Goal: Feedback & Contribution: Contribute content

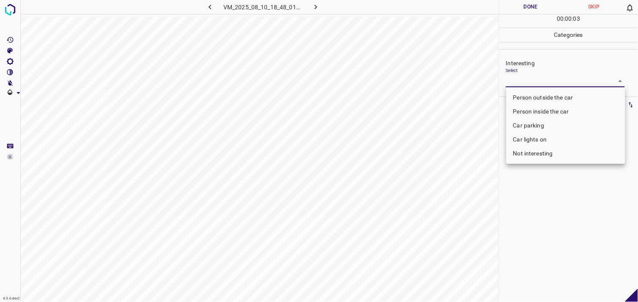
click at [544, 107] on li "Person inside the car" at bounding box center [565, 111] width 119 height 14
type input "Person inside the car"
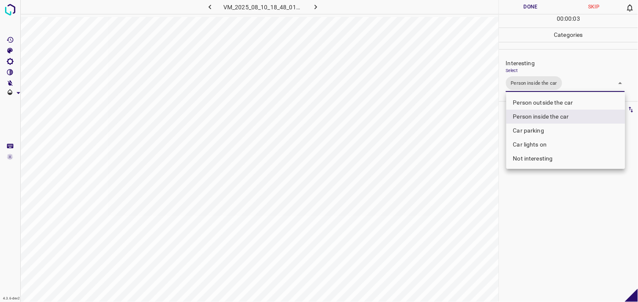
click at [541, 227] on div at bounding box center [319, 151] width 638 height 302
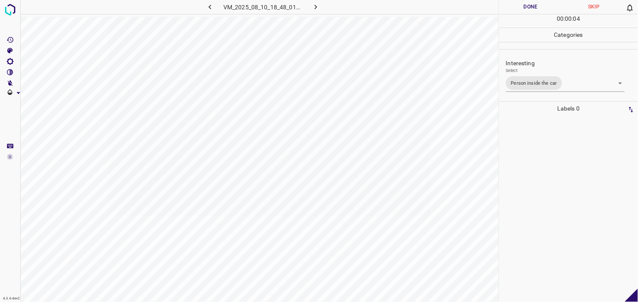
click at [539, 174] on div at bounding box center [569, 208] width 134 height 186
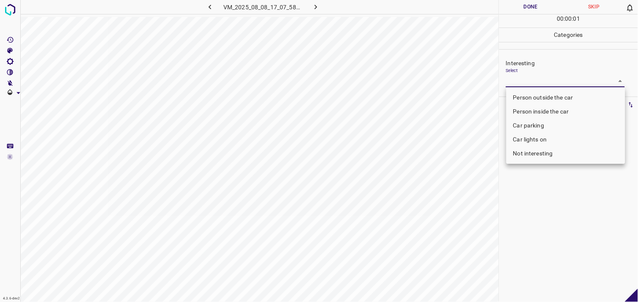
click at [534, 75] on body "4.3.6-dev2 VM_2025_08_08_17_07_58_081_02.gif Done Skip 0 00 : 00 : 01 Categorie…" at bounding box center [319, 151] width 638 height 302
click at [534, 121] on li "Car parking" at bounding box center [565, 125] width 119 height 14
type input "Car parking"
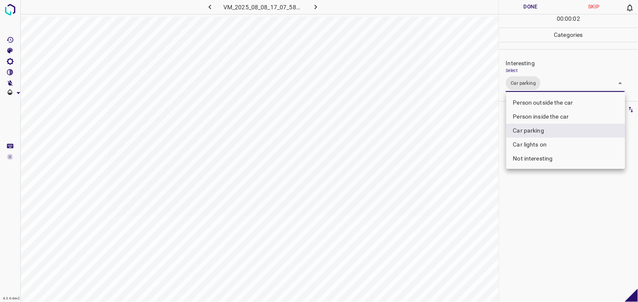
drag, startPoint x: 573, startPoint y: 206, endPoint x: 565, endPoint y: 187, distance: 19.9
click at [571, 205] on div at bounding box center [319, 151] width 638 height 302
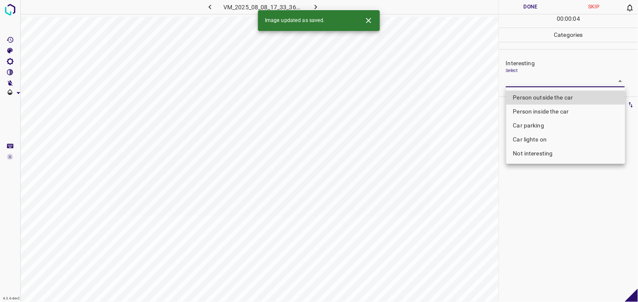
click at [537, 86] on body "4.3.6-dev2 VM_2025_08_08_17_33_36_909_01.gif Done Skip 0 00 : 00 : 04 Categorie…" at bounding box center [319, 151] width 638 height 302
click at [548, 95] on li "Person outside the car" at bounding box center [565, 98] width 119 height 14
type input "Person outside the car"
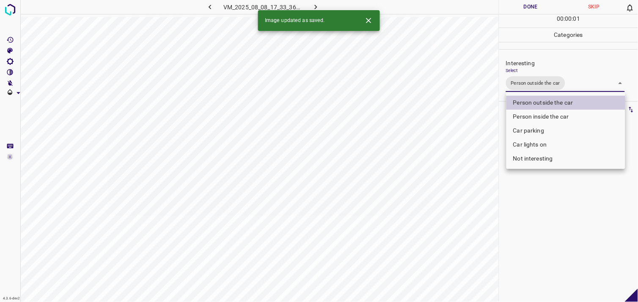
drag, startPoint x: 566, startPoint y: 235, endPoint x: 567, endPoint y: 215, distance: 20.3
click at [567, 228] on div at bounding box center [319, 151] width 638 height 302
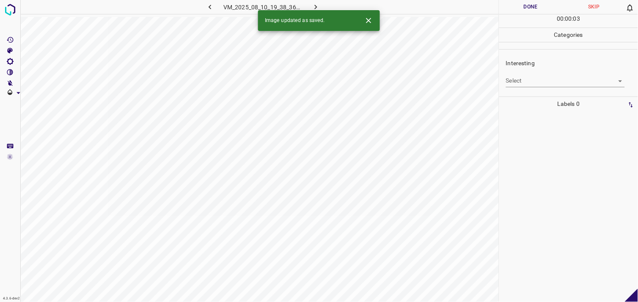
click at [519, 79] on body "4.3.6-dev2 VM_2025_08_10_19_38_36_837_05.gif Done Skip 0 00 : 00 : 03 Categorie…" at bounding box center [319, 151] width 638 height 302
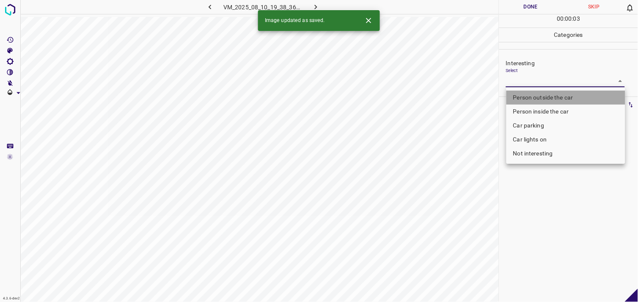
click at [536, 96] on li "Person outside the car" at bounding box center [565, 98] width 119 height 14
type input "Person outside the car"
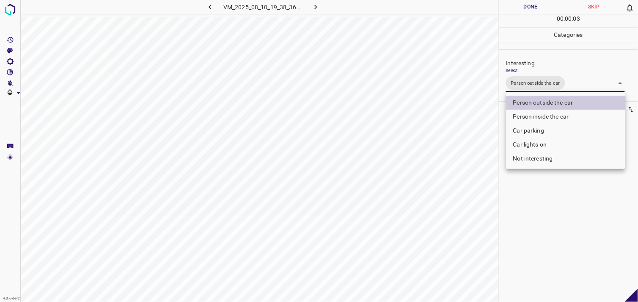
click at [557, 212] on div at bounding box center [319, 151] width 638 height 302
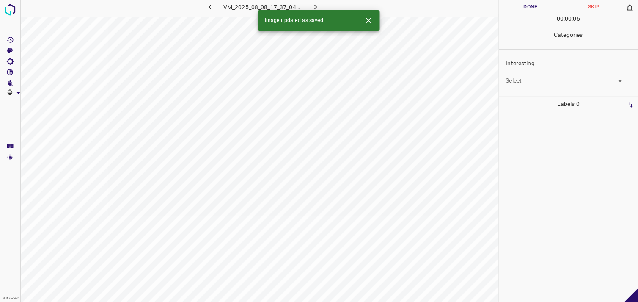
click at [539, 77] on body "4.3.6-dev2 VM_2025_08_08_17_37_04_195_07.gif Done Skip 0 00 : 00 : 06 Categorie…" at bounding box center [319, 151] width 638 height 302
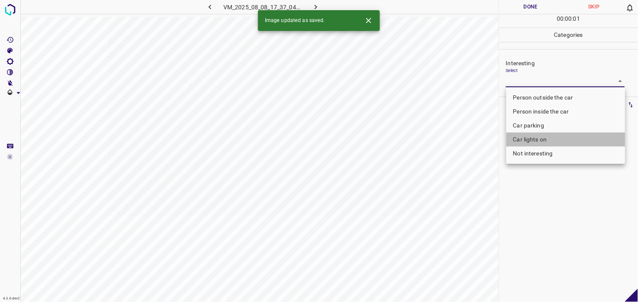
click at [538, 138] on li "Car lights on" at bounding box center [565, 139] width 119 height 14
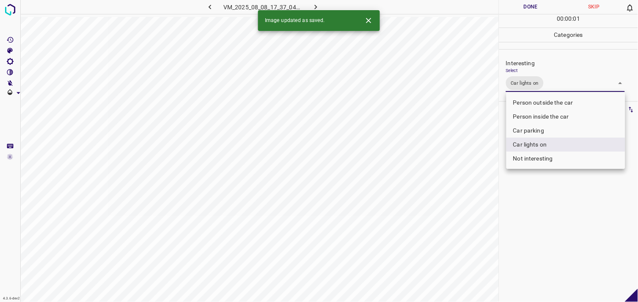
click at [557, 102] on li "Person outside the car" at bounding box center [565, 103] width 119 height 14
type input "Car lights on,Person outside the car"
click at [539, 223] on div at bounding box center [319, 151] width 638 height 302
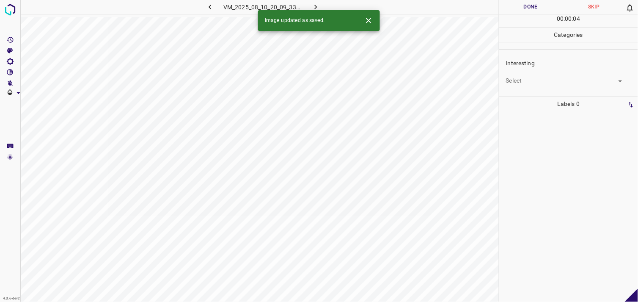
click at [536, 80] on body "4.3.6-dev2 VM_2025_08_10_20_09_33_390_00.gif Done Skip 0 00 : 00 : 04 Categorie…" at bounding box center [319, 151] width 638 height 302
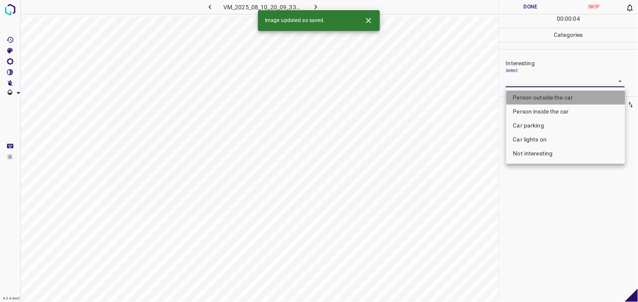
click at [539, 96] on li "Person outside the car" at bounding box center [565, 98] width 119 height 14
type input "Person outside the car"
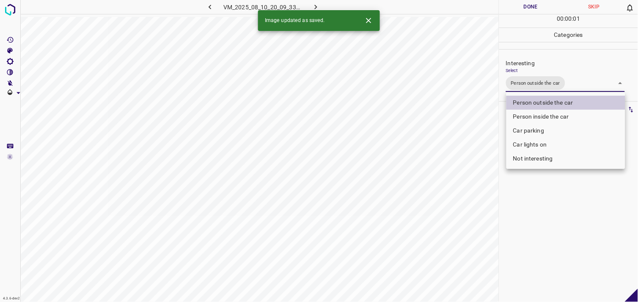
click at [550, 216] on div at bounding box center [319, 151] width 638 height 302
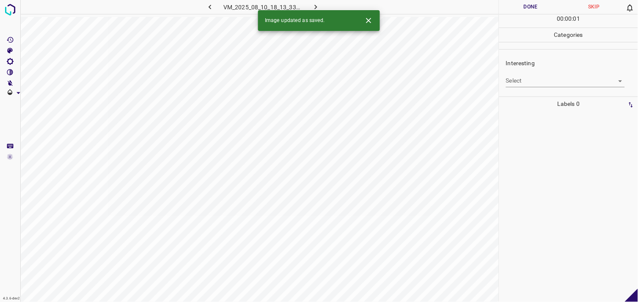
click at [549, 96] on ul "Interesting Select ​" at bounding box center [568, 72] width 139 height 47
click at [544, 88] on div "Interesting Select ​" at bounding box center [568, 73] width 139 height 40
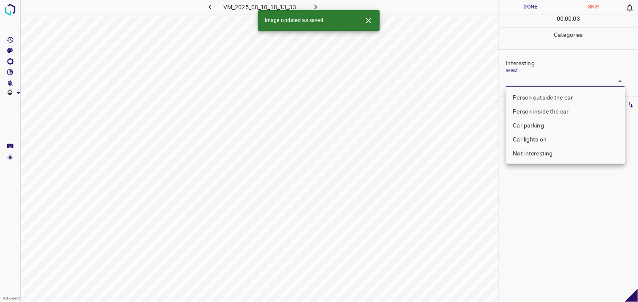
click at [543, 83] on body "4.3.6-dev2 VM_2025_08_10_18_13_33_344_07.gif Done Skip 0 00 : 00 : 03 Categorie…" at bounding box center [319, 151] width 638 height 302
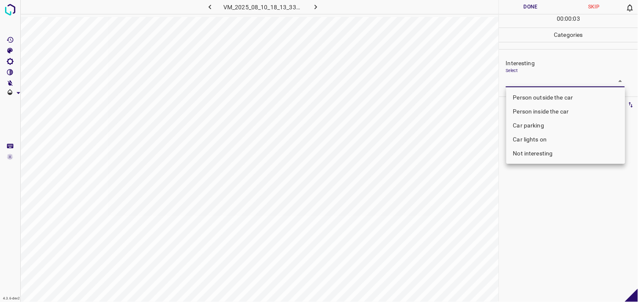
click at [554, 153] on li "Not interesting" at bounding box center [565, 153] width 119 height 14
type input "Not interesting"
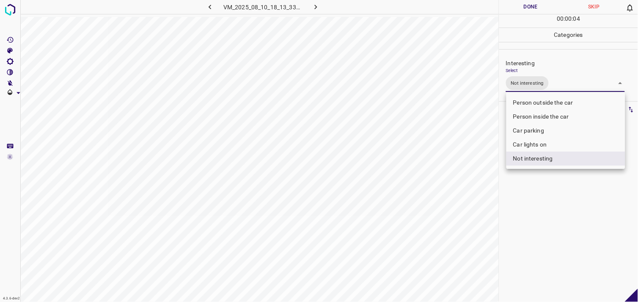
click at [563, 214] on div at bounding box center [319, 151] width 638 height 302
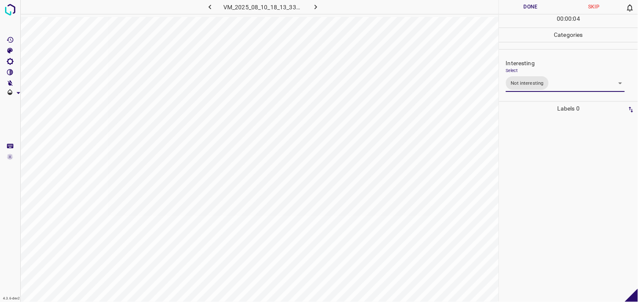
click at [554, 179] on div at bounding box center [569, 208] width 134 height 186
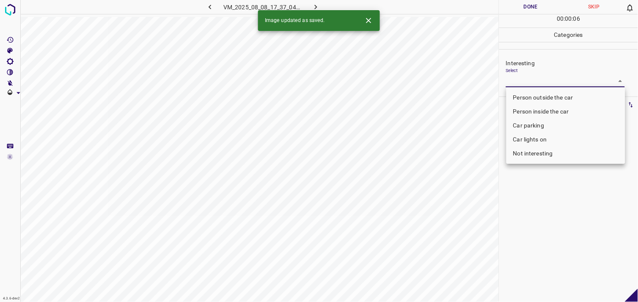
click at [530, 85] on body "4.3.6-dev2 VM_2025_08_08_17_37_04_195_13.gif Done Skip 0 00 : 00 : 06 Categorie…" at bounding box center [319, 151] width 638 height 302
click at [538, 93] on li "Person outside the car" at bounding box center [565, 98] width 119 height 14
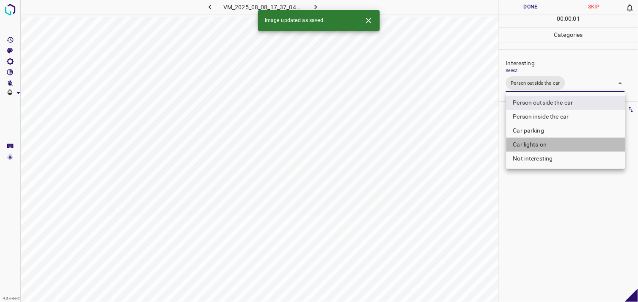
click at [546, 145] on li "Car lights on" at bounding box center [565, 144] width 119 height 14
type input "Person outside the car,Car lights on"
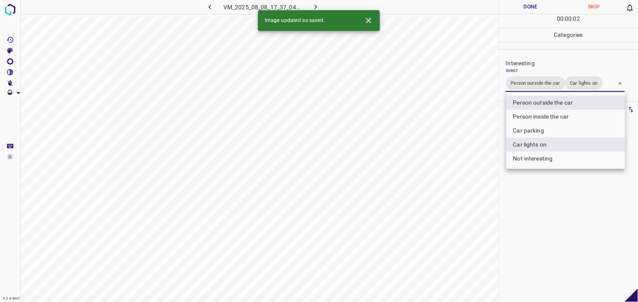
click at [558, 212] on div at bounding box center [319, 151] width 638 height 302
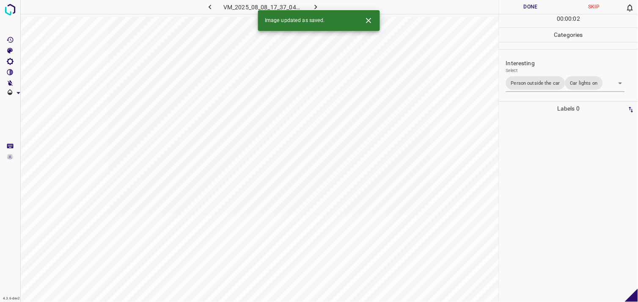
click at [544, 195] on div at bounding box center [569, 208] width 134 height 186
click at [547, 85] on body "4.3.6-dev2 VM_2025_08_10_18_46_43_603_10.gif Done Skip 0 00 : 00 : 04 Categorie…" at bounding box center [319, 151] width 638 height 302
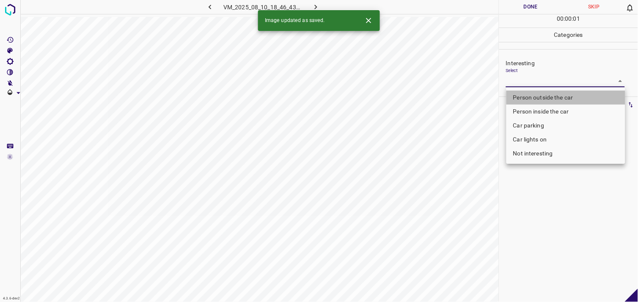
click at [551, 94] on li "Person outside the car" at bounding box center [565, 98] width 119 height 14
type input "Person outside the car"
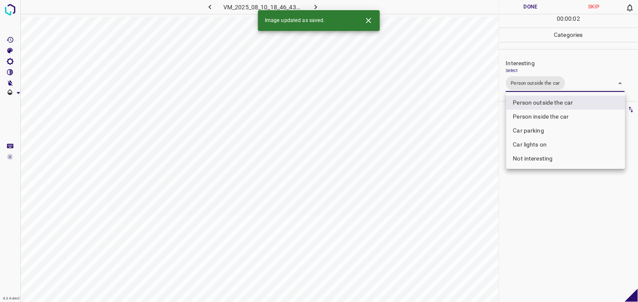
click at [546, 244] on div at bounding box center [319, 151] width 638 height 302
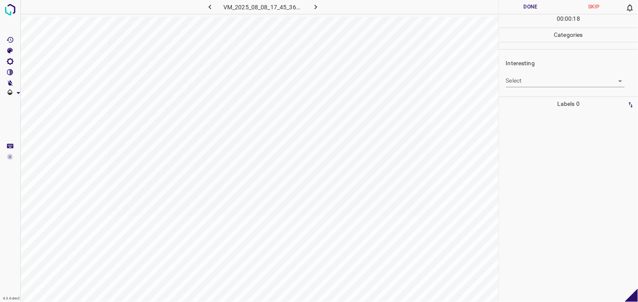
click at [530, 83] on body "4.3.6-dev2 VM_2025_08_08_17_45_36_973_08.gif Done Skip 0 00 : 00 : 18 Categorie…" at bounding box center [319, 151] width 638 height 302
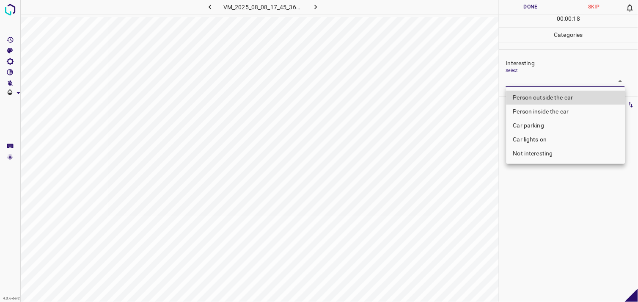
click at [539, 110] on li "Person inside the car" at bounding box center [565, 111] width 119 height 14
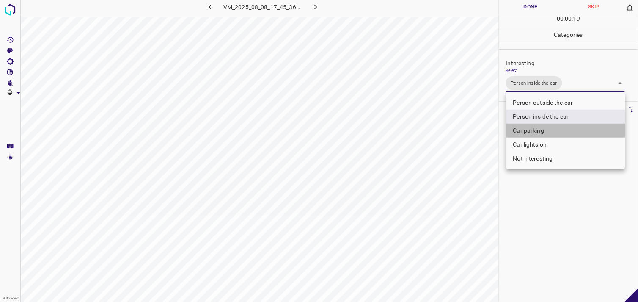
click at [538, 130] on li "Car parking" at bounding box center [565, 131] width 119 height 14
type input "Person inside the car,Car parking"
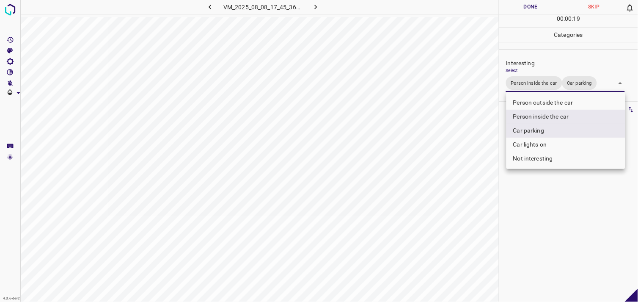
click at [552, 200] on div at bounding box center [319, 151] width 638 height 302
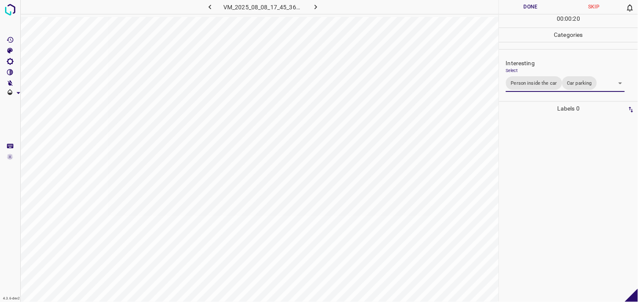
click at [549, 187] on div at bounding box center [569, 208] width 134 height 186
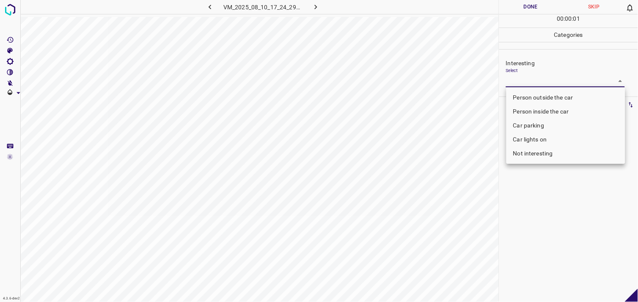
click at [530, 78] on body "4.3.6-dev2 VM_2025_08_10_17_24_29_601_08.gif Done Skip 0 00 : 00 : 01 Categorie…" at bounding box center [319, 151] width 638 height 302
click at [534, 156] on li "Not interesting" at bounding box center [565, 153] width 119 height 14
type input "Not interesting"
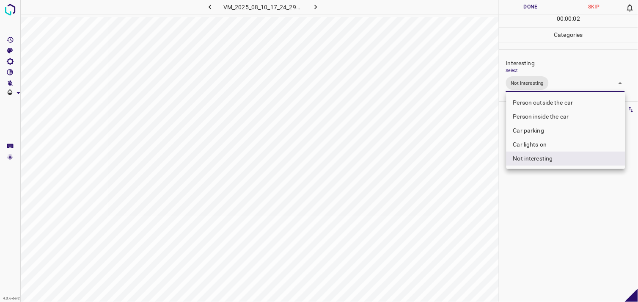
click at [542, 192] on div at bounding box center [319, 151] width 638 height 302
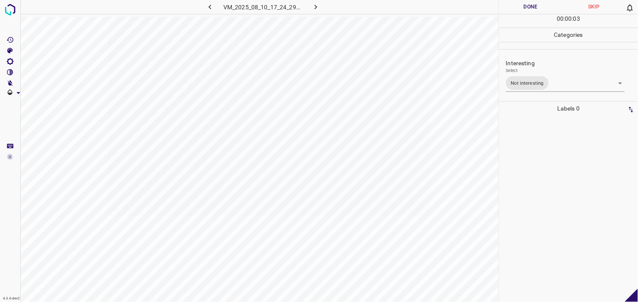
click at [533, 174] on div at bounding box center [569, 208] width 134 height 186
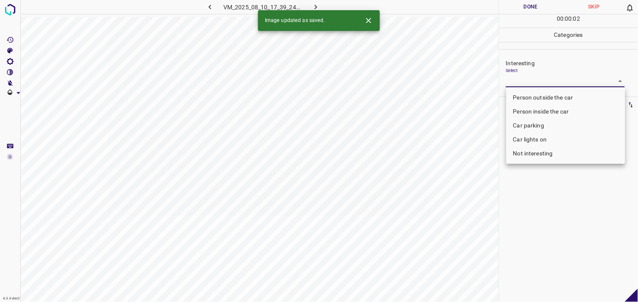
click at [529, 85] on body "4.3.6-dev2 VM_2025_08_10_17_39_24_778_09.gif Done Skip 0 00 : 00 : 02 Categorie…" at bounding box center [319, 151] width 638 height 302
click at [540, 156] on li "Not interesting" at bounding box center [565, 153] width 119 height 14
type input "Not interesting"
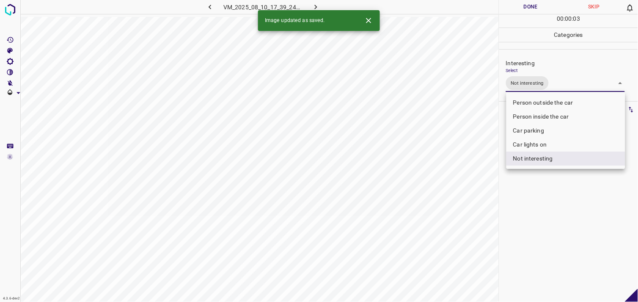
click at [560, 203] on div at bounding box center [319, 151] width 638 height 302
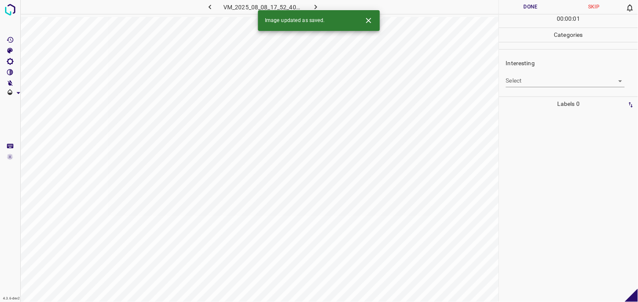
click at [534, 91] on div "Interesting Select ​" at bounding box center [568, 73] width 139 height 40
click at [535, 83] on body "4.3.6-dev2 VM_2025_08_08_17_52_40_702_04.gif Done Skip 0 00 : 00 : 01 Categorie…" at bounding box center [319, 151] width 638 height 302
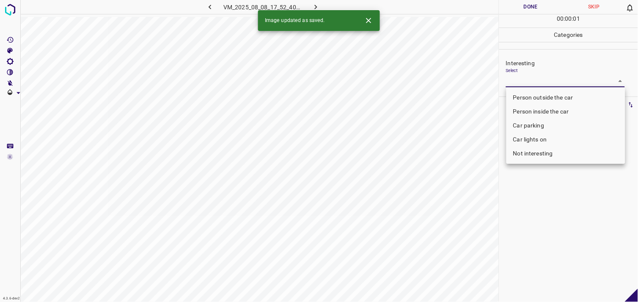
click at [547, 98] on li "Person outside the car" at bounding box center [565, 98] width 119 height 14
type input "Person outside the car"
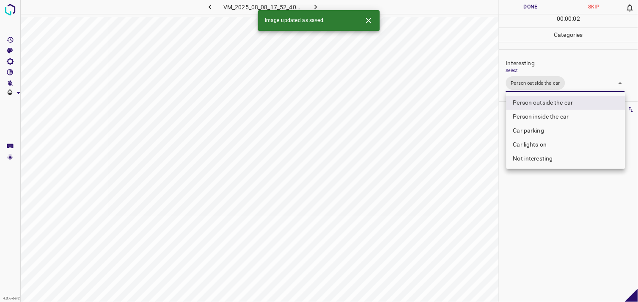
click at [543, 231] on div at bounding box center [319, 151] width 638 height 302
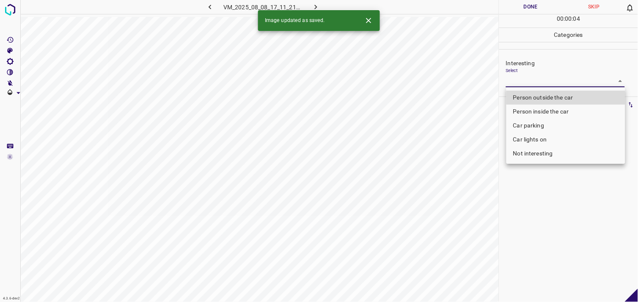
click at [548, 83] on body "4.3.6-dev2 VM_2025_08_08_17_11_21_337_10.gif Done Skip 0 00 : 00 : 04 Categorie…" at bounding box center [319, 151] width 638 height 302
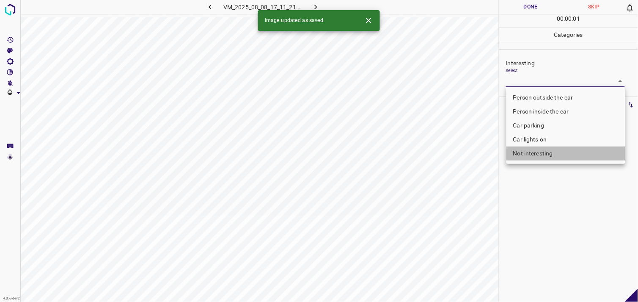
click at [538, 150] on li "Not interesting" at bounding box center [565, 153] width 119 height 14
type input "Not interesting"
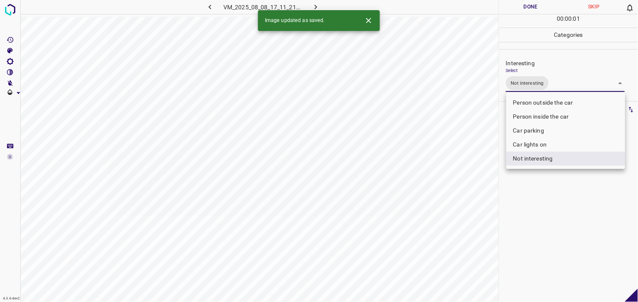
click at [558, 191] on div at bounding box center [319, 151] width 638 height 302
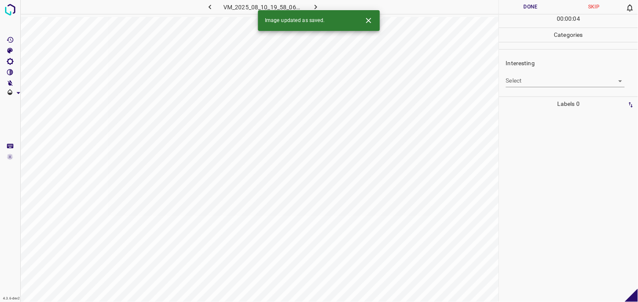
click at [535, 85] on body "4.3.6-dev2 VM_2025_08_10_19_58_06_461_00.gif Done Skip 0 00 : 00 : 04 Categorie…" at bounding box center [319, 151] width 638 height 302
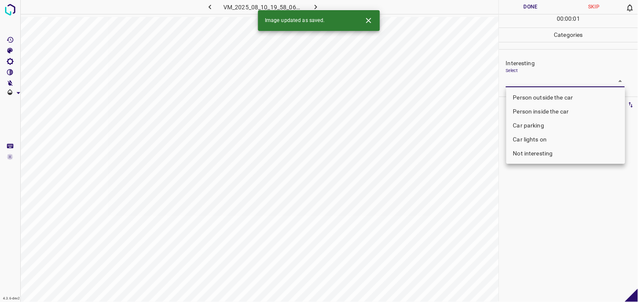
click at [545, 160] on ul "Person outside the car Person inside the car Car parking Car lights on Not inte…" at bounding box center [565, 125] width 119 height 77
click at [544, 155] on li "Not interesting" at bounding box center [565, 153] width 119 height 14
type input "Not interesting"
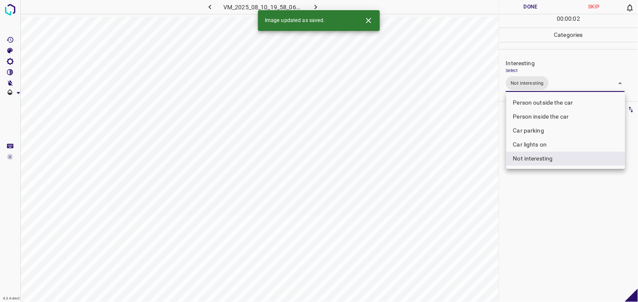
click at [541, 196] on div at bounding box center [319, 151] width 638 height 302
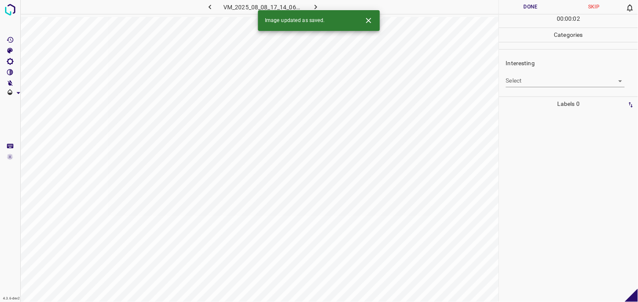
click at [553, 82] on body "4.3.6-dev2 VM_2025_08_08_17_14_06_689_04.gif Done Skip 0 00 : 00 : 02 Categorie…" at bounding box center [319, 151] width 638 height 302
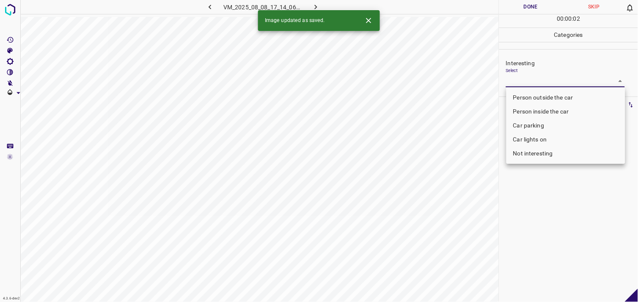
click at [548, 153] on li "Not interesting" at bounding box center [565, 153] width 119 height 14
type input "Not interesting"
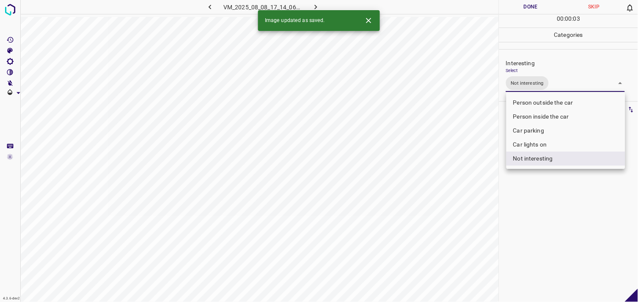
click at [551, 200] on div at bounding box center [319, 151] width 638 height 302
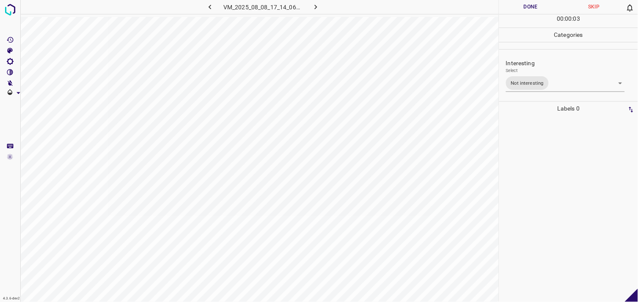
click at [553, 167] on div at bounding box center [569, 208] width 134 height 186
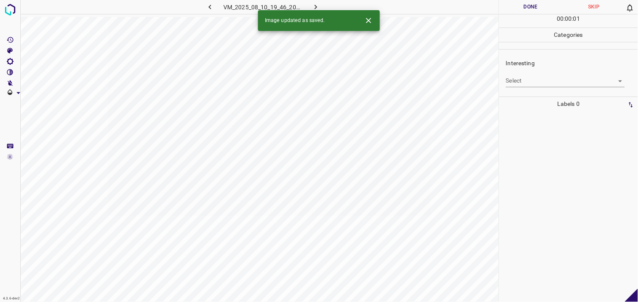
click at [533, 78] on body "4.3.6-dev2 VM_2025_08_10_19_46_20_538_02.gif Done Skip 0 00 : 00 : 01 Categorie…" at bounding box center [319, 151] width 638 height 302
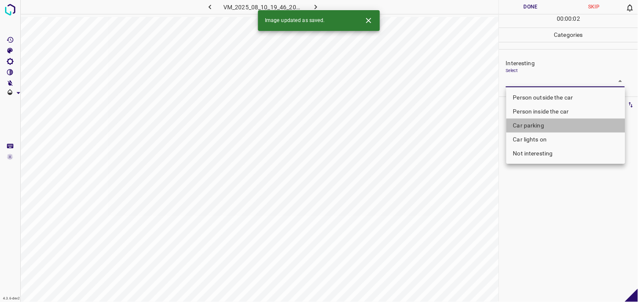
click at [543, 121] on li "Car parking" at bounding box center [565, 125] width 119 height 14
type input "Car parking"
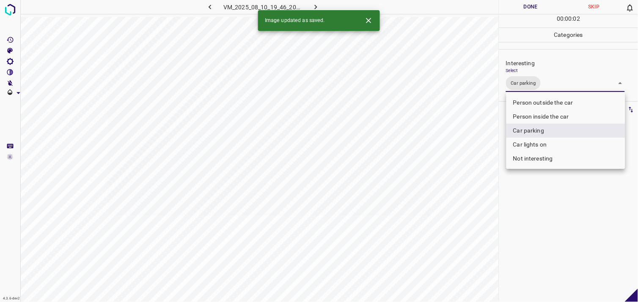
click at [555, 210] on div at bounding box center [319, 151] width 638 height 302
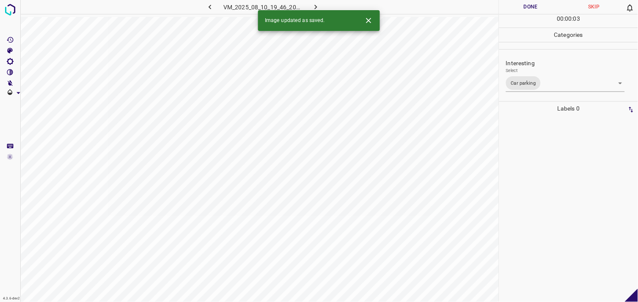
click at [540, 192] on div at bounding box center [569, 208] width 134 height 186
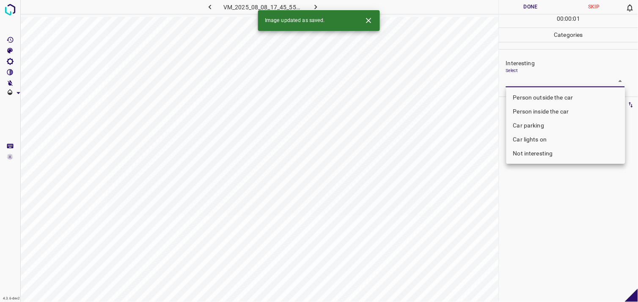
click at [519, 80] on body "4.3.6-dev2 VM_2025_08_08_17_45_55_369_08.gif Done Skip 0 00 : 00 : 01 Categorie…" at bounding box center [319, 151] width 638 height 302
click at [531, 122] on li "Car parking" at bounding box center [565, 125] width 119 height 14
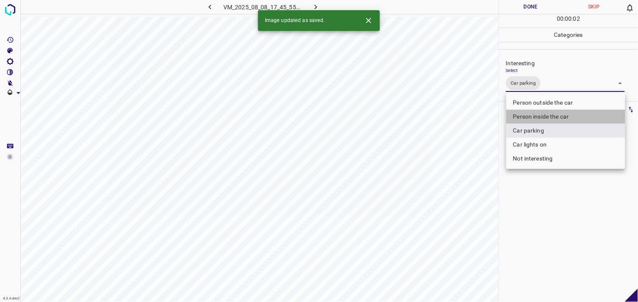
click at [536, 115] on li "Person inside the car" at bounding box center [565, 117] width 119 height 14
type input "Car parking,Person inside the car"
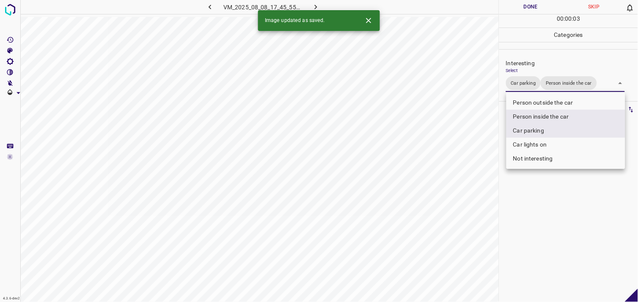
click at [582, 231] on div at bounding box center [319, 151] width 638 height 302
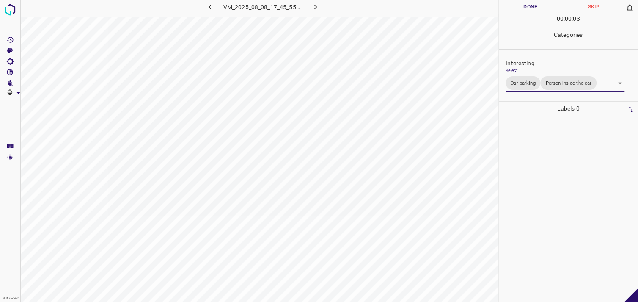
click at [567, 191] on div at bounding box center [569, 208] width 134 height 186
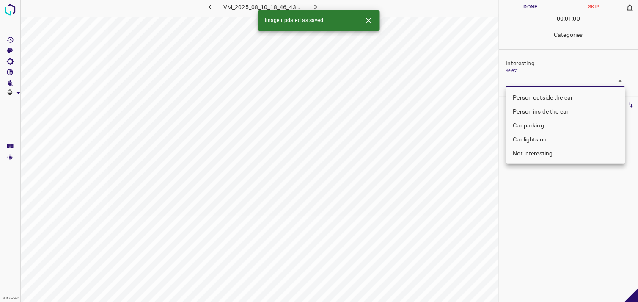
click at [533, 85] on body "4.3.6-dev2 VM_2025_08_10_18_46_43_603_04.gif Done Skip 0 00 : 01 : 00 Categorie…" at bounding box center [319, 151] width 638 height 302
click at [546, 93] on li "Person outside the car" at bounding box center [565, 98] width 119 height 14
type input "Person outside the car"
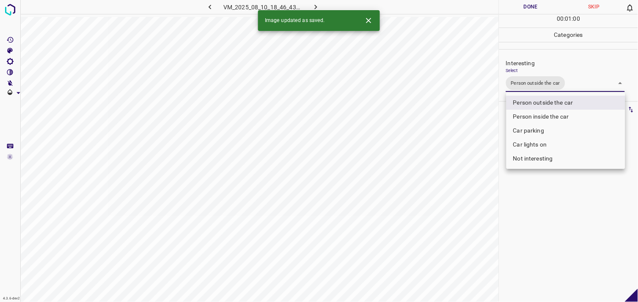
click at [535, 219] on div at bounding box center [319, 151] width 638 height 302
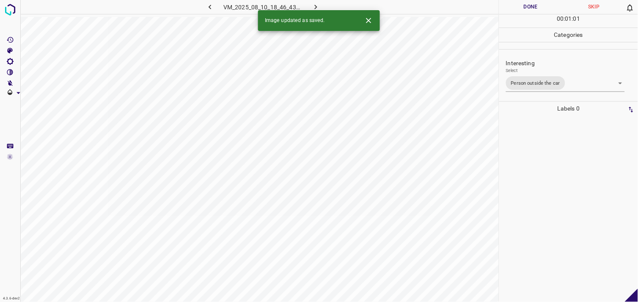
click at [565, 182] on div at bounding box center [569, 208] width 134 height 186
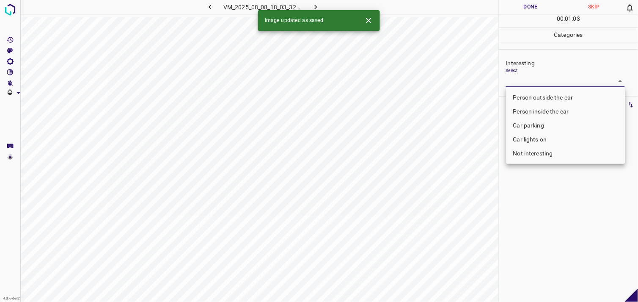
click at [523, 82] on body "4.3.6-dev2 VM_2025_08_08_18_03_32_369_02.gif Done Skip 0 00 : 01 : 03 Categorie…" at bounding box center [319, 151] width 638 height 302
click at [527, 98] on li "Person outside the car" at bounding box center [565, 98] width 119 height 14
type input "Person outside the car"
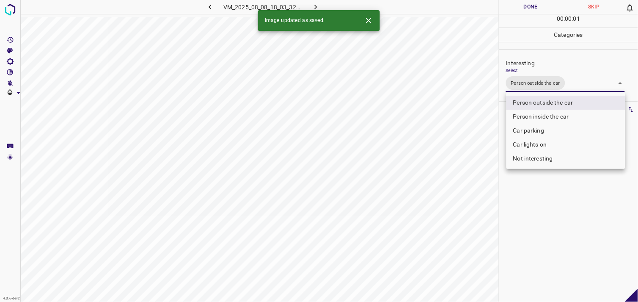
click at [542, 216] on div at bounding box center [319, 151] width 638 height 302
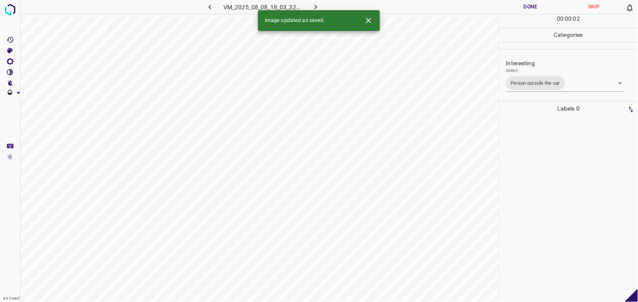
click at [546, 170] on div at bounding box center [569, 208] width 134 height 186
click at [530, 86] on body "4.3.6-dev2 VM_2025_08_10_18_53_45_651_00.gif Done Skip 0 00 : 00 : 04 Categorie…" at bounding box center [319, 151] width 638 height 302
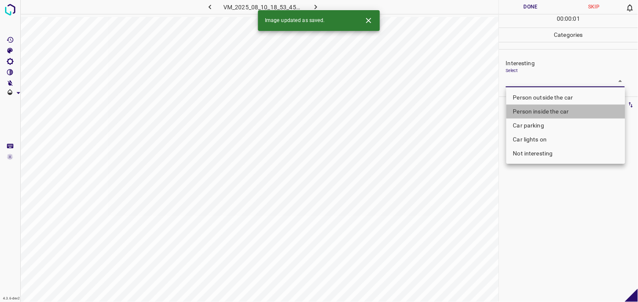
click at [538, 115] on li "Person inside the car" at bounding box center [565, 111] width 119 height 14
type input "Person inside the car"
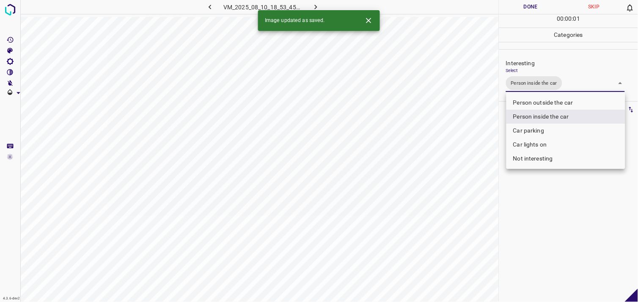
click at [552, 209] on div at bounding box center [319, 151] width 638 height 302
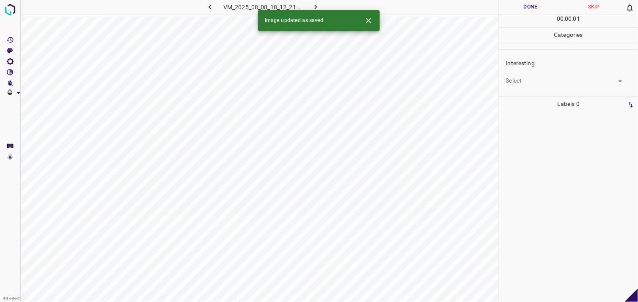
click at [563, 81] on body "4.3.6-dev2 VM_2025_08_08_18_12_21_308_04.gif Done Skip 0 00 : 00 : 01 Categorie…" at bounding box center [319, 151] width 638 height 302
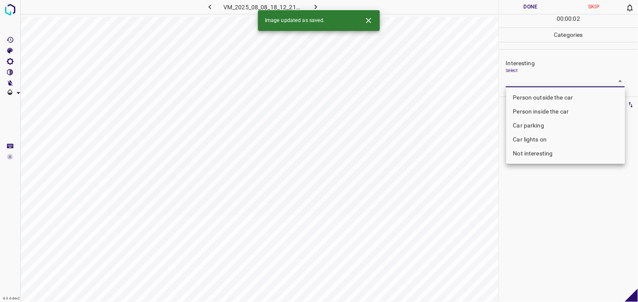
click at [540, 148] on li "Not interesting" at bounding box center [565, 153] width 119 height 14
type input "Not interesting"
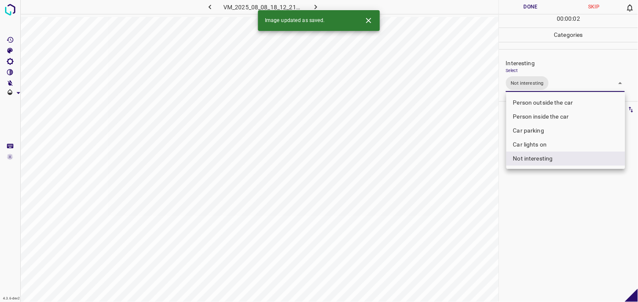
click at [552, 187] on div at bounding box center [319, 151] width 638 height 302
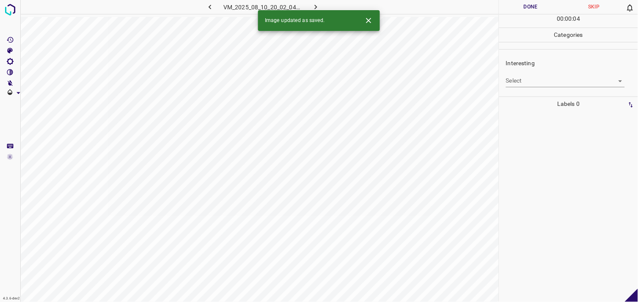
click at [522, 80] on body "4.3.6-dev2 VM_2025_08_10_20_02_04_796_03.gif Done Skip 0 00 : 00 : 04 Categorie…" at bounding box center [319, 151] width 638 height 302
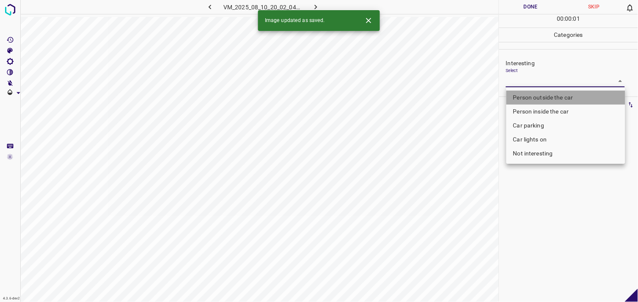
click at [538, 96] on li "Person outside the car" at bounding box center [565, 98] width 119 height 14
type input "Person outside the car"
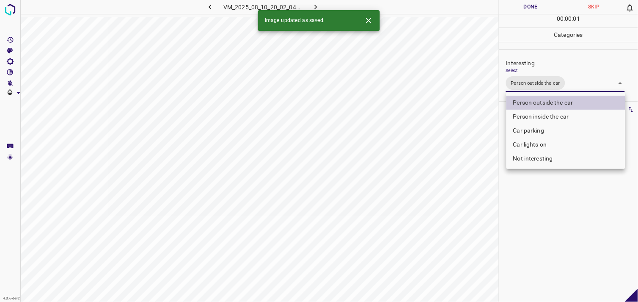
click at [544, 226] on div at bounding box center [319, 151] width 638 height 302
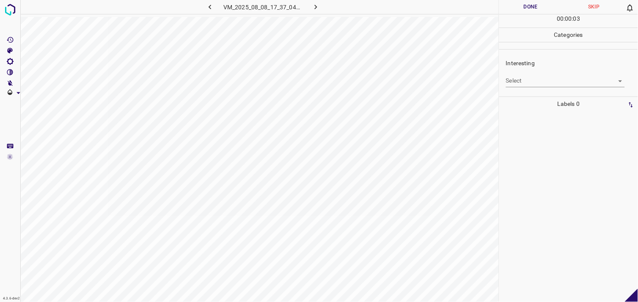
click at [533, 79] on body "4.3.6-dev2 VM_2025_08_08_17_37_04_195_12.gif Done Skip 0 00 : 00 : 03 Categorie…" at bounding box center [319, 151] width 638 height 302
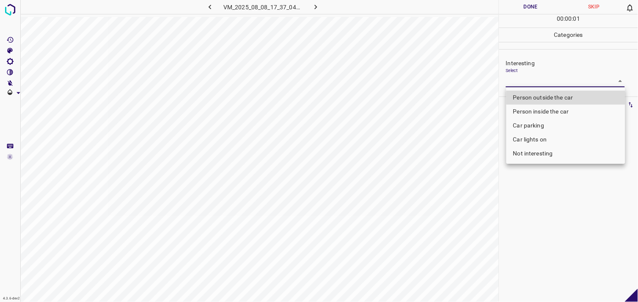
click at [545, 91] on li "Person outside the car" at bounding box center [565, 98] width 119 height 14
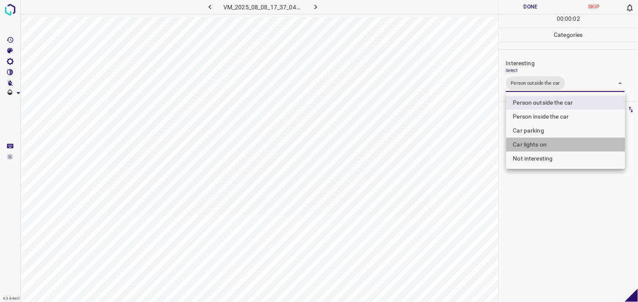
click at [538, 140] on li "Car lights on" at bounding box center [565, 144] width 119 height 14
type input "Person outside the car,Car lights on"
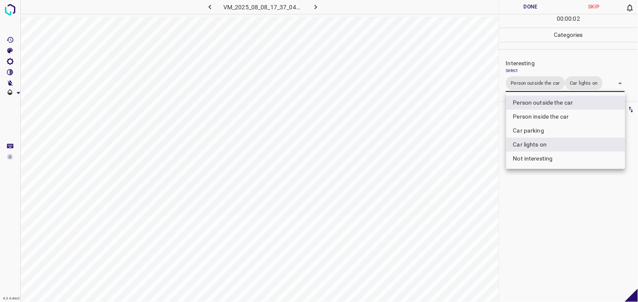
click at [548, 221] on div at bounding box center [319, 151] width 638 height 302
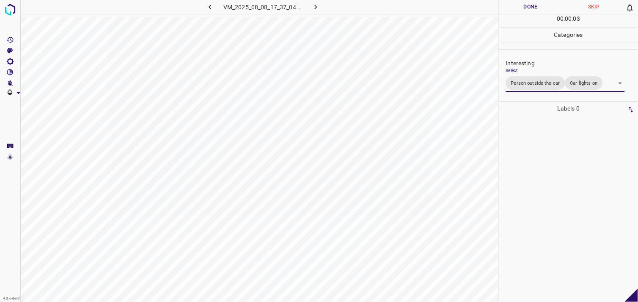
click at [547, 186] on div at bounding box center [569, 208] width 134 height 186
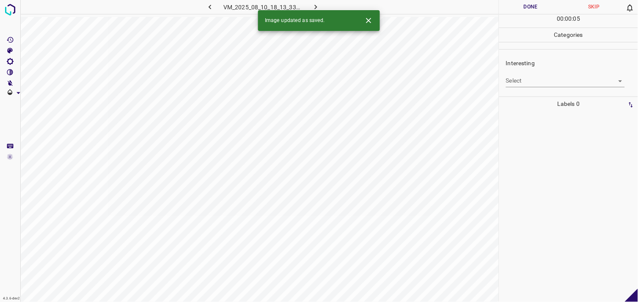
click at [538, 83] on body "4.3.6-dev2 VM_2025_08_10_18_13_33_344_01.gif Done Skip 0 00 : 00 : 05 Categorie…" at bounding box center [319, 151] width 638 height 302
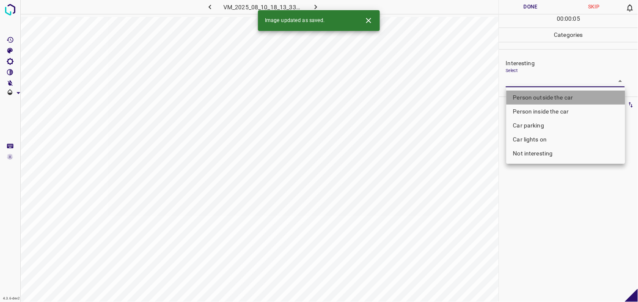
click at [539, 91] on li "Person outside the car" at bounding box center [565, 98] width 119 height 14
type input "Person outside the car"
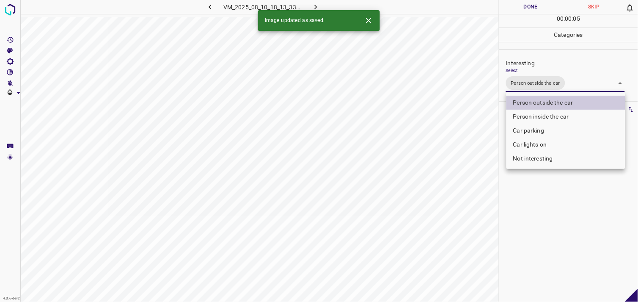
click at [545, 193] on div at bounding box center [319, 151] width 638 height 302
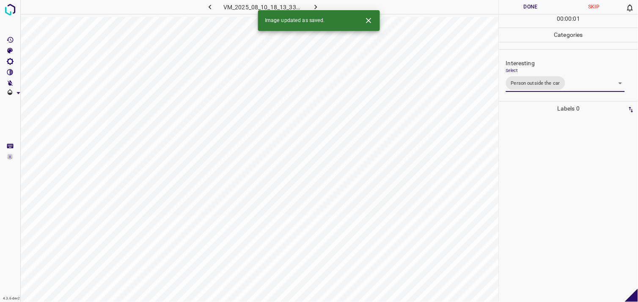
click at [539, 185] on div at bounding box center [569, 208] width 134 height 186
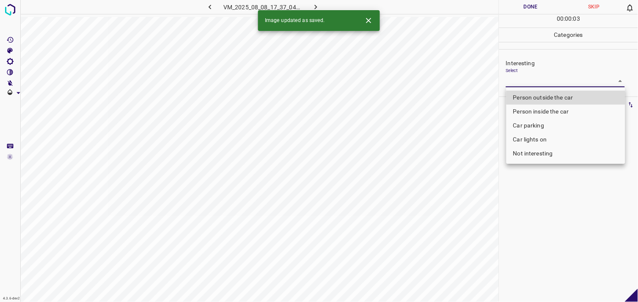
click at [533, 77] on body "4.3.6-dev2 VM_2025_08_08_17_37_04_195_11.gif Done Skip 0 00 : 00 : 03 Categorie…" at bounding box center [319, 151] width 638 height 302
click at [539, 142] on li "Car lights on" at bounding box center [565, 139] width 119 height 14
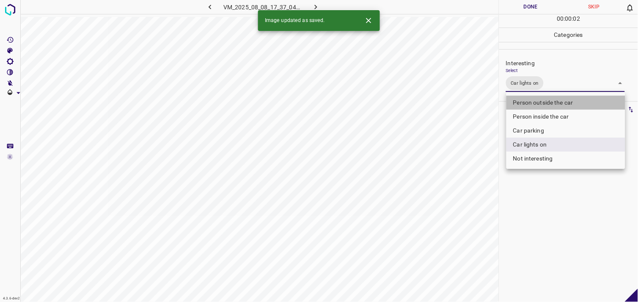
click at [556, 104] on li "Person outside the car" at bounding box center [565, 103] width 119 height 14
type input "Car lights on,Person outside the car"
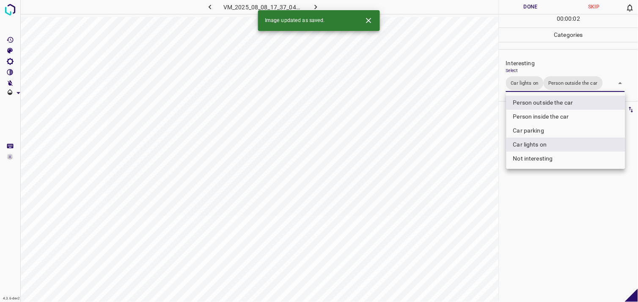
click at [556, 206] on div at bounding box center [319, 151] width 638 height 302
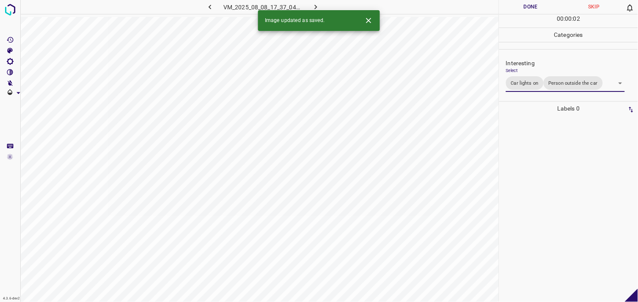
click at [559, 196] on div at bounding box center [569, 208] width 134 height 186
click at [546, 75] on body "4.3.6-dev2 VM_2025_08_10_19_33_41_247_03.gif Done Skip 0 00 : 00 : 05 Categorie…" at bounding box center [319, 151] width 638 height 302
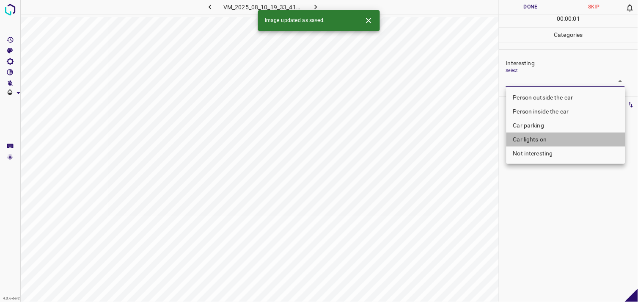
click at [542, 140] on li "Car lights on" at bounding box center [565, 139] width 119 height 14
type input "Car lights on"
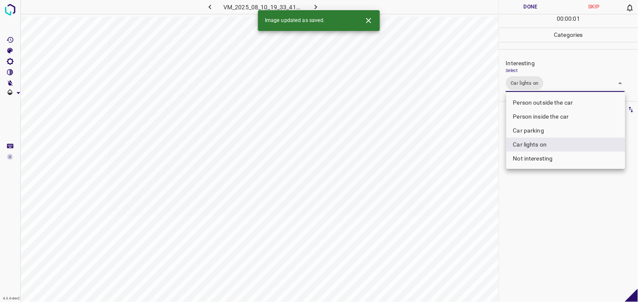
click at [554, 225] on div at bounding box center [319, 151] width 638 height 302
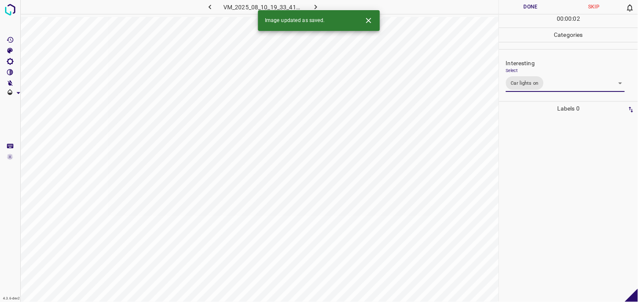
click at [552, 172] on div at bounding box center [569, 208] width 134 height 186
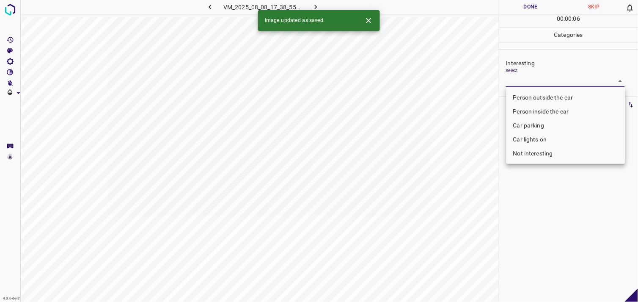
click at [530, 83] on body "4.3.6-dev2 VM_2025_08_08_17_38_55_751_03.gif Done Skip 0 00 : 00 : 06 Categorie…" at bounding box center [319, 151] width 638 height 302
click at [547, 141] on li "Car lights on" at bounding box center [565, 139] width 119 height 14
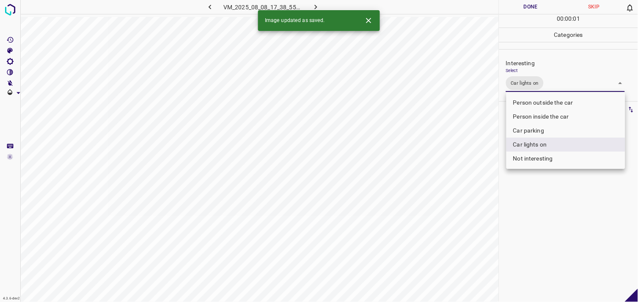
click at [563, 103] on li "Person outside the car" at bounding box center [565, 103] width 119 height 14
type input "Car lights on,Person outside the car"
click at [544, 203] on div at bounding box center [319, 151] width 638 height 302
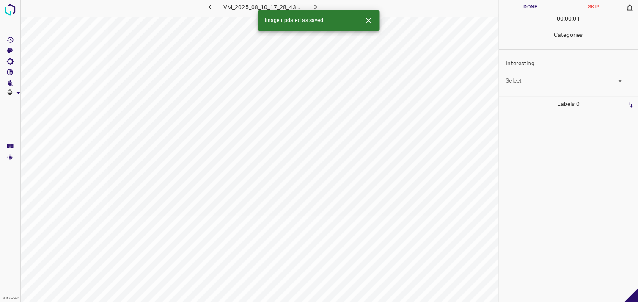
click at [528, 87] on div "Interesting Select ​" at bounding box center [568, 73] width 139 height 40
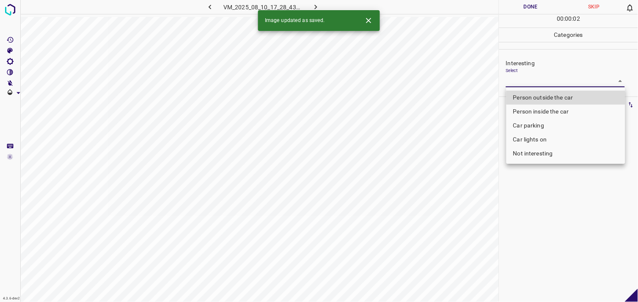
click at [530, 83] on body "4.3.6-dev2 VM_2025_08_10_17_28_43_213_03.gif Done Skip 0 00 : 00 : 02 Categorie…" at bounding box center [319, 151] width 638 height 302
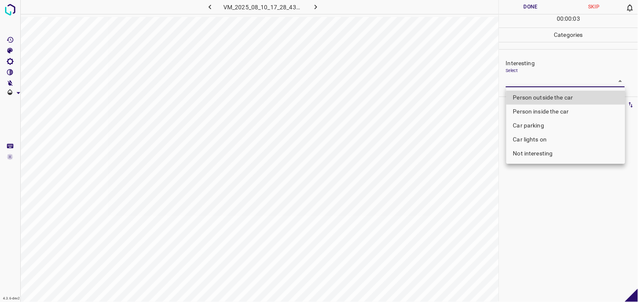
click at [542, 108] on li "Person inside the car" at bounding box center [565, 111] width 119 height 14
type input "Person inside the car"
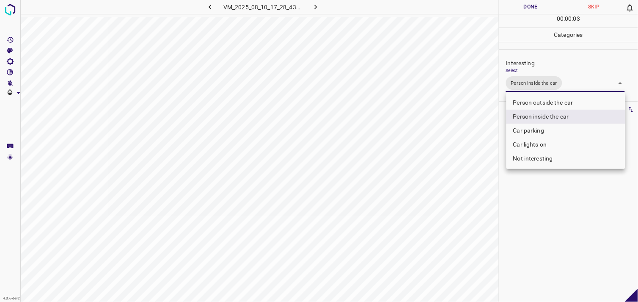
click at [557, 199] on div at bounding box center [319, 151] width 638 height 302
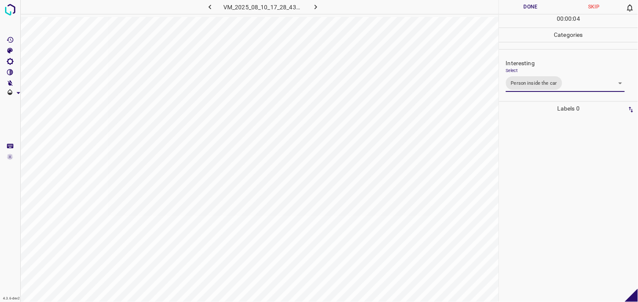
click at [552, 179] on div at bounding box center [569, 208] width 134 height 186
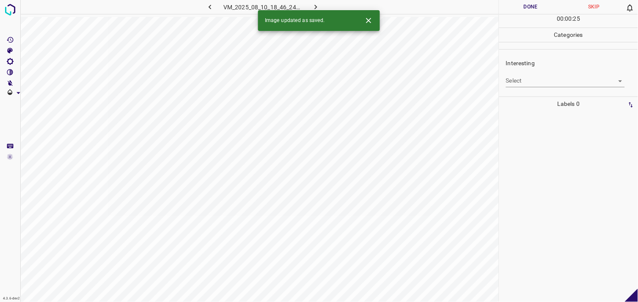
click at [532, 80] on body "4.3.6-dev2 VM_2025_08_10_18_46_24_586_10.gif Done Skip 0 00 : 00 : 25 Categorie…" at bounding box center [319, 151] width 638 height 302
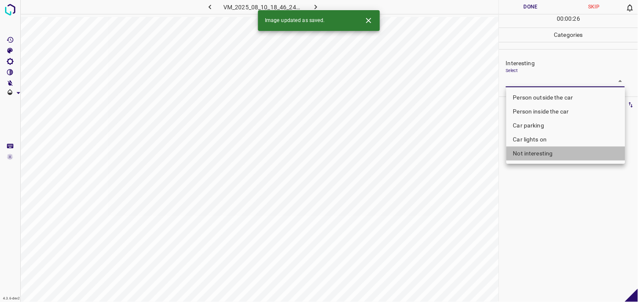
click at [533, 151] on li "Not interesting" at bounding box center [565, 153] width 119 height 14
type input "Not interesting"
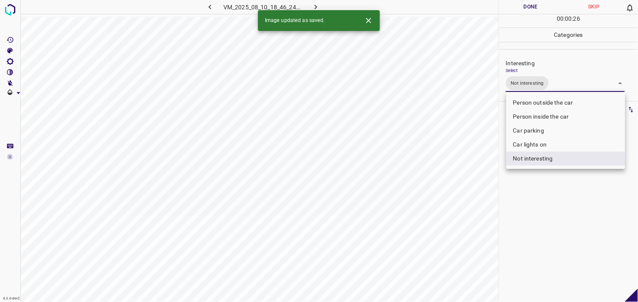
click at [538, 188] on div at bounding box center [319, 151] width 638 height 302
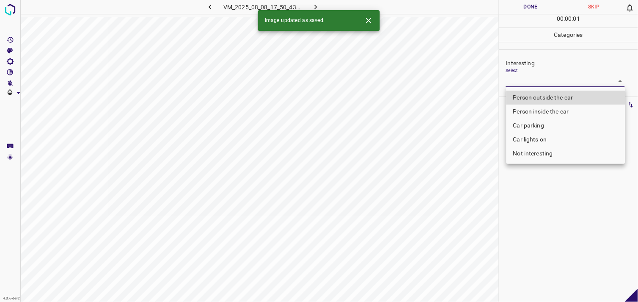
click at [525, 82] on body "4.3.6-dev2 VM_2025_08_08_17_50_43_006_00.gif Done Skip 0 00 : 00 : 01 Categorie…" at bounding box center [319, 151] width 638 height 302
click at [560, 137] on li "Car lights on" at bounding box center [565, 139] width 119 height 14
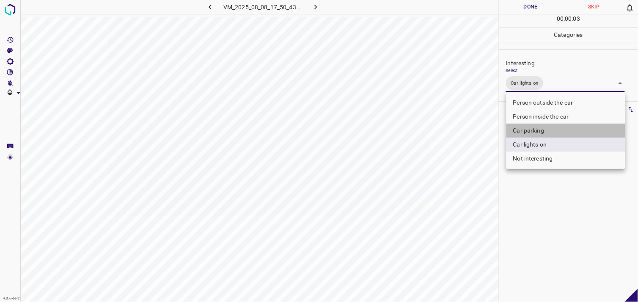
click at [549, 132] on li "Car parking" at bounding box center [565, 131] width 119 height 14
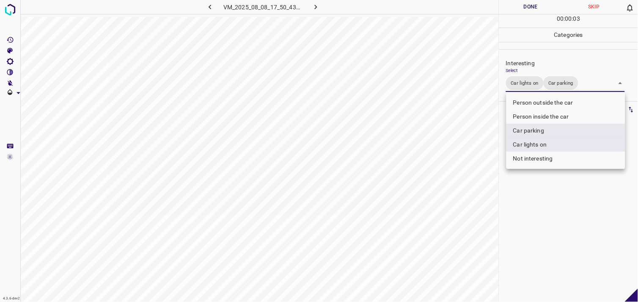
click at [544, 145] on li "Car lights on" at bounding box center [565, 144] width 119 height 14
type input "Car parking"
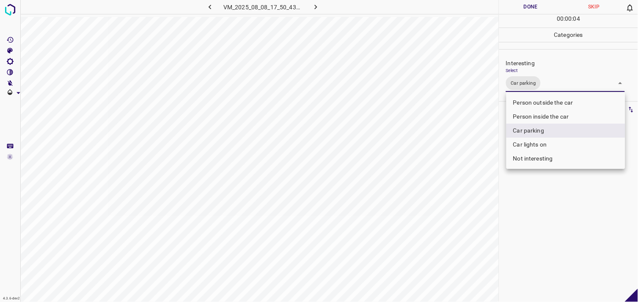
click at [552, 206] on div at bounding box center [319, 151] width 638 height 302
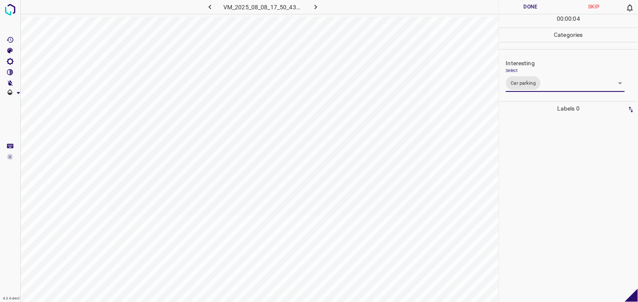
click at [541, 199] on div at bounding box center [569, 208] width 134 height 186
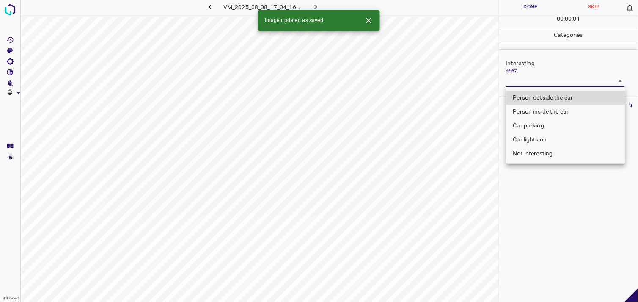
click at [527, 77] on body "4.3.6-dev2 VM_2025_08_08_17_04_16_913_12.gif Done Skip 0 00 : 00 : 01 Categorie…" at bounding box center [319, 151] width 638 height 302
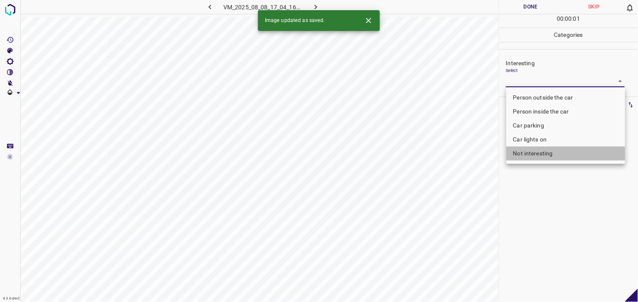
click at [538, 147] on li "Not interesting" at bounding box center [565, 153] width 119 height 14
type input "Not interesting"
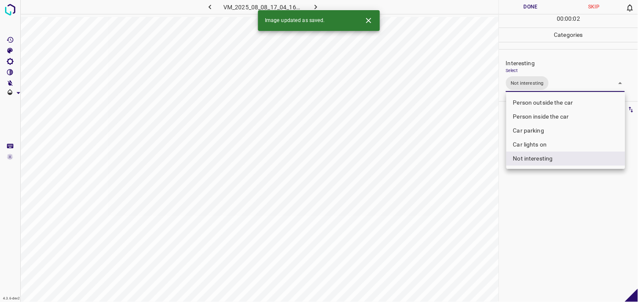
click at [541, 196] on div at bounding box center [319, 151] width 638 height 302
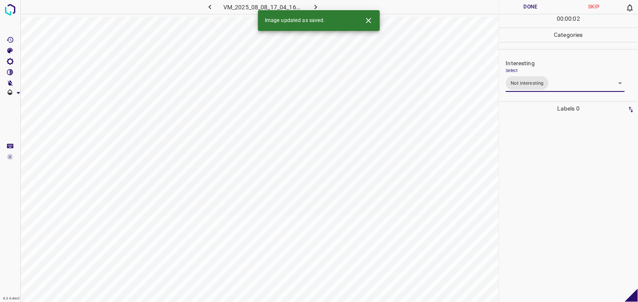
click at [535, 179] on div at bounding box center [569, 208] width 134 height 186
click at [527, 81] on body "4.3.6-dev2 VM_2025_08_10_18_48_01_446_04.gif Done Skip 0 00 : 00 : 04 Categorie…" at bounding box center [319, 151] width 638 height 302
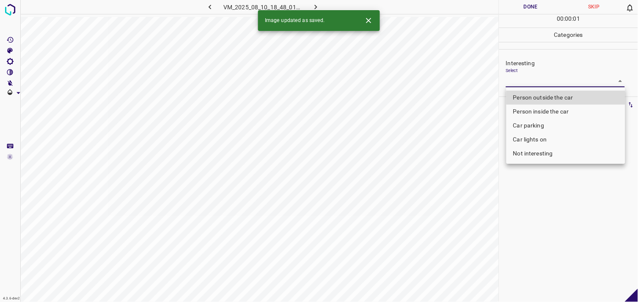
click at [542, 94] on li "Person outside the car" at bounding box center [565, 98] width 119 height 14
type input "Person outside the car"
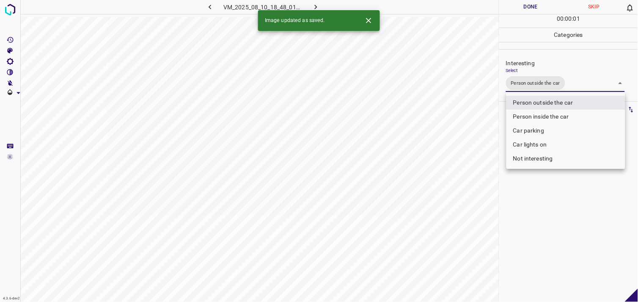
drag, startPoint x: 552, startPoint y: 217, endPoint x: 557, endPoint y: 198, distance: 19.4
click at [553, 214] on div at bounding box center [319, 151] width 638 height 302
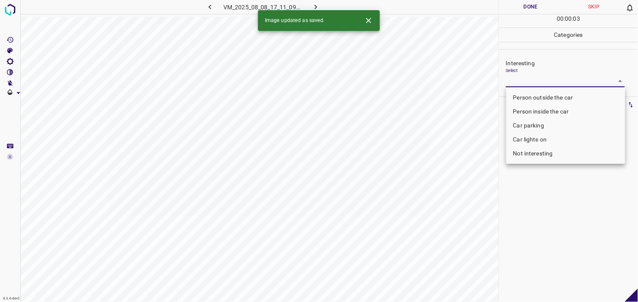
click at [527, 80] on body "4.3.6-dev2 VM_2025_08_08_17_11_09_951_00.gif Done Skip 0 00 : 00 : 03 Categorie…" at bounding box center [319, 151] width 638 height 302
click at [543, 95] on li "Person outside the car" at bounding box center [565, 98] width 119 height 14
type input "Person outside the car"
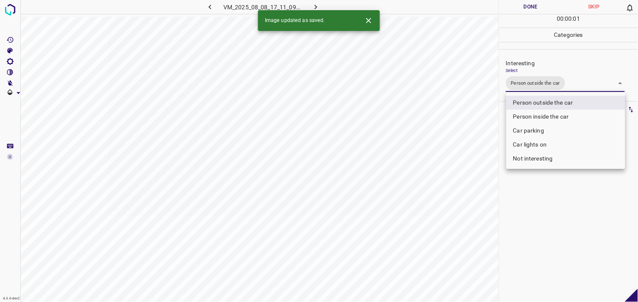
drag, startPoint x: 543, startPoint y: 198, endPoint x: 541, endPoint y: 189, distance: 9.1
click at [544, 198] on div at bounding box center [319, 151] width 638 height 302
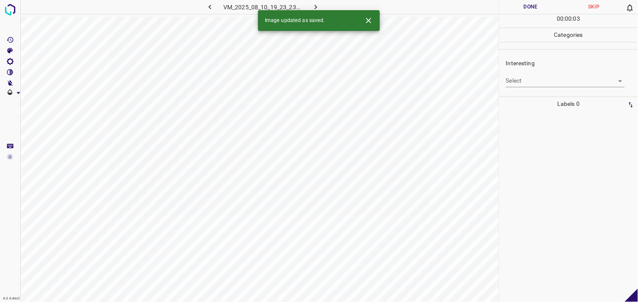
click at [533, 82] on body "4.3.6-dev2 VM_2025_08_10_19_23_23_459_00.gif Done Skip 0 00 : 00 : 03 Categorie…" at bounding box center [319, 151] width 638 height 302
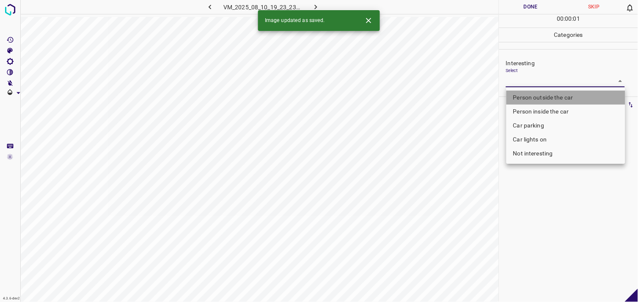
click at [554, 102] on li "Person outside the car" at bounding box center [565, 98] width 119 height 14
type input "Person outside the car"
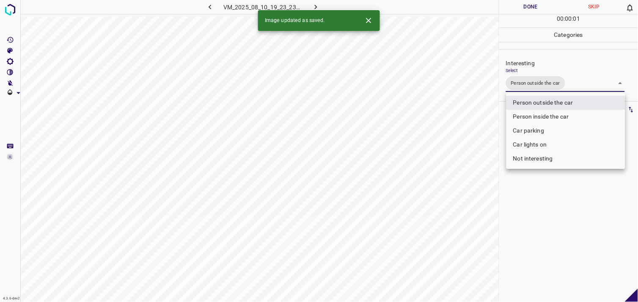
drag, startPoint x: 536, startPoint y: 222, endPoint x: 535, endPoint y: 200, distance: 22.5
click at [536, 222] on div at bounding box center [319, 151] width 638 height 302
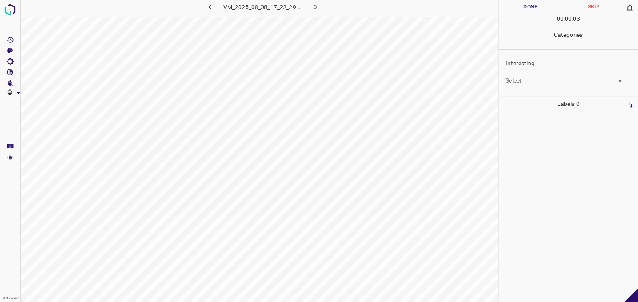
click at [534, 77] on body "4.3.6-dev2 VM_2025_08_08_17_22_29_744_02.gif Done Skip 0 00 : 00 : 03 Categorie…" at bounding box center [319, 151] width 638 height 302
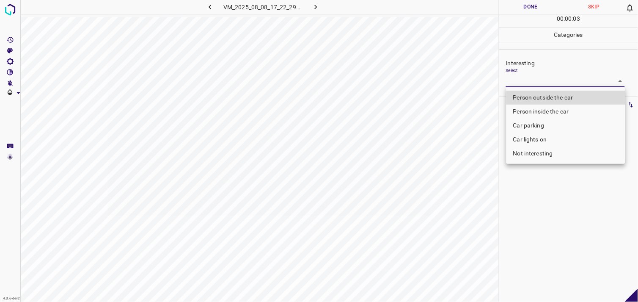
click at [536, 94] on li "Person outside the car" at bounding box center [565, 98] width 119 height 14
type input "Person outside the car"
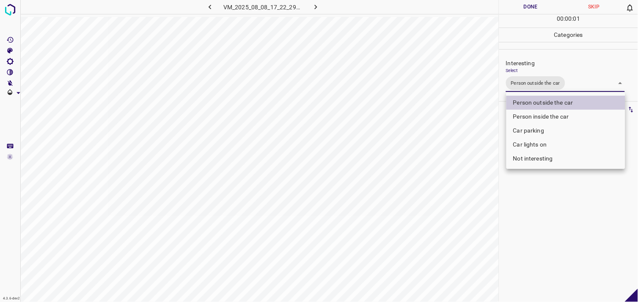
drag, startPoint x: 546, startPoint y: 205, endPoint x: 540, endPoint y: 183, distance: 23.2
click at [546, 206] on div at bounding box center [319, 151] width 638 height 302
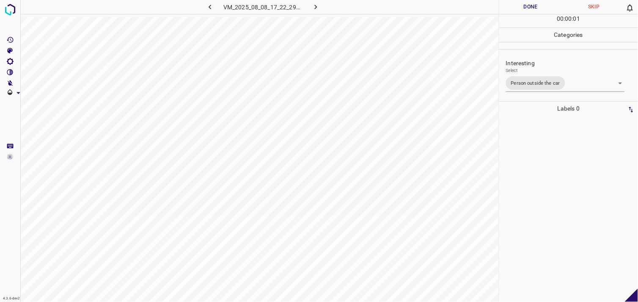
click at [540, 175] on div at bounding box center [569, 208] width 134 height 186
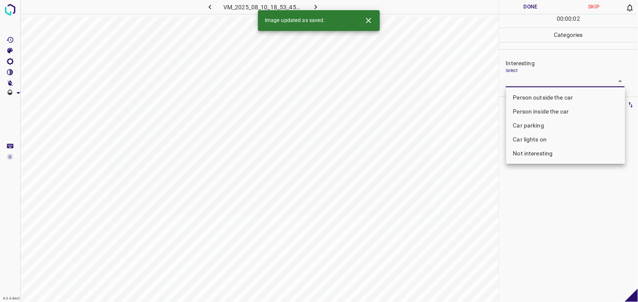
click at [529, 81] on body "4.3.6-dev2 VM_2025_08_10_18_53_45_651_09.gif Done Skip 0 00 : 00 : 02 Categorie…" at bounding box center [319, 151] width 638 height 302
click at [558, 154] on li "Not interesting" at bounding box center [565, 153] width 119 height 14
type input "Not interesting"
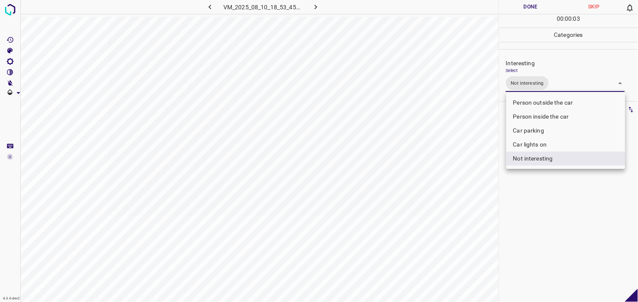
click at [564, 184] on div at bounding box center [319, 151] width 638 height 302
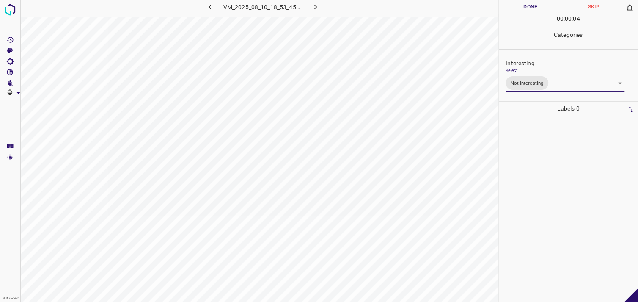
click at [566, 166] on div at bounding box center [569, 208] width 134 height 186
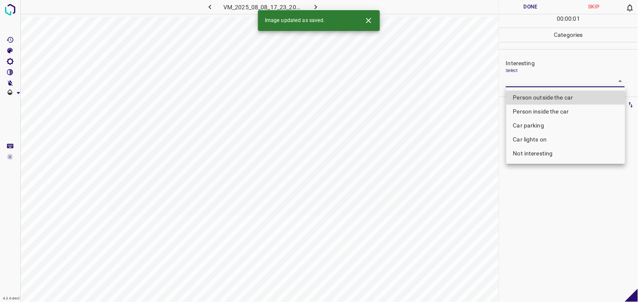
click at [535, 82] on body "4.3.6-dev2 VM_2025_08_08_17_23_20_924_07.gif Done Skip 0 00 : 00 : 01 Categorie…" at bounding box center [319, 151] width 638 height 302
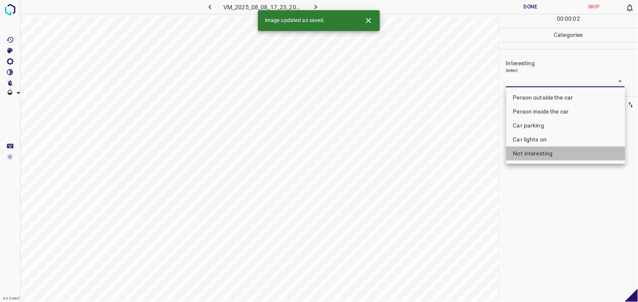
click at [545, 153] on li "Not interesting" at bounding box center [565, 153] width 119 height 14
type input "Not interesting"
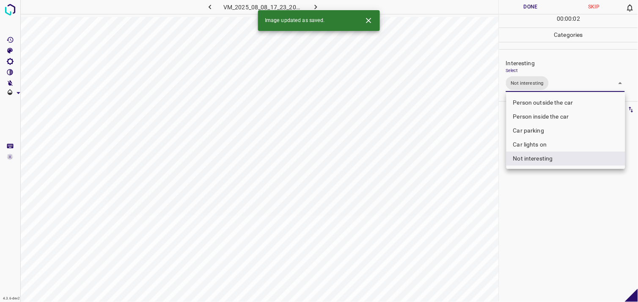
click at [534, 184] on div at bounding box center [319, 151] width 638 height 302
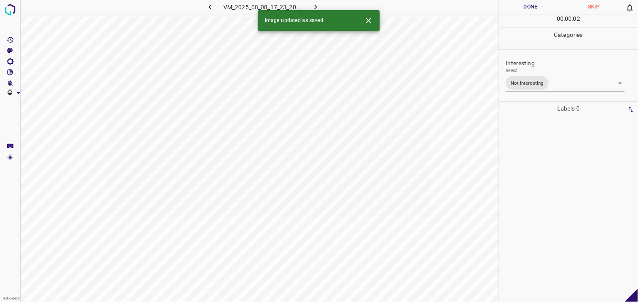
click at [533, 164] on div at bounding box center [569, 208] width 134 height 186
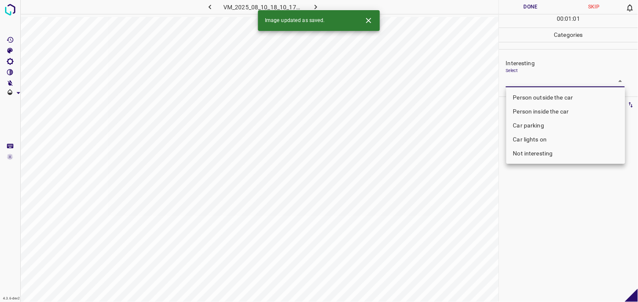
click at [532, 83] on body "4.3.6-dev2 VM_2025_08_10_18_10_17_085_11.gif Done Skip 0 00 : 01 : 01 Categorie…" at bounding box center [319, 151] width 638 height 302
click at [539, 112] on li "Person inside the car" at bounding box center [565, 111] width 119 height 14
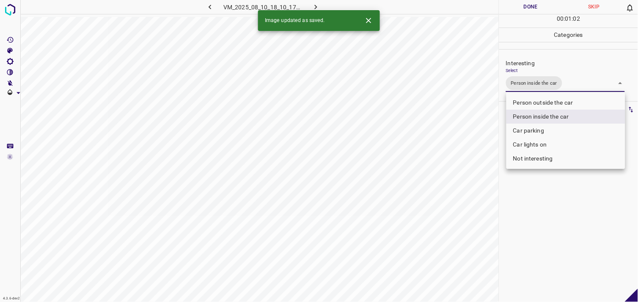
click at [518, 226] on div at bounding box center [319, 151] width 638 height 302
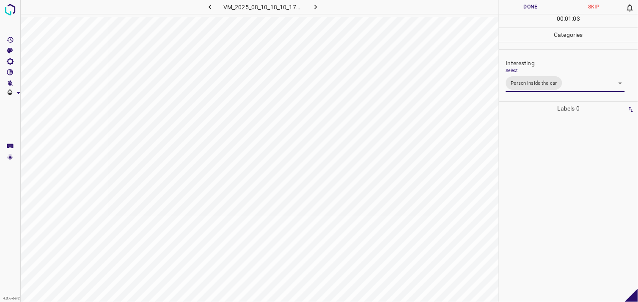
click at [524, 209] on div at bounding box center [569, 208] width 134 height 186
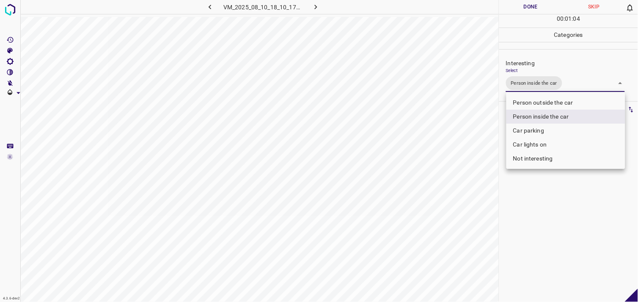
click at [531, 81] on body "4.3.6-dev2 VM_2025_08_10_18_10_17_085_11.gif Done Skip 0 00 : 01 : 04 Categorie…" at bounding box center [319, 151] width 638 height 302
click at [532, 141] on li "Car lights on" at bounding box center [565, 144] width 119 height 14
type input "Person inside the car,Car lights on"
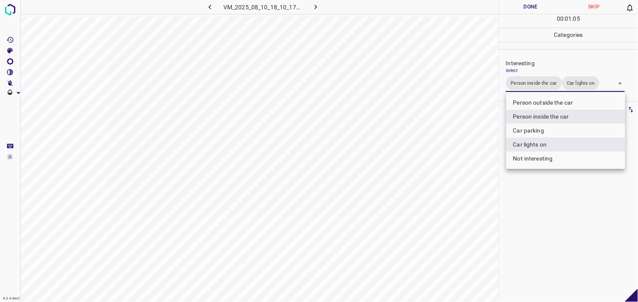
click at [544, 189] on div at bounding box center [319, 151] width 638 height 302
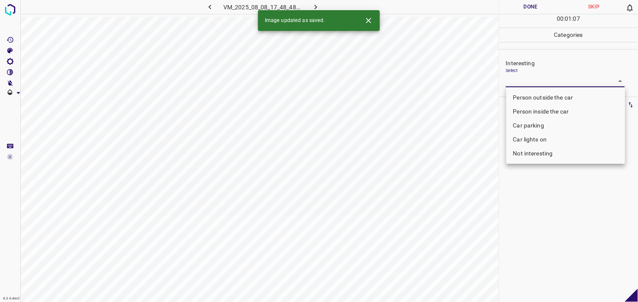
click at [532, 75] on body "4.3.6-dev2 VM_2025_08_08_17_48_48_860_06.gif Done Skip 0 00 : 01 : 07 Categorie…" at bounding box center [319, 151] width 638 height 302
click at [543, 93] on li "Person outside the car" at bounding box center [565, 98] width 119 height 14
type input "Person outside the car"
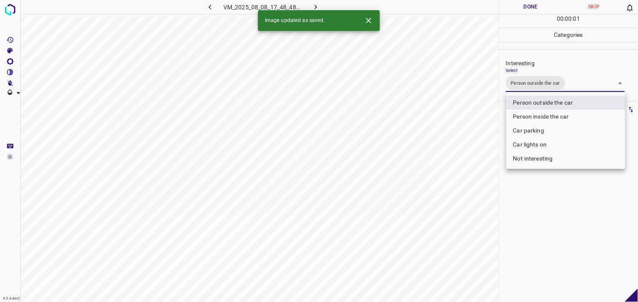
click at [550, 202] on div at bounding box center [319, 151] width 638 height 302
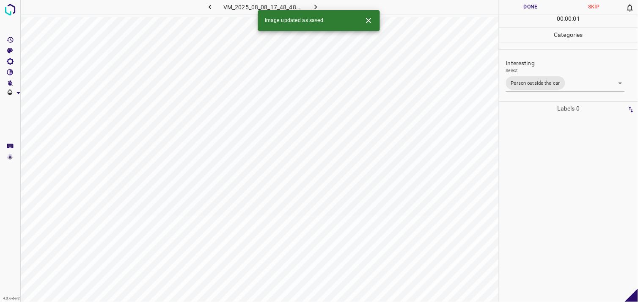
click at [548, 195] on div at bounding box center [569, 208] width 134 height 186
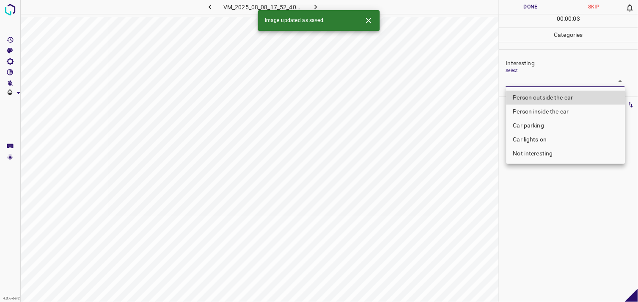
drag, startPoint x: 538, startPoint y: 79, endPoint x: 544, endPoint y: 92, distance: 15.1
click at [540, 82] on body "4.3.6-dev2 VM_2025_08_08_17_52_40_702_03.gif Done Skip 0 00 : 00 : 03 Categorie…" at bounding box center [319, 151] width 638 height 302
click at [546, 94] on li "Person outside the car" at bounding box center [565, 98] width 119 height 14
type input "Person outside the car"
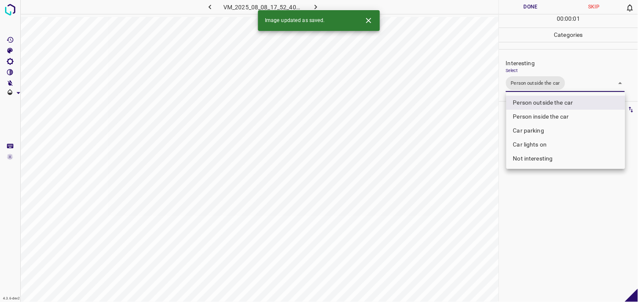
click at [549, 192] on div at bounding box center [319, 151] width 638 height 302
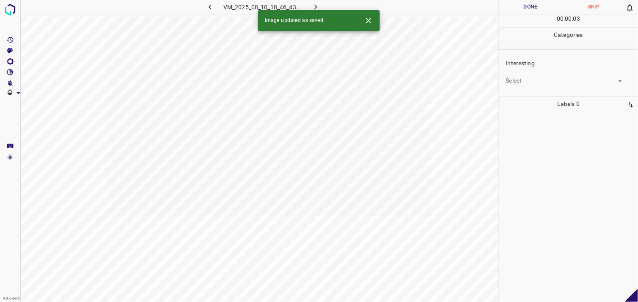
click at [526, 83] on body "4.3.6-dev2 VM_2025_08_10_18_46_43_603_13.gif Done Skip 0 00 : 00 : 03 Categorie…" at bounding box center [319, 151] width 638 height 302
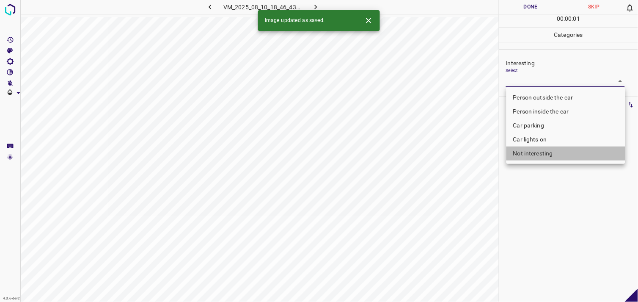
click at [543, 151] on li "Not interesting" at bounding box center [565, 153] width 119 height 14
type input "Not interesting"
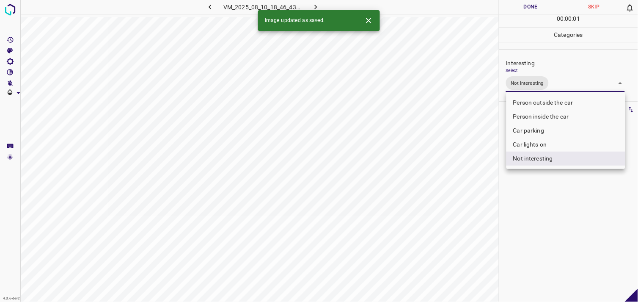
click at [541, 180] on div at bounding box center [319, 151] width 638 height 302
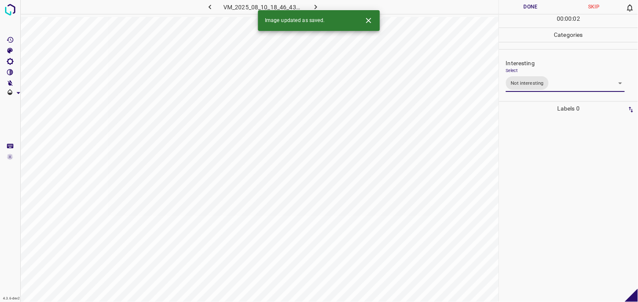
click at [542, 158] on div at bounding box center [569, 208] width 134 height 186
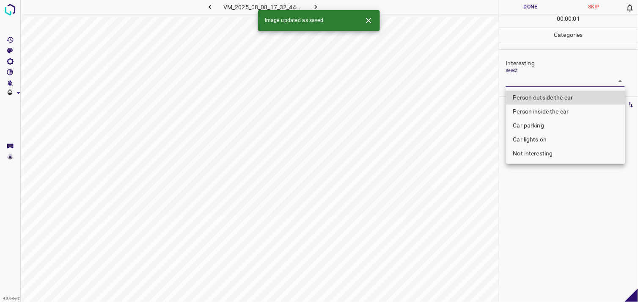
click at [530, 83] on body "4.3.6-dev2 VM_2025_08_08_17_32_44_985_04.gif Done Skip 0 00 : 00 : 01 Categorie…" at bounding box center [319, 151] width 638 height 302
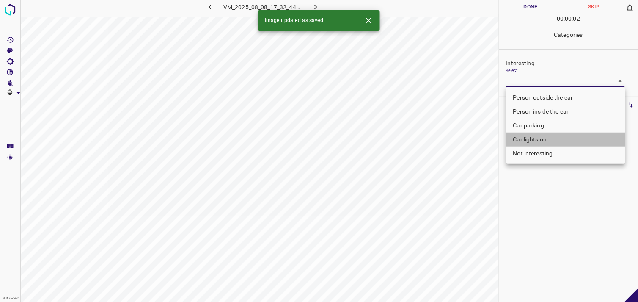
click at [543, 141] on li "Car lights on" at bounding box center [565, 139] width 119 height 14
type input "Car lights on"
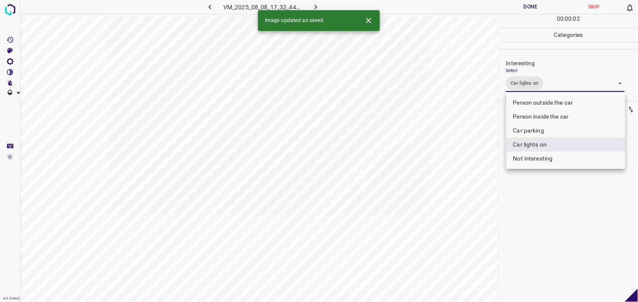
click at [568, 205] on div at bounding box center [319, 151] width 638 height 302
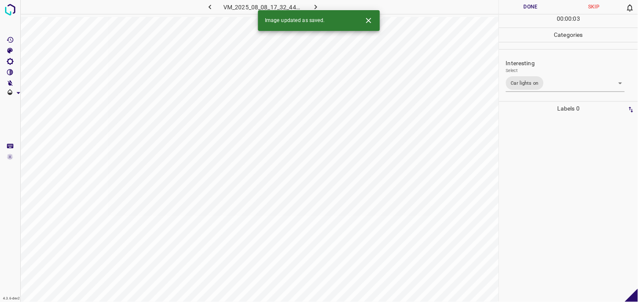
click at [567, 163] on div at bounding box center [569, 208] width 134 height 186
click at [536, 79] on body "4.3.6-dev2 VM_2025_08_10_19_39_07_583_10.gif Done Skip 0 00 : 00 : 05 Categorie…" at bounding box center [319, 151] width 638 height 302
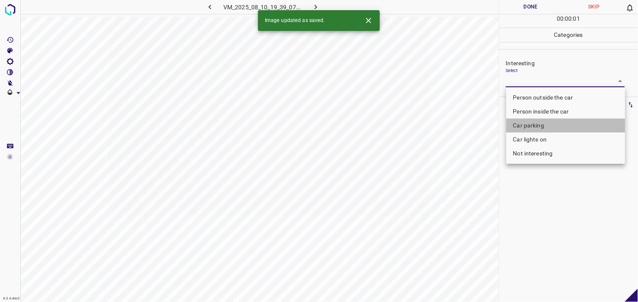
click at [539, 123] on li "Car parking" at bounding box center [565, 125] width 119 height 14
type input "Car parking"
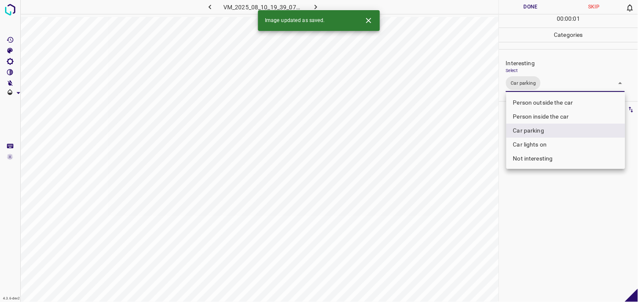
click at [549, 201] on div at bounding box center [319, 151] width 638 height 302
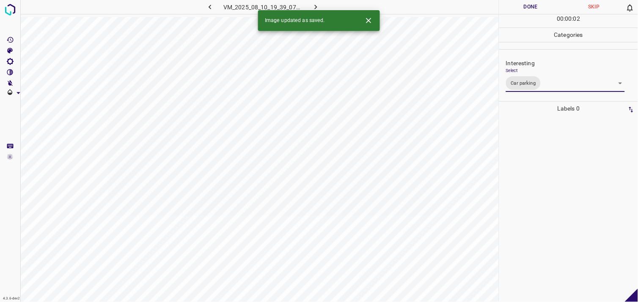
click at [548, 188] on div at bounding box center [569, 208] width 134 height 186
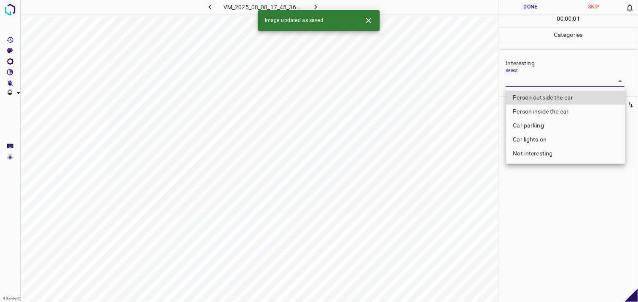
click at [519, 83] on body "4.3.6-dev2 VM_2025_08_08_17_45_36_973_00.gif Done Skip 0 00 : 00 : 01 Categorie…" at bounding box center [319, 151] width 638 height 302
click at [547, 127] on li "Car parking" at bounding box center [565, 125] width 119 height 14
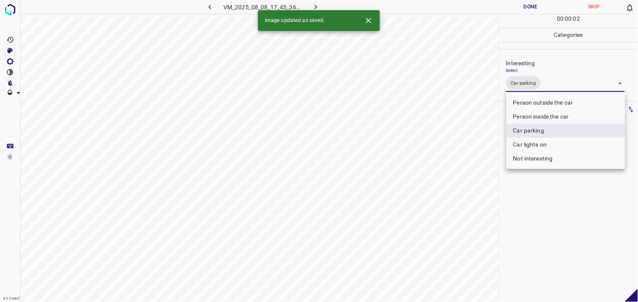
type input "Car parking"
drag, startPoint x: 542, startPoint y: 206, endPoint x: 543, endPoint y: 191, distance: 14.8
click at [543, 206] on div at bounding box center [319, 151] width 638 height 302
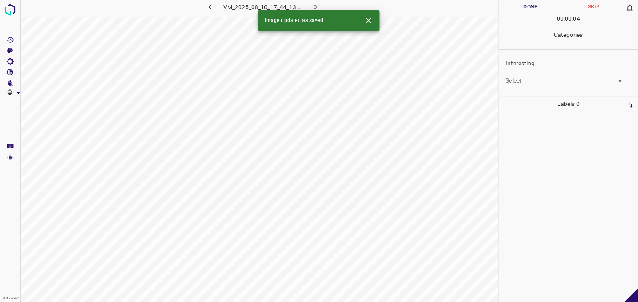
click at [538, 86] on body "4.3.6-dev2 VM_2025_08_10_17_44_13_411_10.gif Done Skip 0 00 : 00 : 04 Categorie…" at bounding box center [319, 151] width 638 height 302
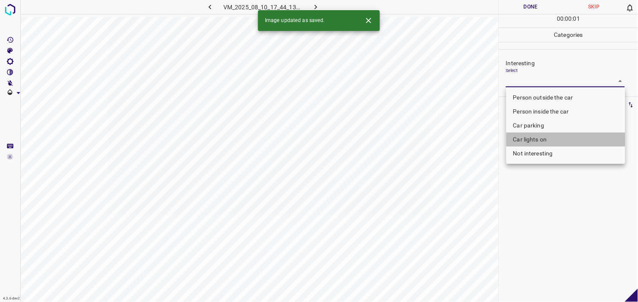
click at [551, 136] on li "Car lights on" at bounding box center [565, 139] width 119 height 14
type input "Car lights on"
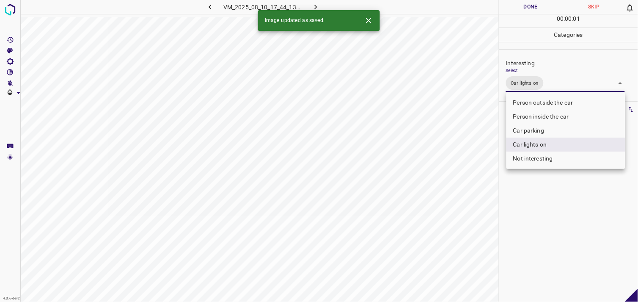
click at [555, 219] on div at bounding box center [319, 151] width 638 height 302
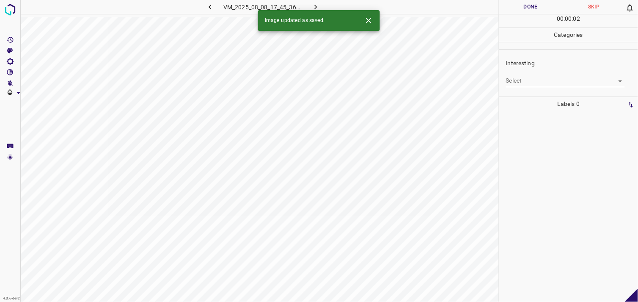
click at [553, 82] on body "4.3.6-dev2 VM_2025_08_08_17_45_36_973_11.gif Done Skip 0 00 : 00 : 02 Categorie…" at bounding box center [319, 151] width 638 height 302
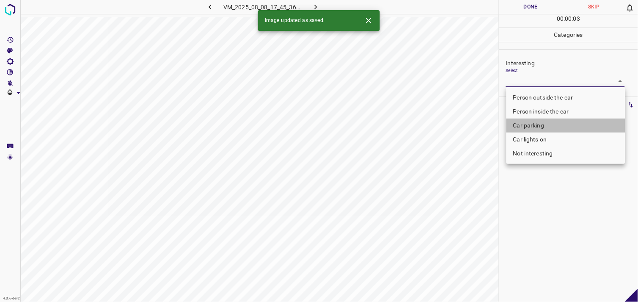
click at [541, 122] on li "Car parking" at bounding box center [565, 125] width 119 height 14
type input "Car parking"
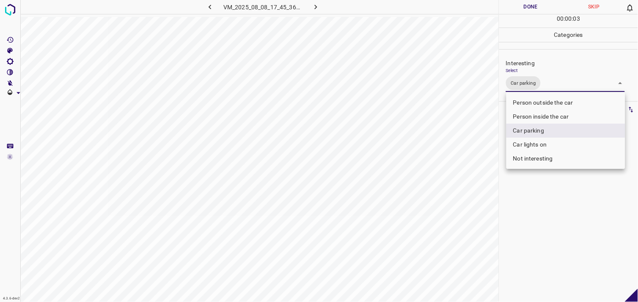
click at [553, 212] on div at bounding box center [319, 151] width 638 height 302
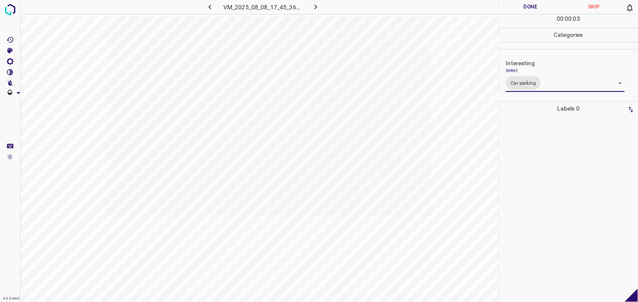
click at [546, 202] on div at bounding box center [569, 208] width 134 height 186
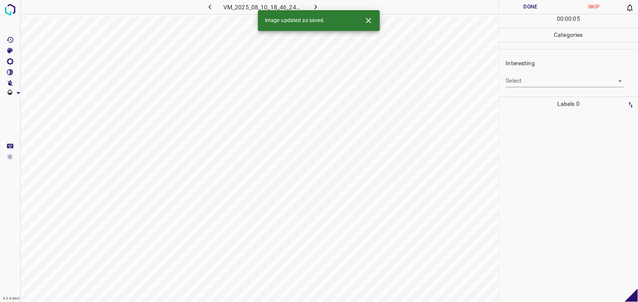
click at [531, 77] on body "4.3.6-dev2 VM_2025_08_10_18_46_24_586_09.gif Done Skip 0 00 : 00 : 05 Categorie…" at bounding box center [319, 151] width 638 height 302
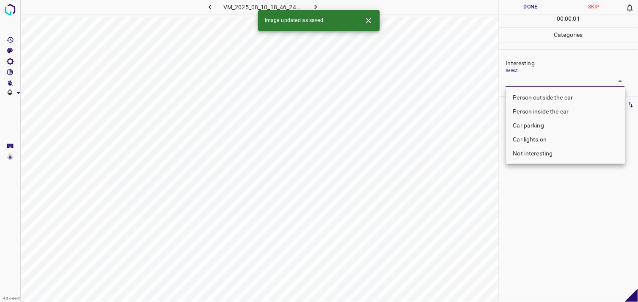
click at [535, 150] on li "Not interesting" at bounding box center [565, 153] width 119 height 14
type input "Not interesting"
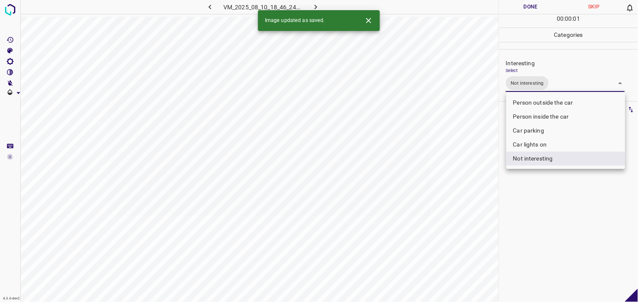
click at [535, 198] on div at bounding box center [319, 151] width 638 height 302
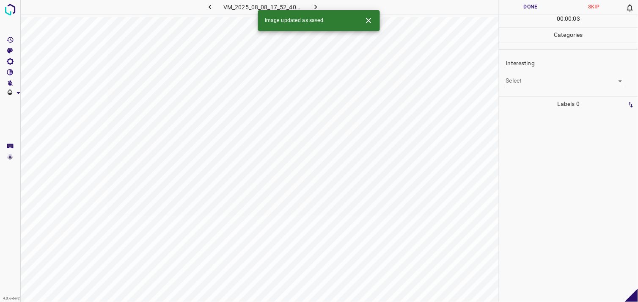
click at [536, 86] on body "4.3.6-dev2 VM_2025_08_08_17_52_40_702_10.gif Done Skip 0 00 : 00 : 03 Categorie…" at bounding box center [319, 151] width 638 height 302
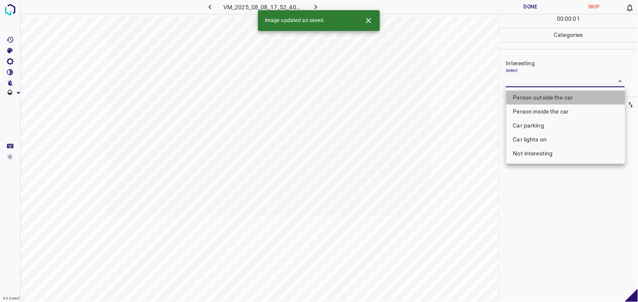
click at [546, 100] on li "Person outside the car" at bounding box center [565, 98] width 119 height 14
type input "Person outside the car"
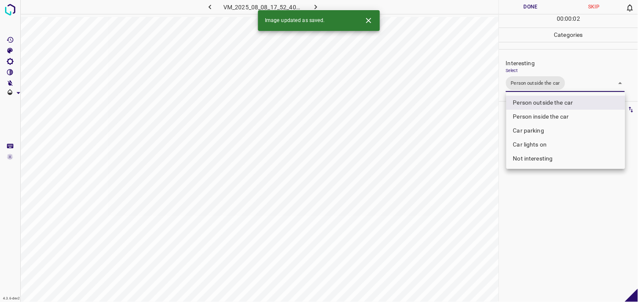
click at [553, 214] on div at bounding box center [319, 151] width 638 height 302
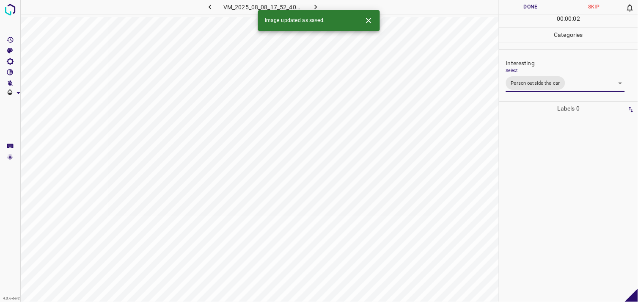
click at [552, 183] on div at bounding box center [569, 208] width 134 height 186
click at [522, 77] on body "4.3.6-dev2 VM_2025_08_05_17_49_08_467_02.gif Done Skip 0 00 : 00 : 02 Categorie…" at bounding box center [319, 151] width 638 height 302
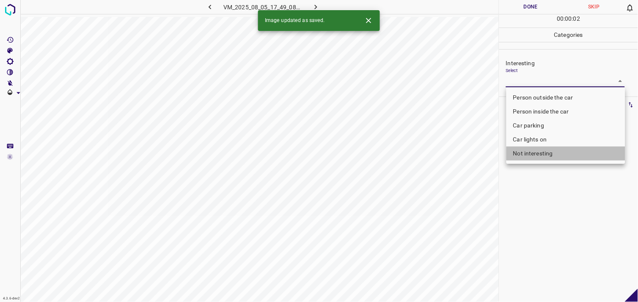
click at [527, 157] on li "Not interesting" at bounding box center [565, 153] width 119 height 14
type input "Not interesting"
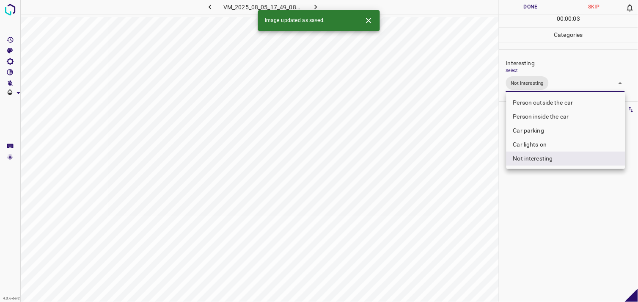
click at [549, 175] on div at bounding box center [319, 151] width 638 height 302
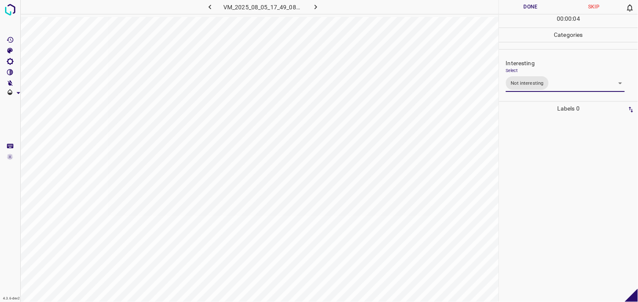
click at [543, 175] on div at bounding box center [569, 208] width 134 height 186
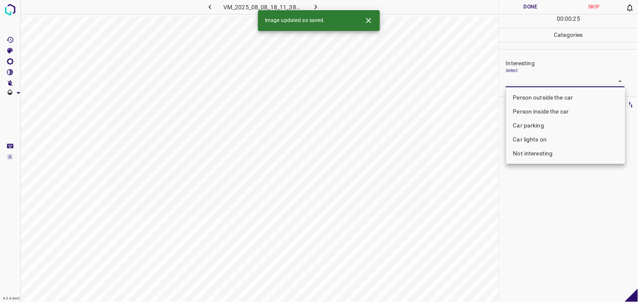
click at [543, 77] on body "4.3.6-dev2 VM_2025_08_08_18_11_38_406_02.gif Done Skip 0 00 : 00 : 25 Categorie…" at bounding box center [319, 151] width 638 height 302
click at [543, 154] on li "Not interesting" at bounding box center [565, 153] width 119 height 14
type input "Not interesting"
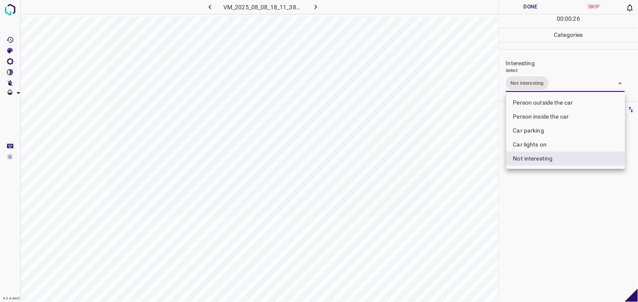
click at [550, 222] on div at bounding box center [319, 151] width 638 height 302
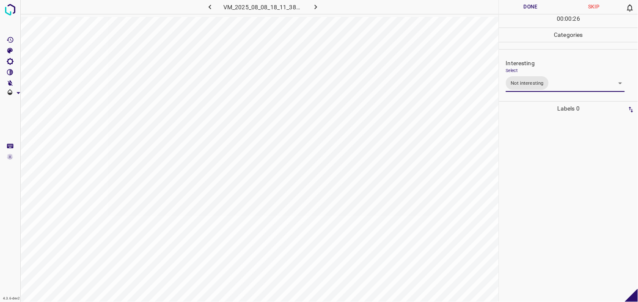
click at [538, 197] on div at bounding box center [569, 208] width 134 height 186
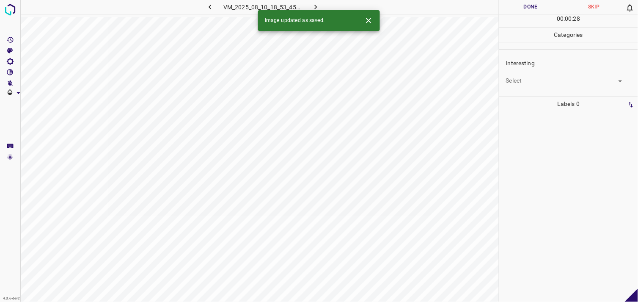
click at [530, 79] on body "4.3.6-dev2 VM_2025_08_10_18_53_45_651_06.gif Done Skip 0 00 : 00 : 28 Categorie…" at bounding box center [319, 151] width 638 height 302
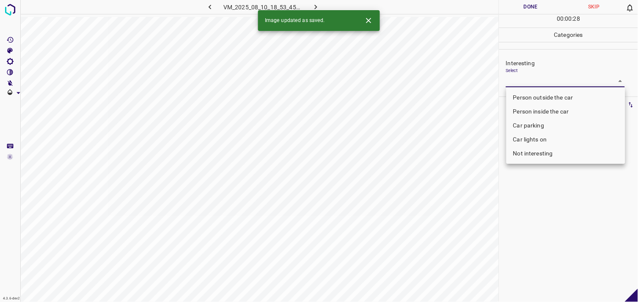
click at [545, 93] on li "Person outside the car" at bounding box center [565, 98] width 119 height 14
type input "Person outside the car"
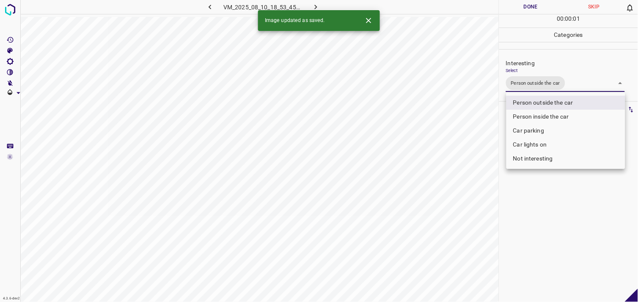
click at [556, 181] on div at bounding box center [319, 151] width 638 height 302
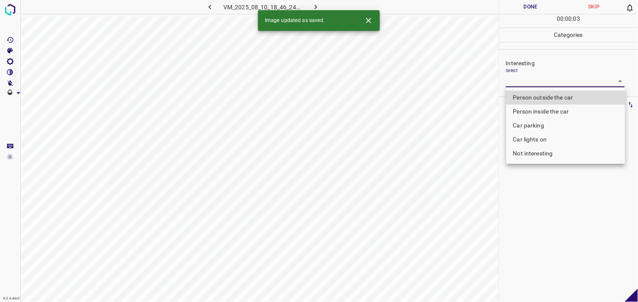
click at [550, 85] on body "4.3.6-dev2 VM_2025_08_10_18_46_24_586_06.gif Done Skip 0 00 : 00 : 03 Categorie…" at bounding box center [319, 151] width 638 height 302
click at [550, 98] on li "Person outside the car" at bounding box center [565, 98] width 119 height 14
type input "Person outside the car"
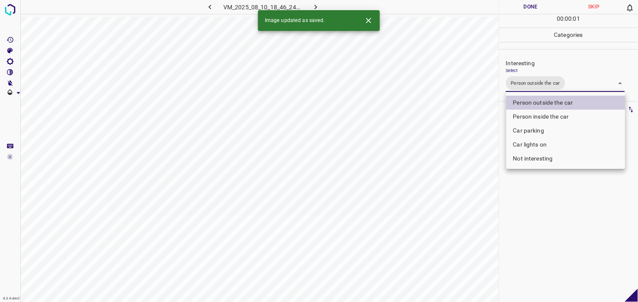
drag, startPoint x: 542, startPoint y: 228, endPoint x: 546, endPoint y: 201, distance: 26.6
click at [541, 227] on div at bounding box center [319, 151] width 638 height 302
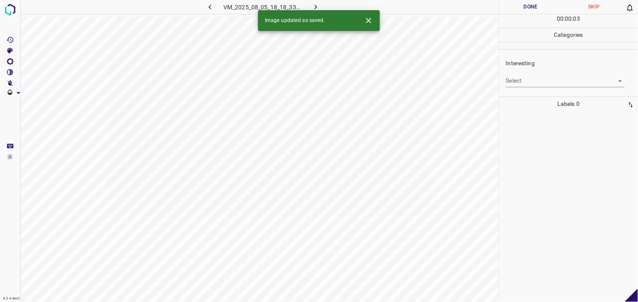
click at [535, 83] on body "4.3.6-dev2 VM_2025_08_05_18_18_33_376_00.gif Done Skip 0 00 : 00 : 03 Categorie…" at bounding box center [319, 151] width 638 height 302
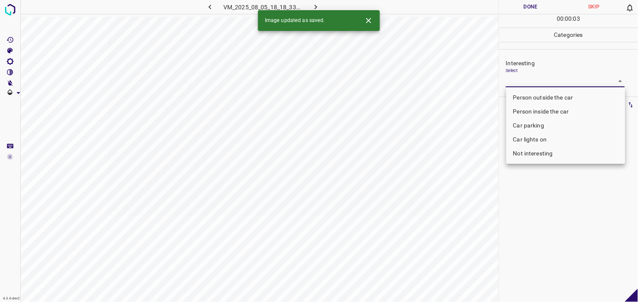
click at [547, 98] on li "Person outside the car" at bounding box center [565, 98] width 119 height 14
type input "Person outside the car"
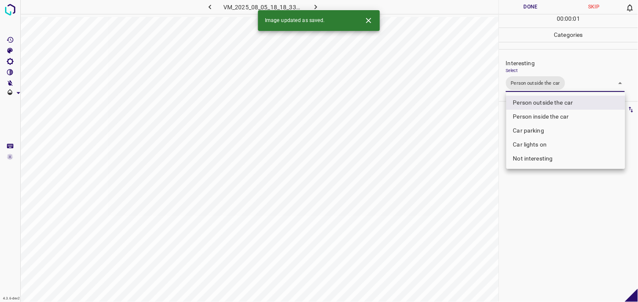
click at [557, 229] on div at bounding box center [319, 151] width 638 height 302
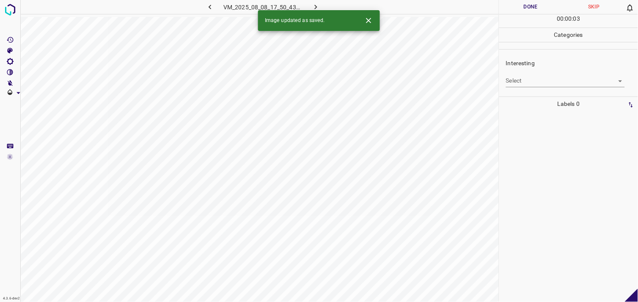
click at [529, 83] on body "4.3.6-dev2 VM_2025_08_08_17_50_43_006_04.gif Done Skip 0 00 : 00 : 03 Categorie…" at bounding box center [319, 151] width 638 height 302
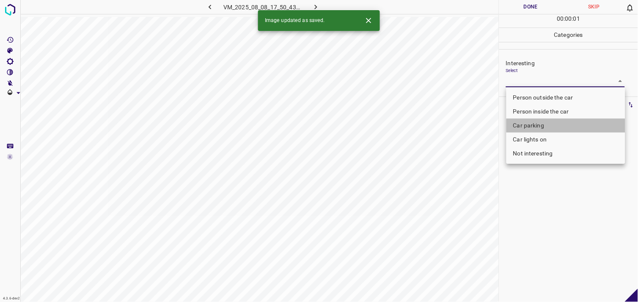
click at [529, 124] on li "Car parking" at bounding box center [565, 125] width 119 height 14
type input "Car parking"
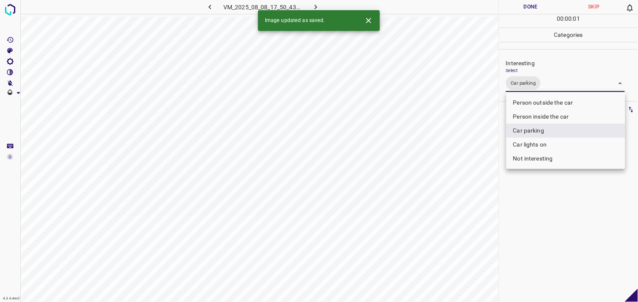
drag, startPoint x: 532, startPoint y: 222, endPoint x: 540, endPoint y: 174, distance: 49.3
click at [535, 224] on div at bounding box center [319, 151] width 638 height 302
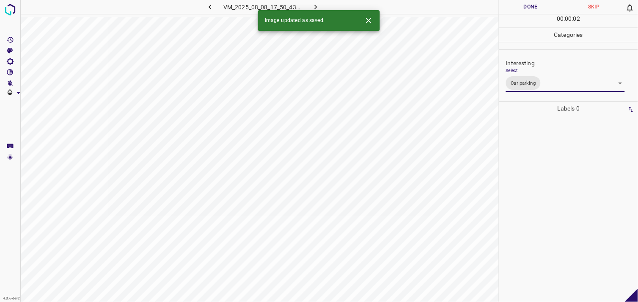
click at [540, 166] on div at bounding box center [569, 208] width 134 height 186
click at [549, 81] on body "4.3.6-dev2 VM_2025_08_08_18_52_14_308_03.gif Done Skip 0 00 : 00 : 03 Categorie…" at bounding box center [319, 151] width 638 height 302
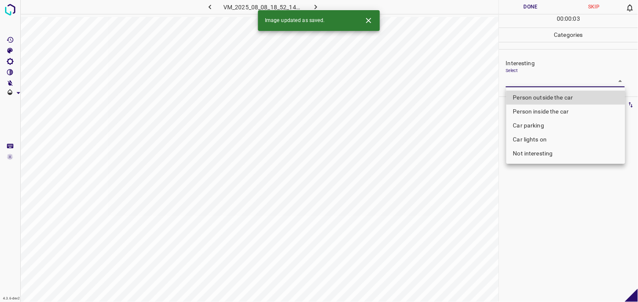
click at [550, 92] on li "Person outside the car" at bounding box center [565, 98] width 119 height 14
type input "Person outside the car"
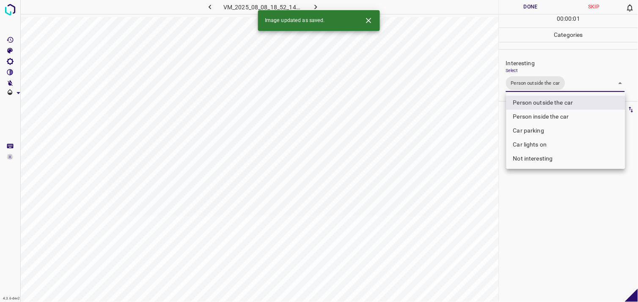
click at [565, 175] on div at bounding box center [319, 151] width 638 height 302
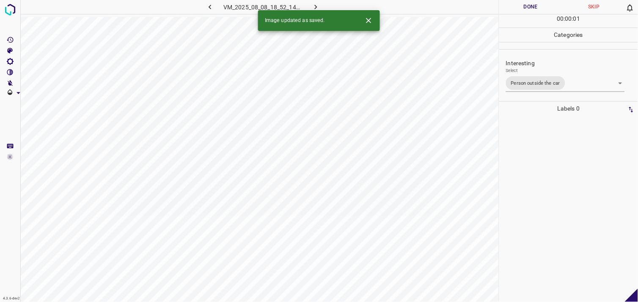
click at [564, 166] on div at bounding box center [569, 208] width 134 height 186
click at [533, 79] on body "4.3.6-dev2 VM_2025_08_10_19_39_51_079_00.gif Done Skip 0 00 : 00 : 03 Categorie…" at bounding box center [319, 151] width 638 height 302
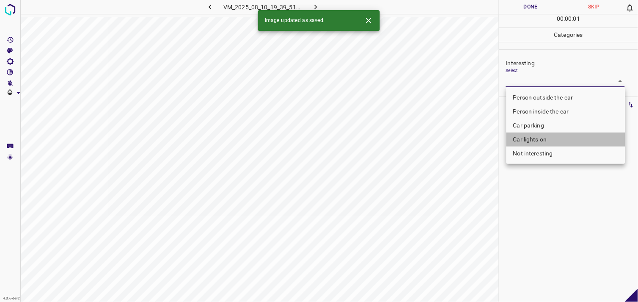
click at [540, 135] on li "Car lights on" at bounding box center [565, 139] width 119 height 14
type input "Car lights on"
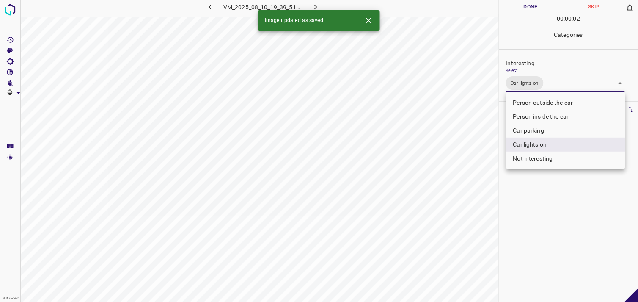
click at [539, 217] on div at bounding box center [319, 151] width 638 height 302
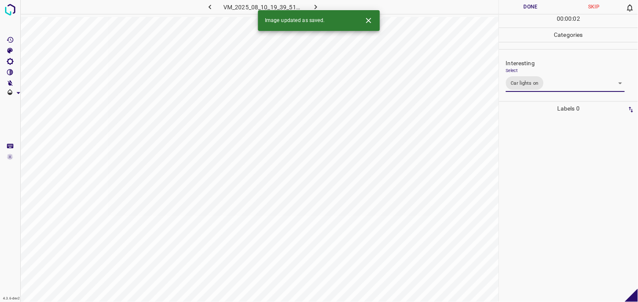
click at [538, 192] on div at bounding box center [569, 208] width 134 height 186
click at [572, 83] on body "4.3.6-dev2 VM_2025_08_10_19_58_06_461_02.gif Done Skip 0 00 : 00 : 04 Categorie…" at bounding box center [319, 151] width 638 height 302
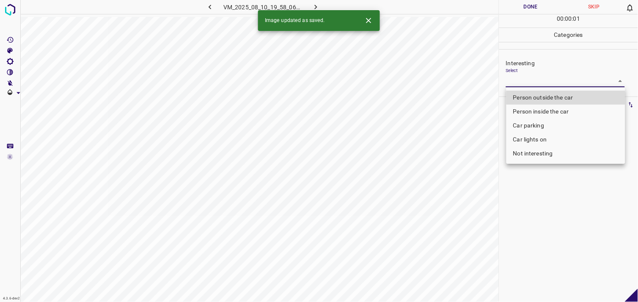
click at [570, 96] on li "Person outside the car" at bounding box center [565, 98] width 119 height 14
type input "Person outside the car"
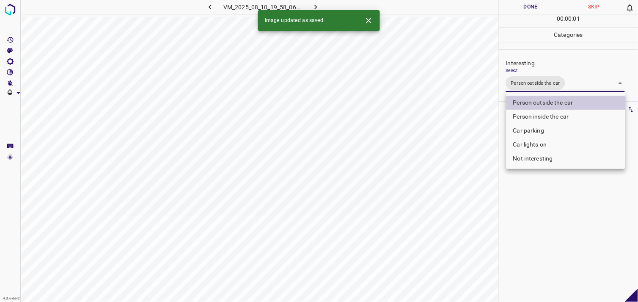
click at [538, 203] on div at bounding box center [319, 151] width 638 height 302
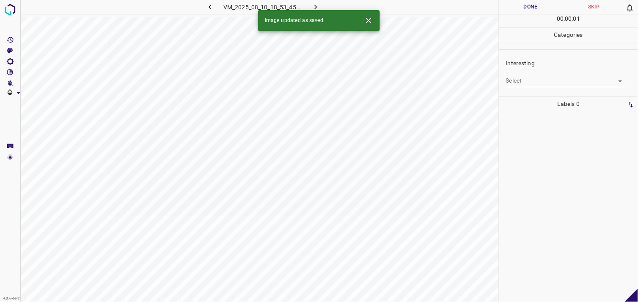
click at [543, 81] on body "4.3.6-dev2 VM_2025_08_10_18_53_45_651_03.gif Done Skip 0 00 : 00 : 01 Categorie…" at bounding box center [319, 151] width 638 height 302
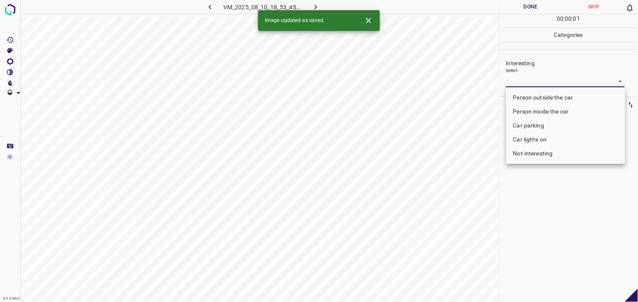
click at [547, 108] on li "Person inside the car" at bounding box center [565, 111] width 119 height 14
type input "Person inside the car"
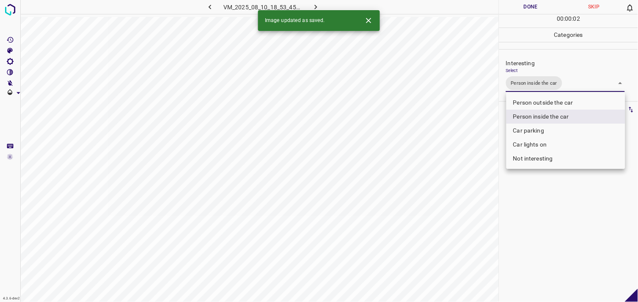
click at [556, 222] on div at bounding box center [319, 151] width 638 height 302
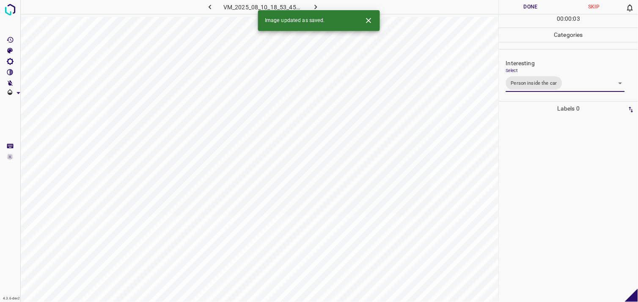
click at [560, 174] on div at bounding box center [569, 208] width 134 height 186
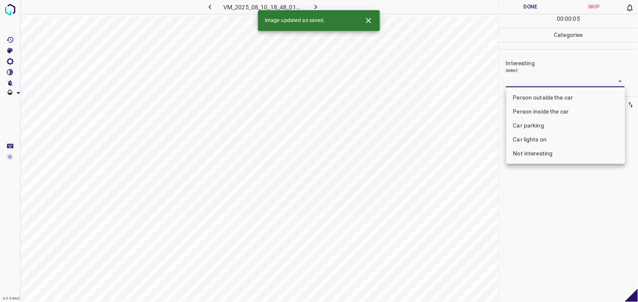
click at [532, 83] on body "4.3.6-dev2 VM_2025_08_10_18_48_01_446_05.gif Done Skip 0 00 : 00 : 05 Categorie…" at bounding box center [319, 151] width 638 height 302
click at [543, 94] on li "Person outside the car" at bounding box center [565, 98] width 119 height 14
type input "Person outside the car"
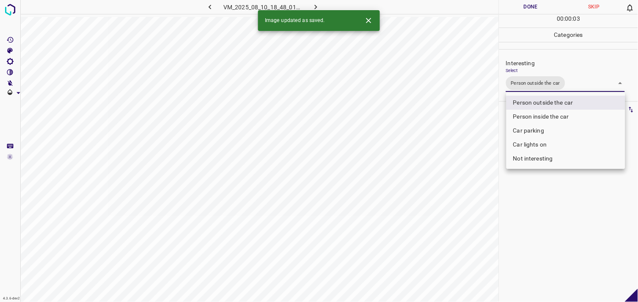
click at [554, 214] on div at bounding box center [319, 151] width 638 height 302
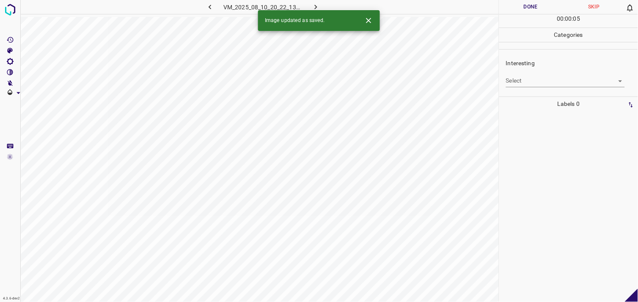
click at [524, 80] on body "4.3.6-dev2 VM_2025_08_10_20_22_13_547_06.gif Done Skip 0 00 : 00 : 05 Categorie…" at bounding box center [319, 151] width 638 height 302
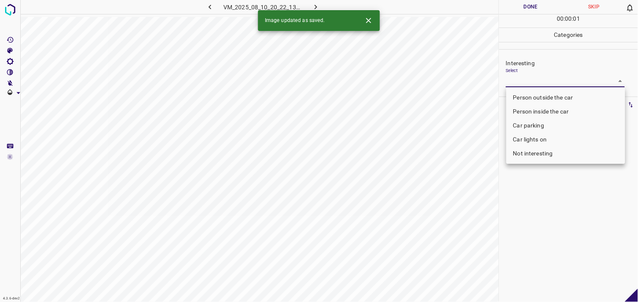
click at [539, 101] on li "Person outside the car" at bounding box center [565, 98] width 119 height 14
type input "Person outside the car"
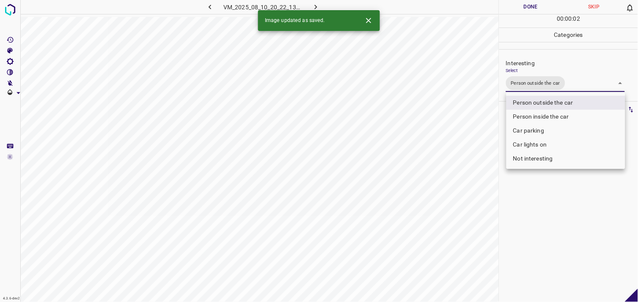
click at [546, 223] on div at bounding box center [319, 151] width 638 height 302
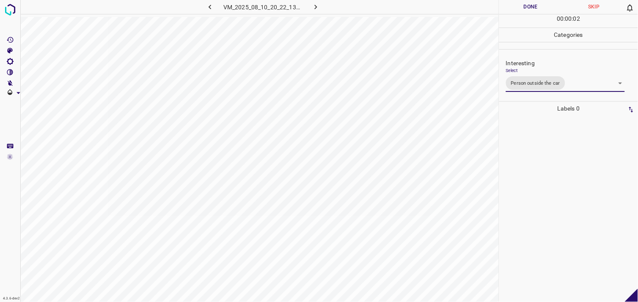
click at [547, 203] on div at bounding box center [569, 208] width 134 height 186
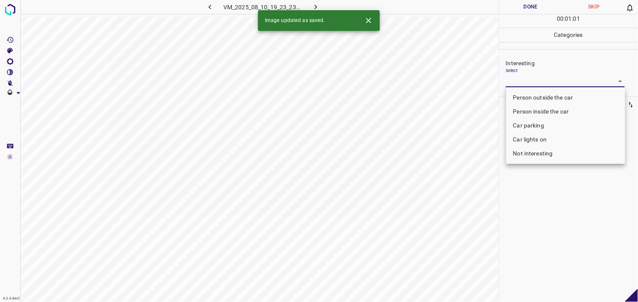
click at [524, 85] on body "4.3.6-dev2 VM_2025_08_10_19_23_23_459_05.gif Done Skip 0 00 : 01 : 01 Categorie…" at bounding box center [319, 151] width 638 height 302
click at [544, 95] on li "Person outside the car" at bounding box center [565, 98] width 119 height 14
type input "Person outside the car"
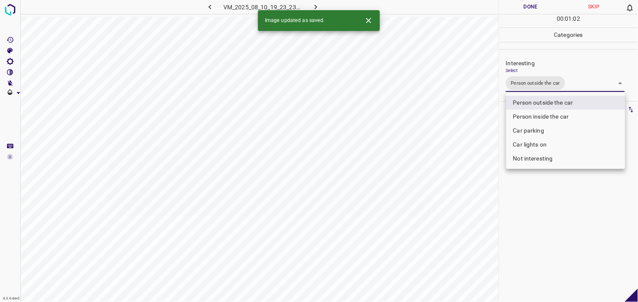
click at [550, 239] on div at bounding box center [319, 151] width 638 height 302
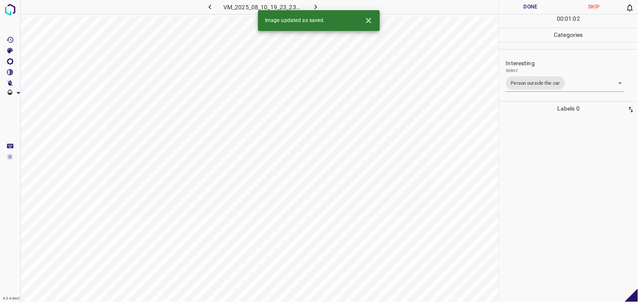
click at [551, 198] on div at bounding box center [569, 208] width 134 height 186
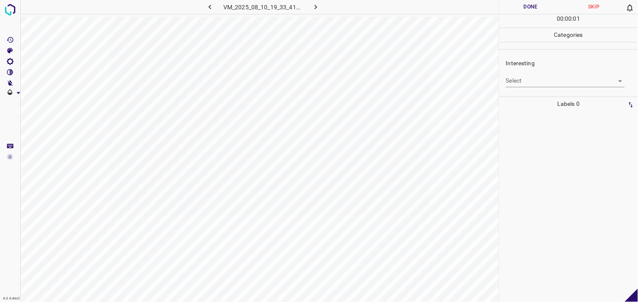
click at [526, 82] on body "4.3.6-dev2 VM_2025_08_10_19_33_41_247_12.gif Done Skip 0 00 : 00 : 01 Categorie…" at bounding box center [319, 151] width 638 height 302
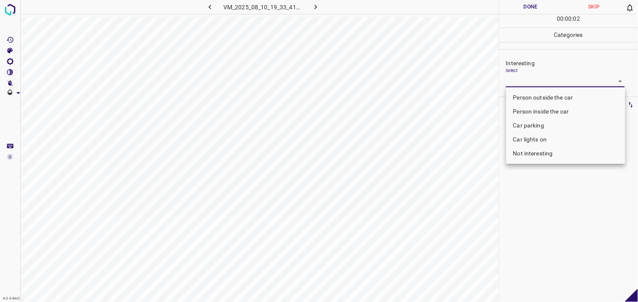
click at [541, 96] on li "Person outside the car" at bounding box center [565, 98] width 119 height 14
type input "Person outside the car"
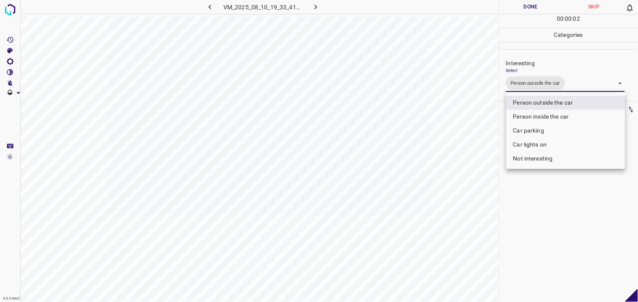
click at [551, 225] on div at bounding box center [319, 151] width 638 height 302
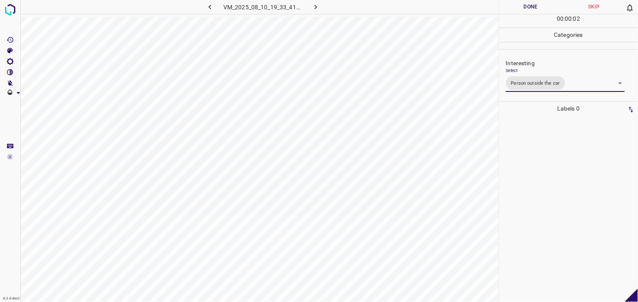
click at [546, 148] on div at bounding box center [569, 208] width 134 height 186
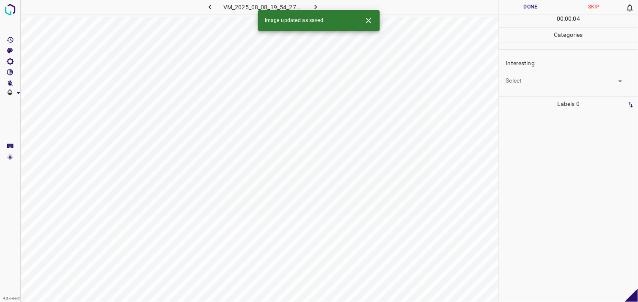
click at [530, 79] on body "4.3.6-dev2 VM_2025_08_08_19_54_27_959_01.gif Done Skip 0 00 : 00 : 04 Categorie…" at bounding box center [319, 151] width 638 height 302
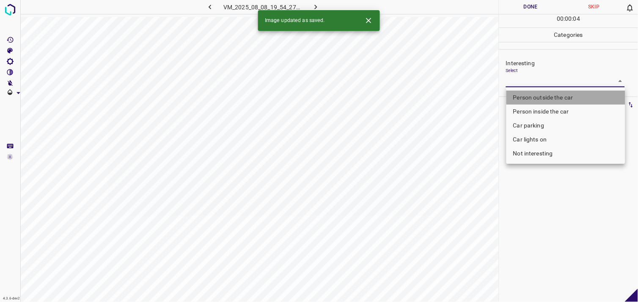
click at [539, 97] on li "Person outside the car" at bounding box center [565, 98] width 119 height 14
type input "Person outside the car"
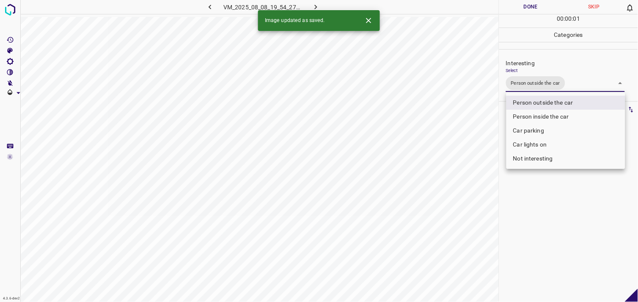
click at [551, 215] on div at bounding box center [319, 151] width 638 height 302
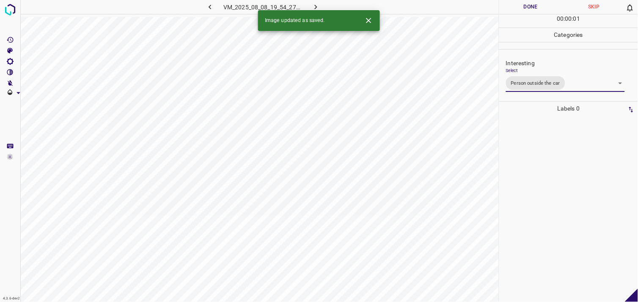
click at [546, 171] on div at bounding box center [569, 208] width 134 height 186
click at [534, 81] on body "4.3.6-dev2 VM_2025_08_10_15_19_55_669_11.gif Done Skip 0 00 : 00 : 03 Categorie…" at bounding box center [319, 151] width 638 height 302
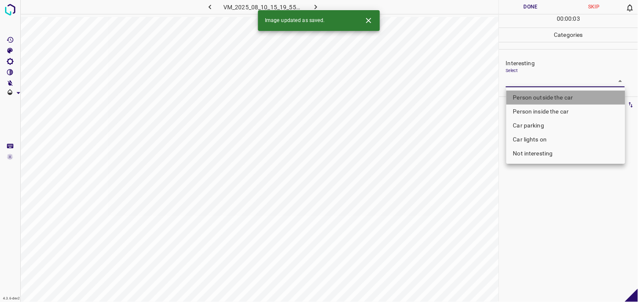
click at [543, 98] on li "Person outside the car" at bounding box center [565, 98] width 119 height 14
type input "Person outside the car"
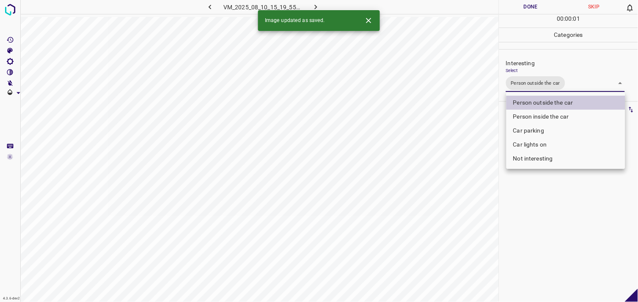
drag, startPoint x: 555, startPoint y: 224, endPoint x: 553, endPoint y: 206, distance: 17.8
click at [555, 223] on div at bounding box center [319, 151] width 638 height 302
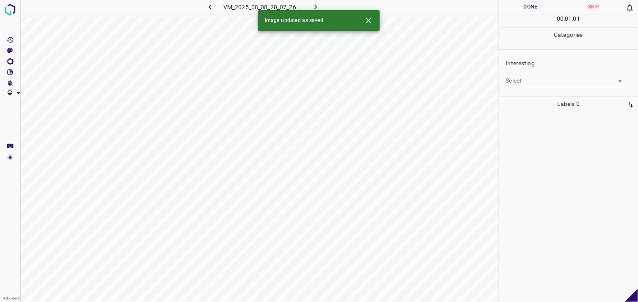
click at [532, 81] on body "4.3.6-dev2 VM_2025_08_08_20_07_26_376_06.gif Done Skip 0 00 : 01 : 01 Categorie…" at bounding box center [319, 151] width 638 height 302
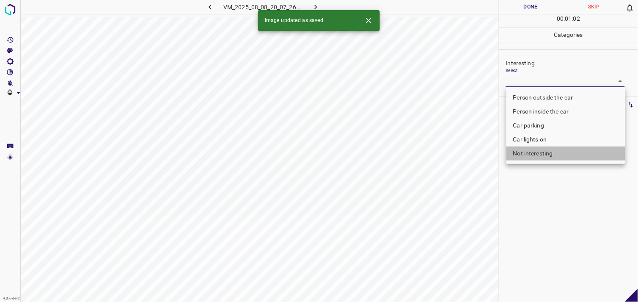
click at [549, 152] on li "Not interesting" at bounding box center [565, 153] width 119 height 14
type input "Not interesting"
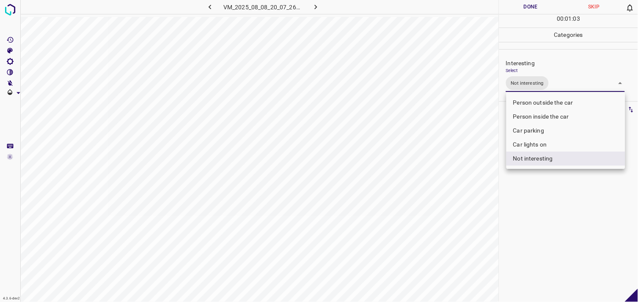
drag, startPoint x: 555, startPoint y: 214, endPoint x: 558, endPoint y: 164, distance: 50.4
click at [556, 213] on div at bounding box center [319, 151] width 638 height 302
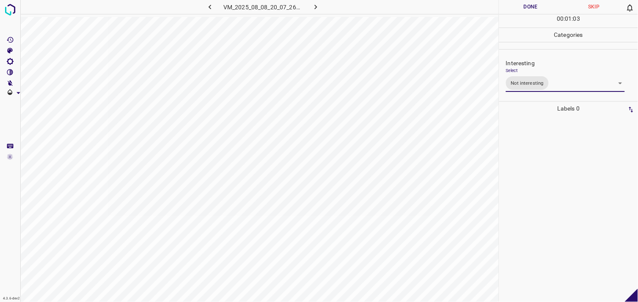
click at [556, 159] on div at bounding box center [569, 208] width 134 height 186
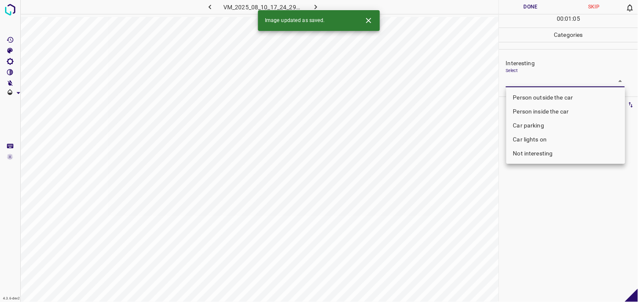
click at [520, 83] on body "4.3.6-dev2 VM_2025_08_10_17_24_29_601_03.gif Done Skip 0 00 : 01 : 05 Categorie…" at bounding box center [319, 151] width 638 height 302
click at [540, 151] on li "Not interesting" at bounding box center [565, 153] width 119 height 14
type input "Not interesting"
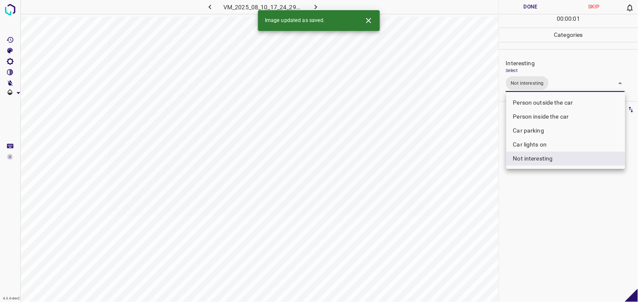
click at [551, 188] on div at bounding box center [319, 151] width 638 height 302
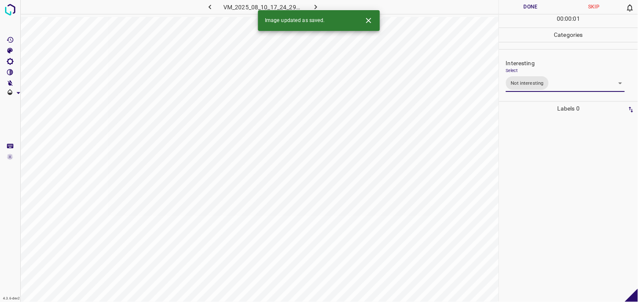
click at [543, 172] on div at bounding box center [569, 208] width 134 height 186
click at [525, 79] on body "4.3.6-dev2 VM_2025_08_10_15_19_55_669_02.gif Done Skip 0 00 : 00 : 03 Categorie…" at bounding box center [319, 151] width 638 height 302
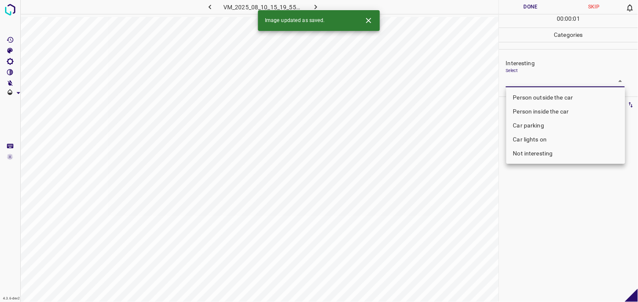
click at [537, 132] on li "Car parking" at bounding box center [565, 125] width 119 height 14
type input "Car parking"
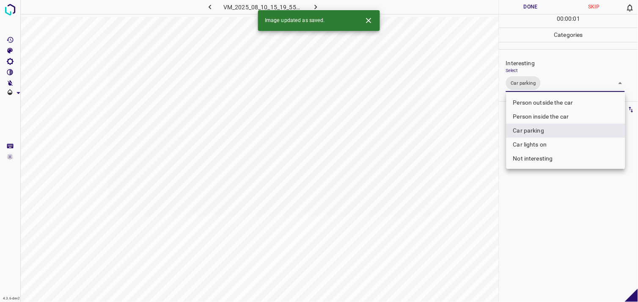
click at [551, 205] on div at bounding box center [319, 151] width 638 height 302
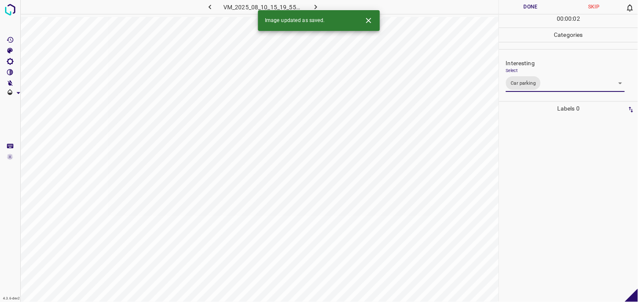
click at [543, 156] on div at bounding box center [569, 208] width 134 height 186
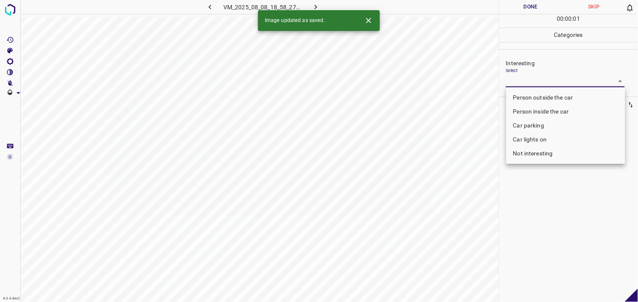
click at [525, 82] on body "4.3.6-dev2 VM_2025_08_08_18_58_27_707_04.gif Done Skip 0 00 : 00 : 01 Categorie…" at bounding box center [319, 151] width 638 height 302
click at [531, 122] on li "Car parking" at bounding box center [565, 125] width 119 height 14
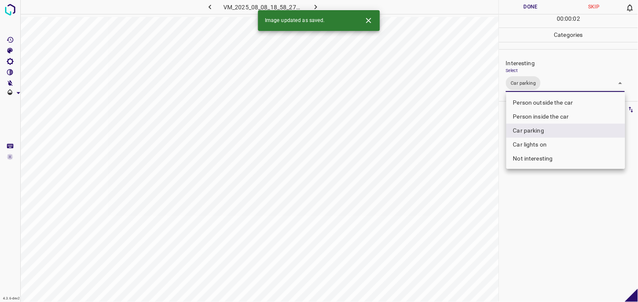
click at [538, 114] on li "Person inside the car" at bounding box center [565, 117] width 119 height 14
type input "Car parking,Person inside the car"
click at [558, 201] on div at bounding box center [319, 151] width 638 height 302
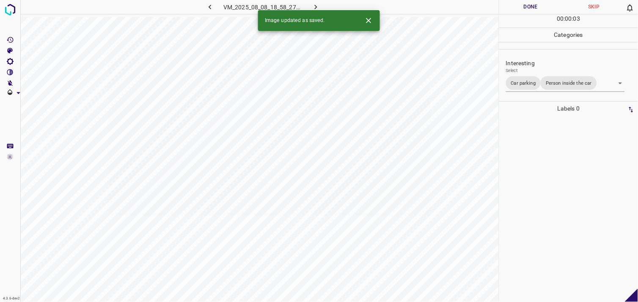
click at [555, 181] on div at bounding box center [569, 208] width 134 height 186
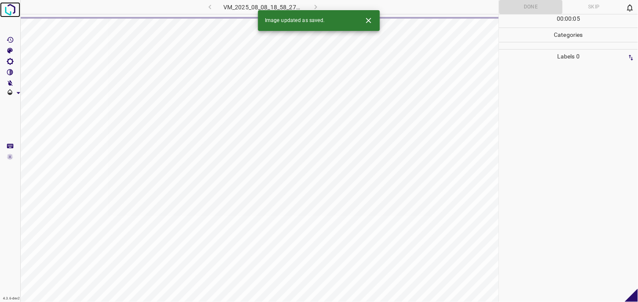
click at [6, 14] on img at bounding box center [10, 9] width 15 height 15
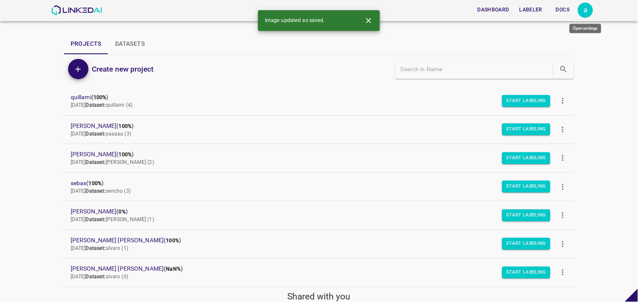
click at [582, 12] on div "a" at bounding box center [585, 10] width 15 height 15
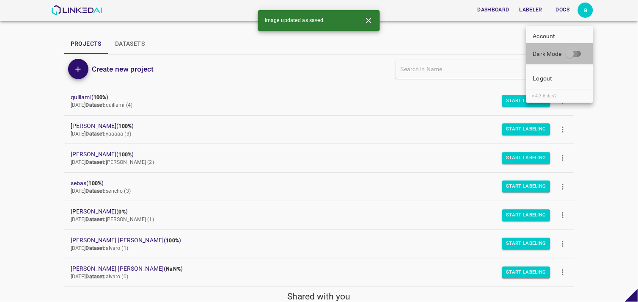
click at [577, 54] on input "Dark Mode" at bounding box center [570, 55] width 48 height 16
checkbox input "true"
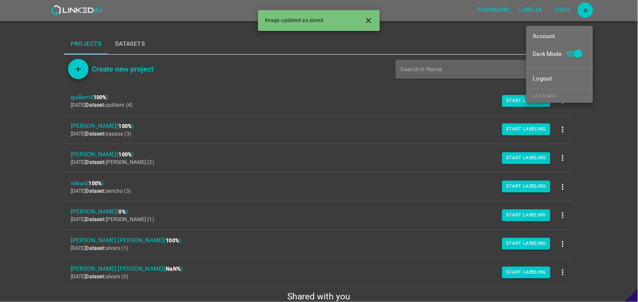
click at [590, 171] on div at bounding box center [319, 151] width 638 height 302
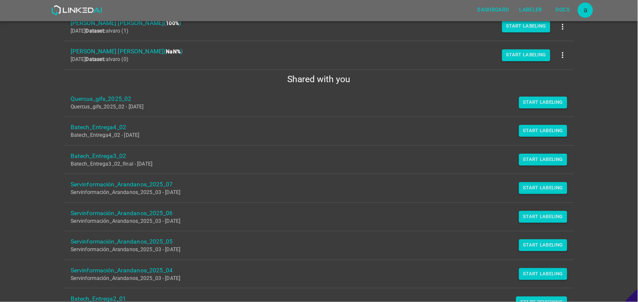
scroll to position [238, 0]
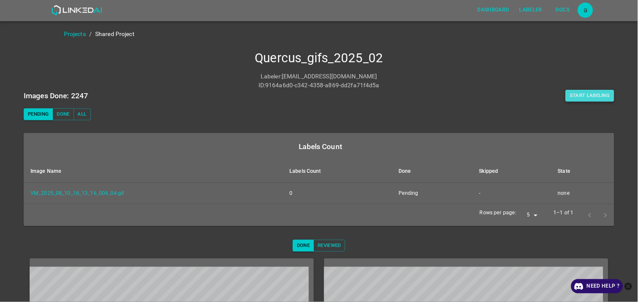
click at [571, 90] on button "Start Labeling" at bounding box center [589, 96] width 49 height 12
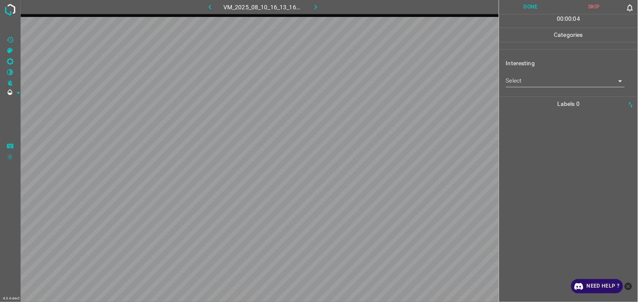
click at [562, 83] on body "4.3.6-dev2 VM_2025_08_10_16_13_16_004_04.gif Done Skip 0 00 : 00 : 04 Categorie…" at bounding box center [319, 151] width 638 height 302
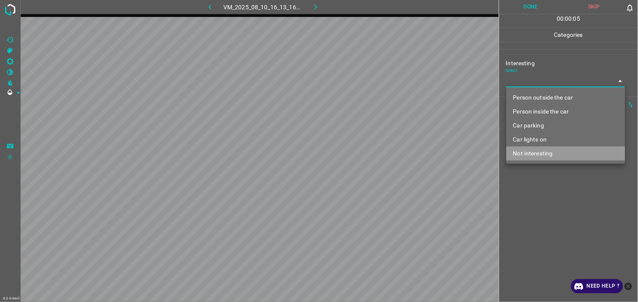
click at [544, 154] on li "Not interesting" at bounding box center [565, 153] width 119 height 14
type input "Not interesting"
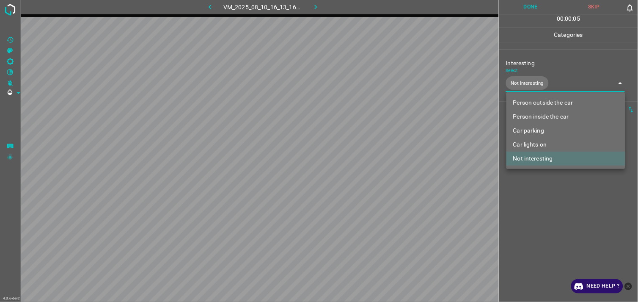
click at [544, 201] on div at bounding box center [319, 151] width 638 height 302
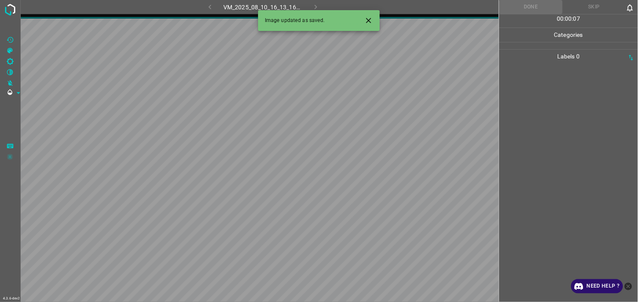
click at [625, 285] on icon "close-help" at bounding box center [629, 286] width 8 height 8
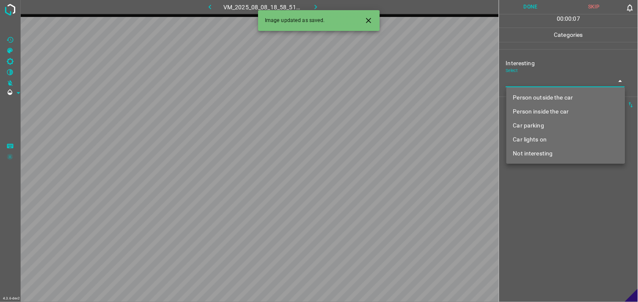
click at [559, 82] on body "4.3.6-dev2 VM_2025_08_08_18_58_51_799_00.gif Done Skip 0 00 : 00 : 07 Categorie…" at bounding box center [319, 151] width 638 height 302
click at [555, 100] on li "Person outside the car" at bounding box center [565, 98] width 119 height 14
type input "Person outside the car"
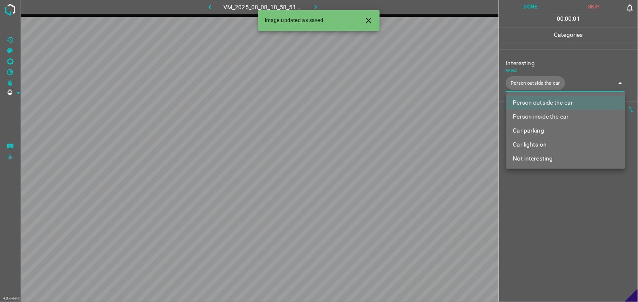
click at [556, 211] on div at bounding box center [319, 151] width 638 height 302
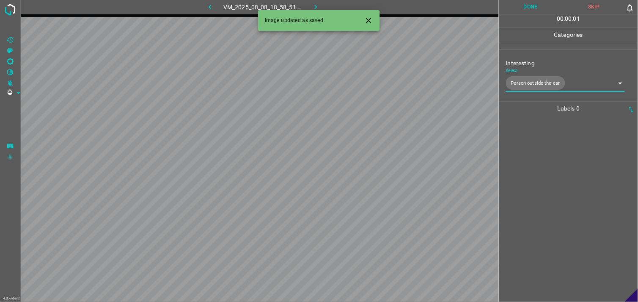
click at [548, 171] on div at bounding box center [569, 208] width 134 height 186
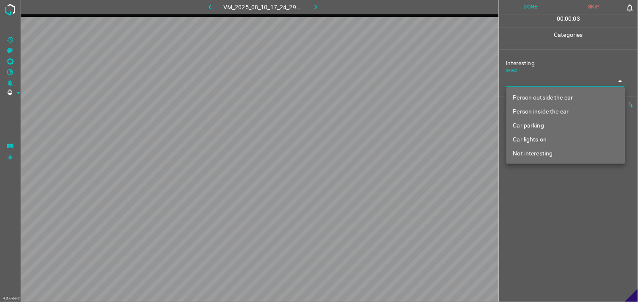
click at [550, 82] on body "4.3.6-dev2 VM_2025_08_10_17_24_29_601_01.gif Done Skip 0 00 : 00 : 03 Categorie…" at bounding box center [319, 151] width 638 height 302
click at [549, 150] on li "Not interesting" at bounding box center [565, 153] width 119 height 14
type input "Not interesting"
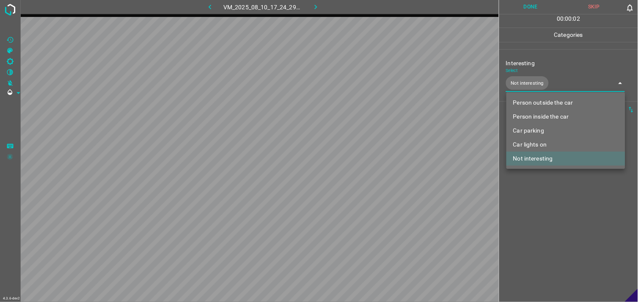
click at [545, 193] on div at bounding box center [319, 151] width 638 height 302
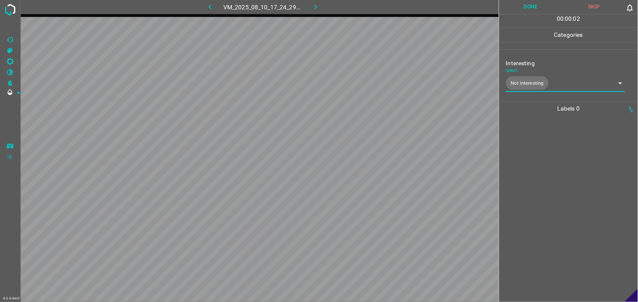
click at [541, 184] on div at bounding box center [569, 208] width 134 height 186
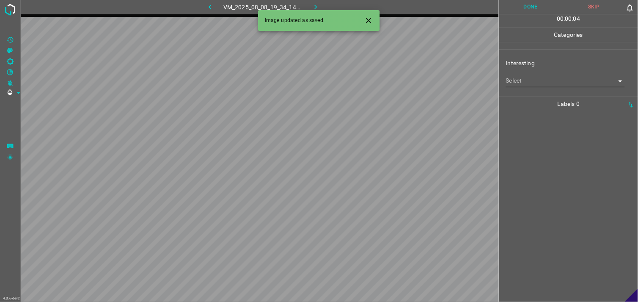
click at [566, 78] on body "4.3.6-dev2 VM_2025_08_08_19_34_14_704_00.gif Done Skip 0 00 : 00 : 04 Categorie…" at bounding box center [319, 151] width 638 height 302
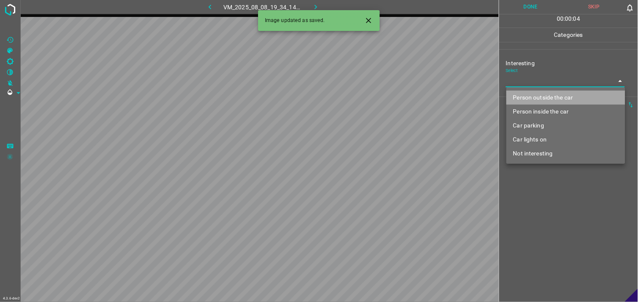
click at [563, 94] on li "Person outside the car" at bounding box center [565, 98] width 119 height 14
type input "Person outside the car"
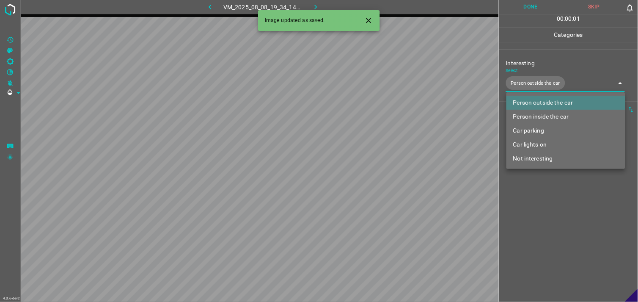
click at [563, 187] on div at bounding box center [319, 151] width 638 height 302
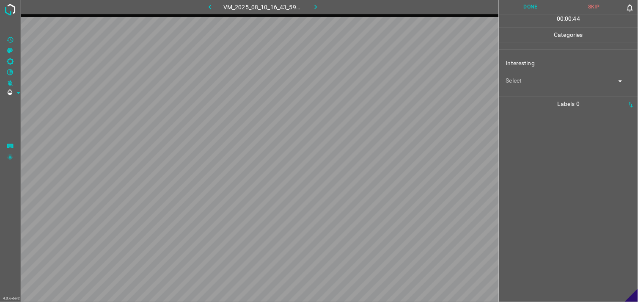
click at [555, 80] on body "4.3.6-dev2 VM_2025_08_10_16_43_59_453_01.gif Done Skip 0 00 : 00 : 44 Categorie…" at bounding box center [319, 151] width 638 height 302
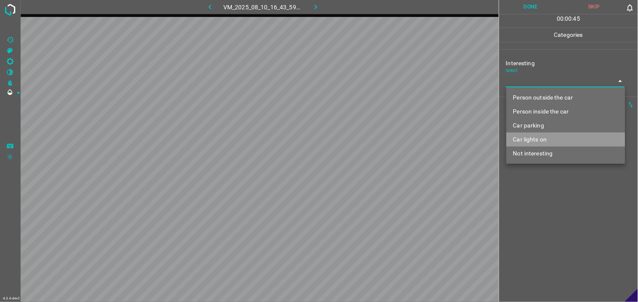
click at [546, 140] on li "Car lights on" at bounding box center [565, 139] width 119 height 14
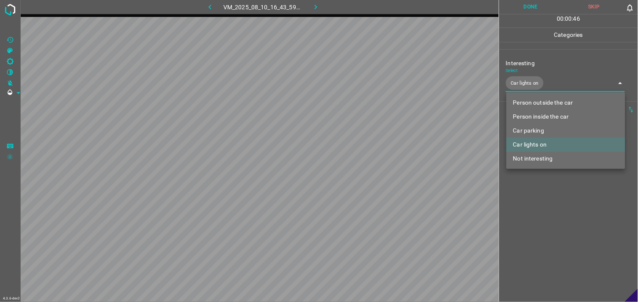
click at [555, 108] on li "Person outside the car" at bounding box center [565, 103] width 119 height 14
type input "Car lights on,Person outside the car"
click at [553, 197] on div at bounding box center [319, 151] width 638 height 302
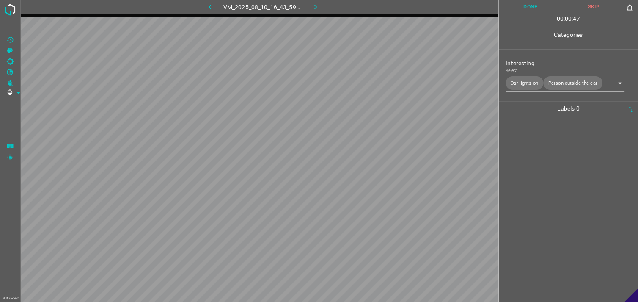
click at [552, 177] on div at bounding box center [569, 208] width 134 height 186
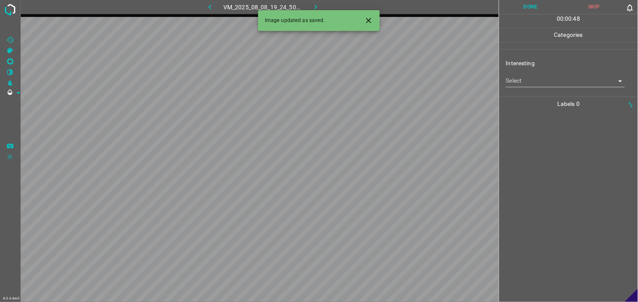
click at [535, 85] on body "4.3.6-dev2 VM_2025_08_08_19_24_50_565_01.gif Done Skip 0 00 : 00 : 48 Categorie…" at bounding box center [319, 151] width 638 height 302
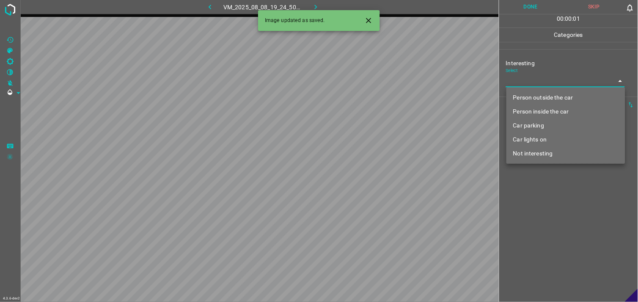
click at [541, 119] on li "Car parking" at bounding box center [565, 125] width 119 height 14
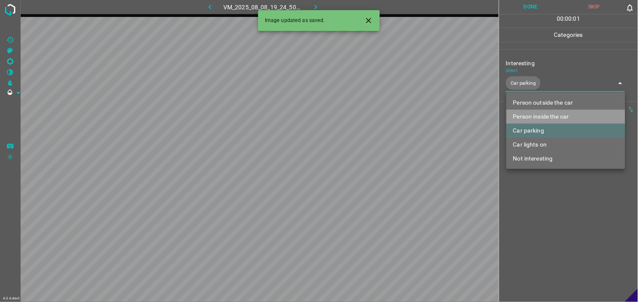
click at [546, 112] on li "Person inside the car" at bounding box center [565, 117] width 119 height 14
type input "Car parking,Person inside the car"
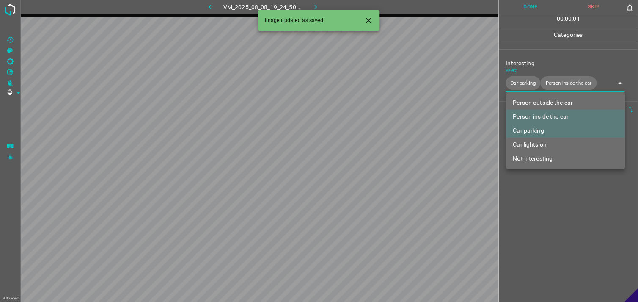
click at [545, 216] on div at bounding box center [319, 151] width 638 height 302
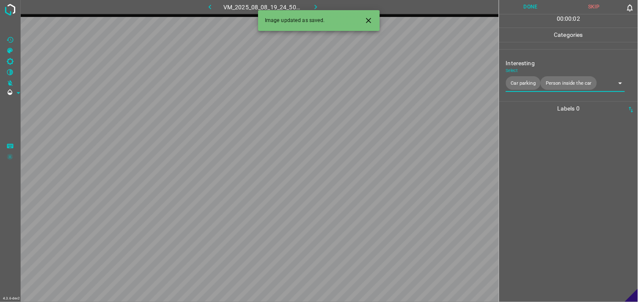
click at [544, 173] on div at bounding box center [569, 208] width 134 height 186
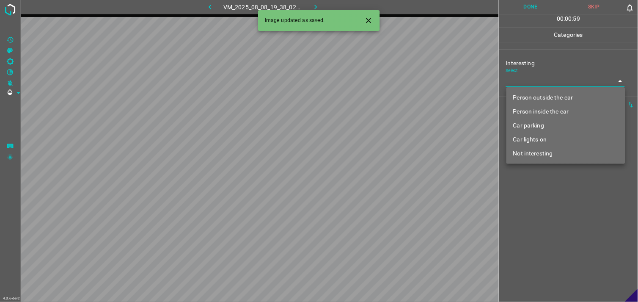
click at [532, 79] on body "4.3.6-dev2 VM_2025_08_08_19_38_02_135_03.gif Done Skip 0 00 : 00 : 59 Categorie…" at bounding box center [319, 151] width 638 height 302
click at [539, 112] on li "Person inside the car" at bounding box center [565, 111] width 119 height 14
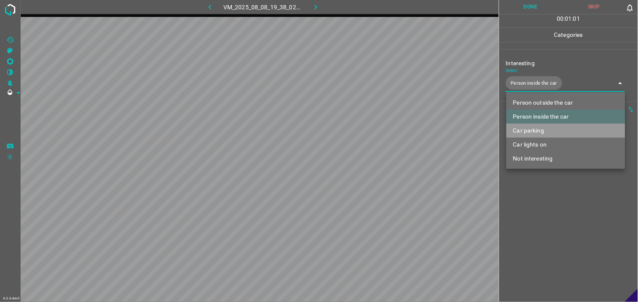
click at [535, 129] on li "Car parking" at bounding box center [565, 131] width 119 height 14
type input "Person inside the car,Car parking"
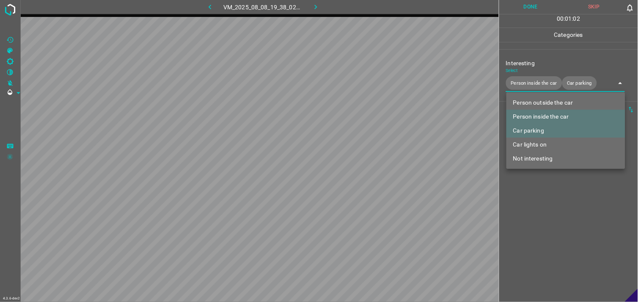
click at [556, 211] on div at bounding box center [319, 151] width 638 height 302
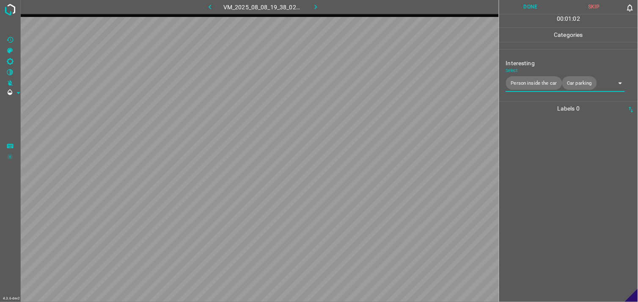
click at [557, 189] on div at bounding box center [569, 208] width 134 height 186
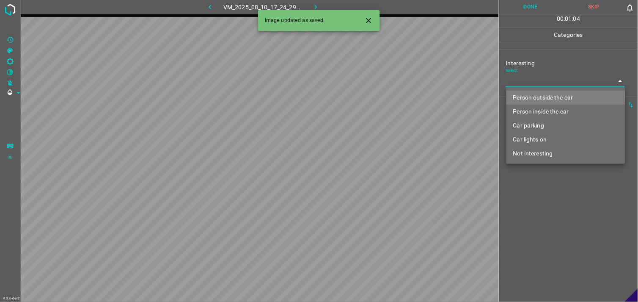
click at [530, 86] on body "4.3.6-dev2 VM_2025_08_10_17_24_29_601_00.gif Done Skip 0 00 : 01 : 04 Categorie…" at bounding box center [319, 151] width 638 height 302
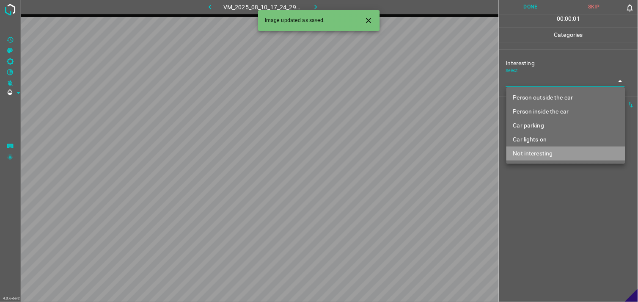
click at [532, 155] on li "Not interesting" at bounding box center [565, 153] width 119 height 14
type input "Not interesting"
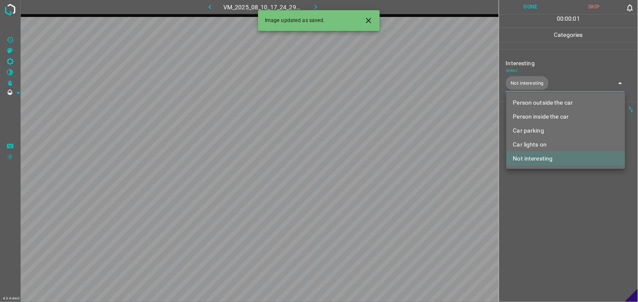
click at [547, 200] on div at bounding box center [319, 151] width 638 height 302
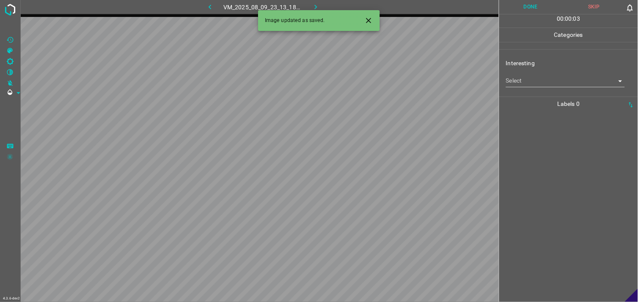
click at [547, 80] on body "4.3.6-dev2 VM_2025_08_09_23_13_18_938_07.gif Done Skip 0 00 : 00 : 03 Categorie…" at bounding box center [319, 151] width 638 height 302
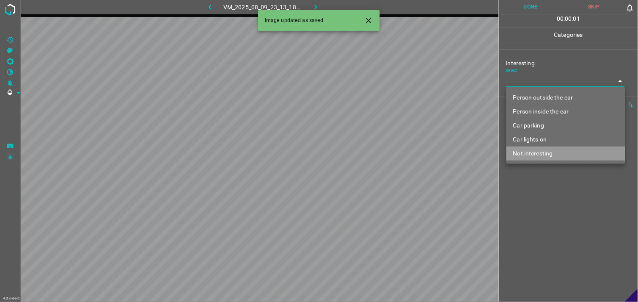
click at [541, 152] on li "Not interesting" at bounding box center [565, 153] width 119 height 14
type input "Not interesting"
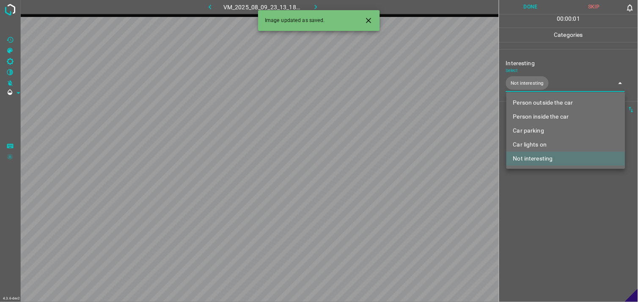
click at [550, 199] on div at bounding box center [319, 151] width 638 height 302
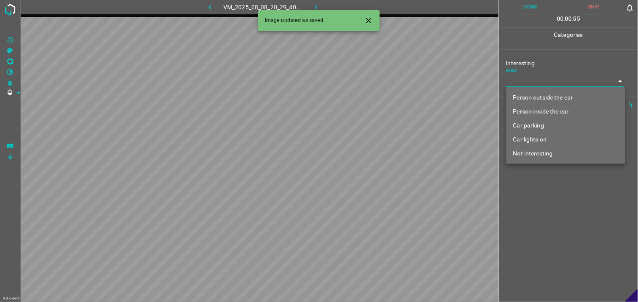
click at [540, 77] on body "4.3.6-dev2 VM_2025_08_08_20_29_40_437_05.gif Done Skip 0 00 : 00 : 55 Categorie…" at bounding box center [319, 151] width 638 height 302
click at [543, 123] on li "Car parking" at bounding box center [565, 125] width 119 height 14
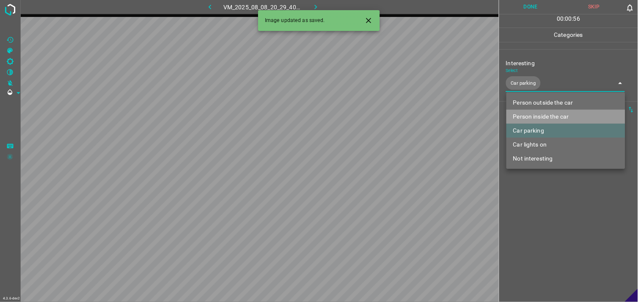
click at [539, 120] on li "Person inside the car" at bounding box center [565, 117] width 119 height 14
type input "Car parking,Person inside the car"
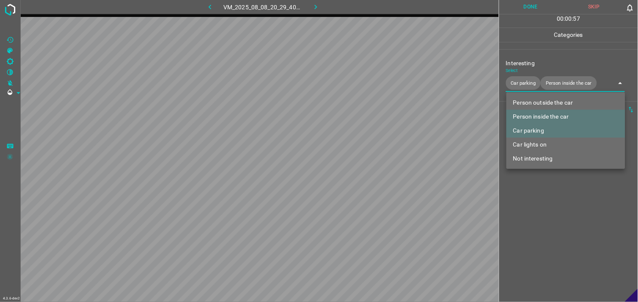
click at [555, 212] on div at bounding box center [319, 151] width 638 height 302
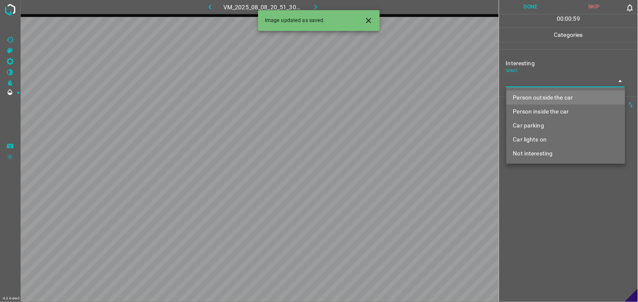
click at [538, 79] on body "4.3.6-dev2 VM_2025_08_08_20_51_30_702_03.gif Done Skip 0 00 : 00 : 59 Categorie…" at bounding box center [319, 151] width 638 height 302
click at [546, 95] on li "Person outside the car" at bounding box center [565, 98] width 119 height 14
type input "Person outside the car"
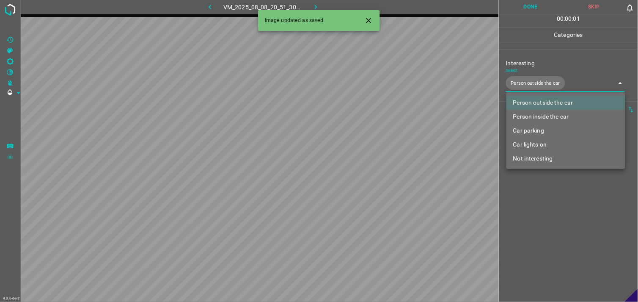
click at [547, 214] on div at bounding box center [319, 151] width 638 height 302
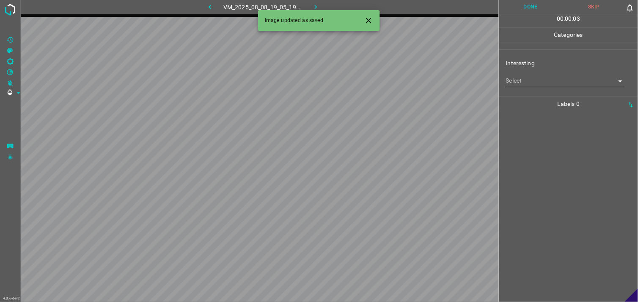
click at [538, 86] on body "4.3.6-dev2 VM_2025_08_08_19_05_19_650_03.gif Done Skip 0 00 : 00 : 03 Categorie…" at bounding box center [319, 151] width 638 height 302
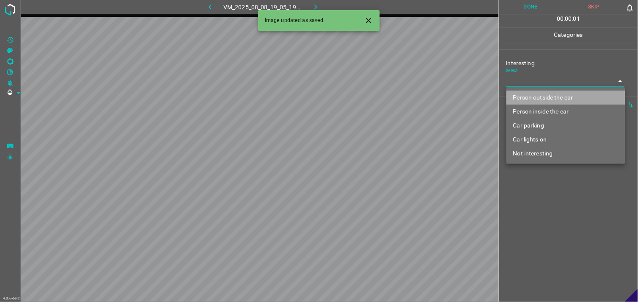
click at [548, 98] on li "Person outside the car" at bounding box center [565, 98] width 119 height 14
type input "Person outside the car"
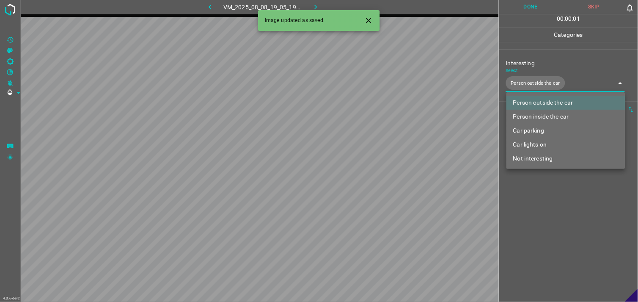
click at [552, 220] on div at bounding box center [319, 151] width 638 height 302
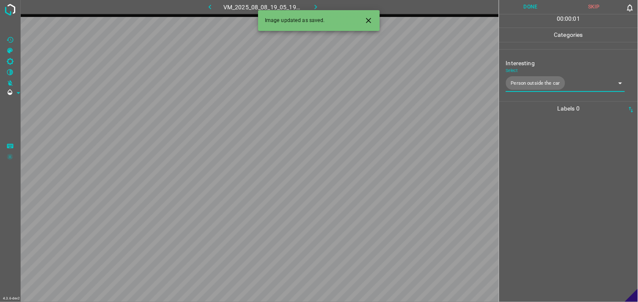
click at [554, 185] on div at bounding box center [569, 208] width 134 height 186
click at [553, 77] on body "4.3.6-dev2 VM_2025_08_08_19_54_27_959_02.gif Done Skip 0 00 : 00 : 03 Categorie…" at bounding box center [319, 151] width 638 height 302
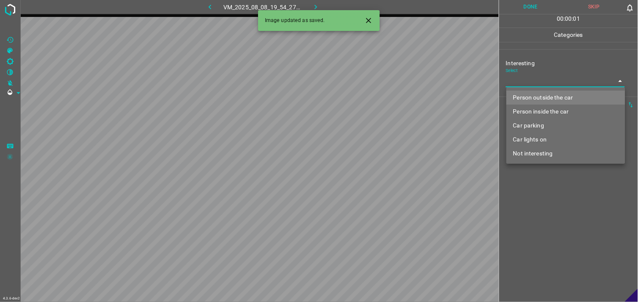
click at [557, 94] on li "Person outside the car" at bounding box center [565, 98] width 119 height 14
type input "Person outside the car"
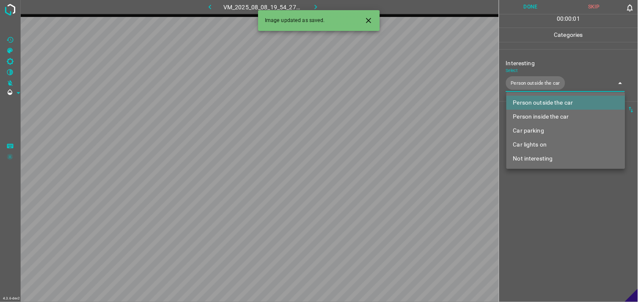
click at [549, 225] on div at bounding box center [319, 151] width 638 height 302
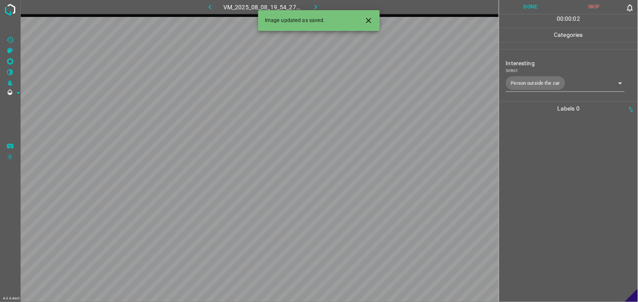
click at [549, 170] on div at bounding box center [569, 208] width 134 height 186
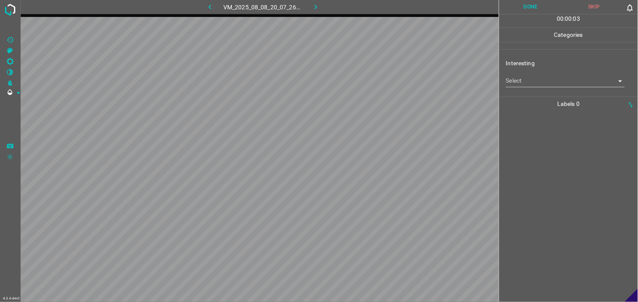
click at [546, 82] on body "4.3.6-dev2 VM_2025_08_08_20_07_26_376_01.gif Done Skip 0 00 : 00 : 03 Categorie…" at bounding box center [319, 151] width 638 height 302
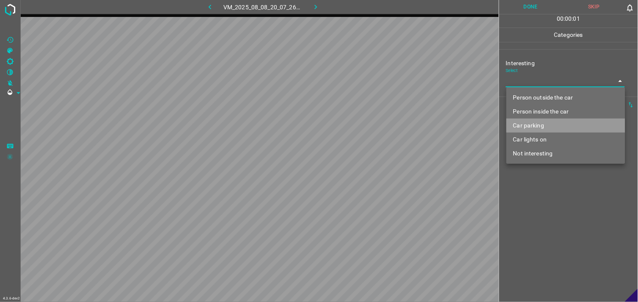
click at [543, 124] on li "Car parking" at bounding box center [565, 125] width 119 height 14
type input "Car parking"
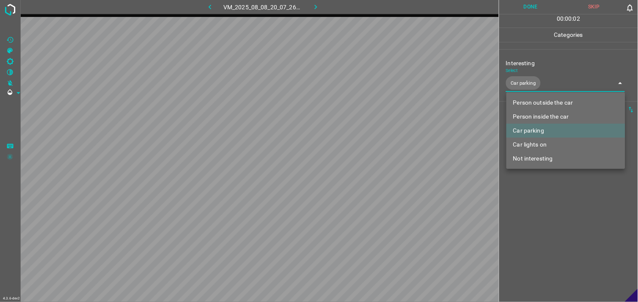
click at [541, 209] on div at bounding box center [319, 151] width 638 height 302
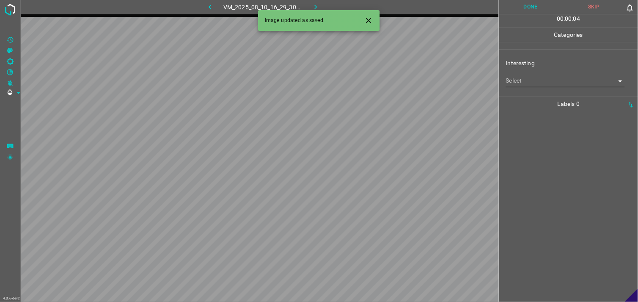
click at [534, 82] on body "4.3.6-dev2 VM_2025_08_10_16_29_30_335_00.gif Done Skip 0 00 : 00 : 04 Categorie…" at bounding box center [319, 151] width 638 height 302
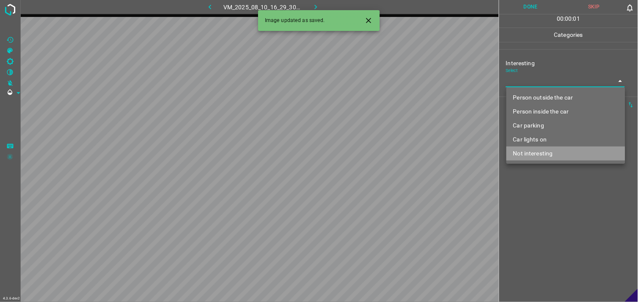
click at [549, 150] on li "Not interesting" at bounding box center [565, 153] width 119 height 14
type input "Not interesting"
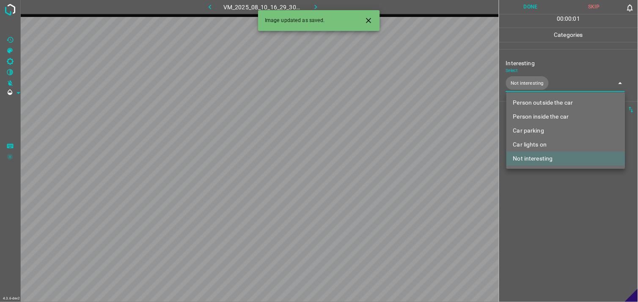
click at [546, 197] on div at bounding box center [319, 151] width 638 height 302
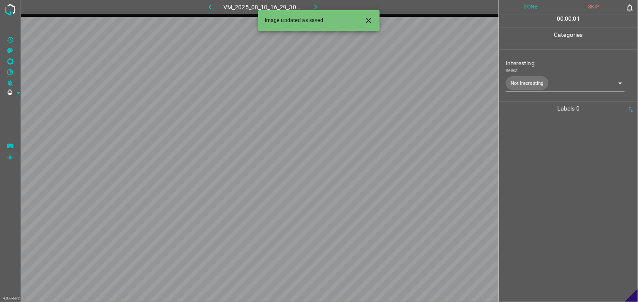
click at [550, 174] on div at bounding box center [569, 208] width 134 height 186
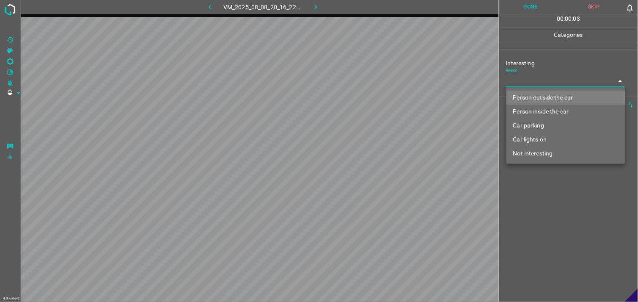
click at [538, 83] on body "4.3.6-dev2 VM_2025_08_08_20_16_22_902_06.gif Done Skip 0 00 : 00 : 03 Categorie…" at bounding box center [319, 151] width 638 height 302
click at [540, 92] on li "Person outside the car" at bounding box center [565, 98] width 119 height 14
type input "Person outside the car"
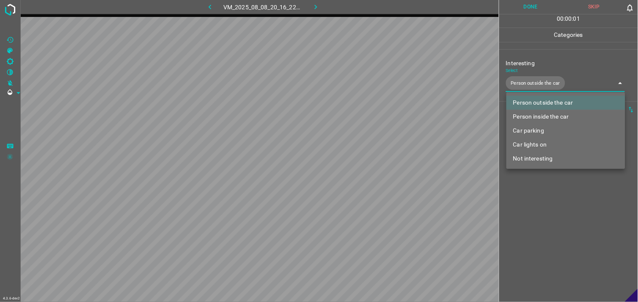
click at [542, 196] on div at bounding box center [319, 151] width 638 height 302
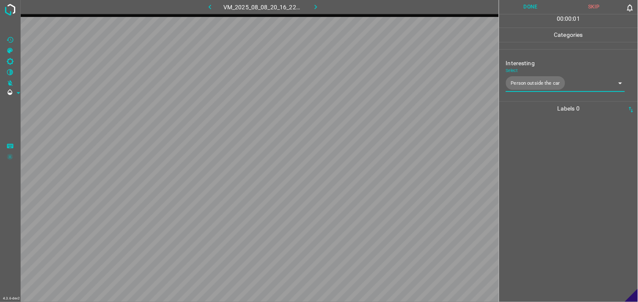
click at [543, 172] on div at bounding box center [569, 208] width 134 height 186
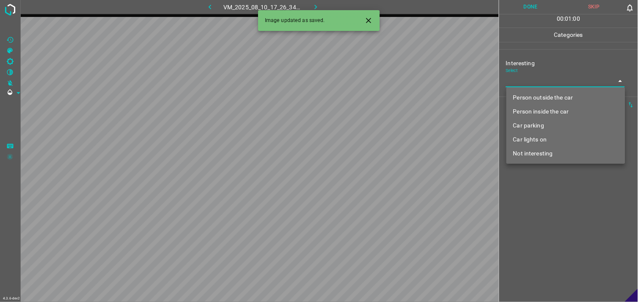
click at [563, 82] on body "4.3.6-dev2 VM_2025_08_10_17_26_34_445_04.gif Done Skip 0 00 : 01 : 00 Categorie…" at bounding box center [319, 151] width 638 height 302
click at [543, 107] on li "Person inside the car" at bounding box center [565, 111] width 119 height 14
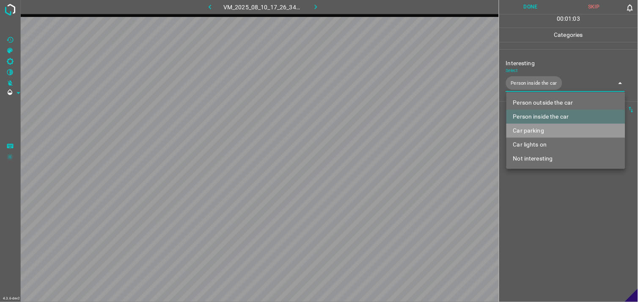
click at [543, 128] on li "Car parking" at bounding box center [565, 131] width 119 height 14
type input "Person inside the car,Car parking"
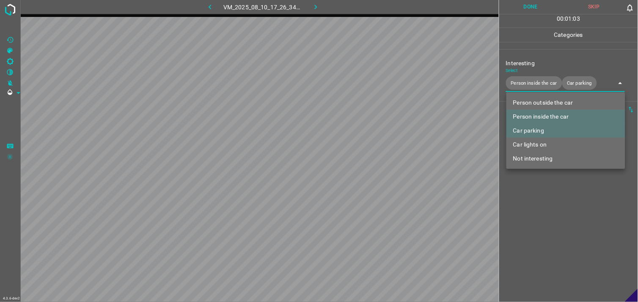
click at [559, 206] on div at bounding box center [319, 151] width 638 height 302
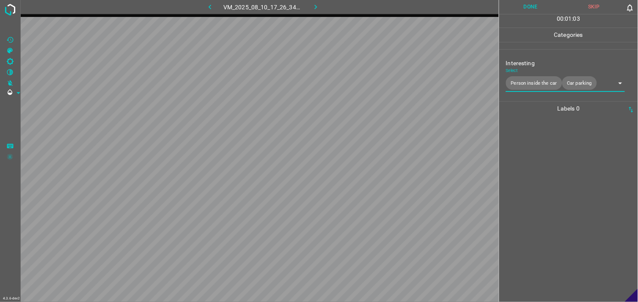
click at [555, 191] on div at bounding box center [569, 208] width 134 height 186
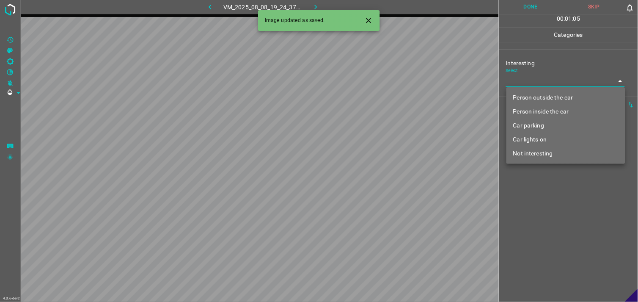
click at [540, 79] on body "4.3.6-dev2 VM_2025_08_08_19_24_37_823_02.gif Done Skip 0 00 : 01 : 05 Categorie…" at bounding box center [319, 151] width 638 height 302
click at [541, 121] on li "Car parking" at bounding box center [565, 125] width 119 height 14
type input "Car parking"
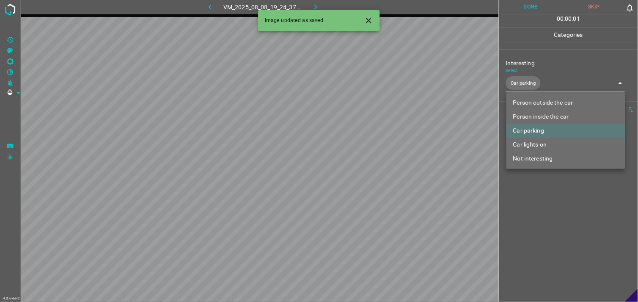
click at [569, 225] on div at bounding box center [319, 151] width 638 height 302
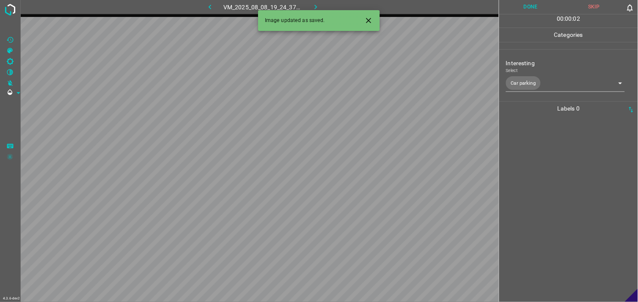
click at [555, 167] on div at bounding box center [569, 208] width 134 height 186
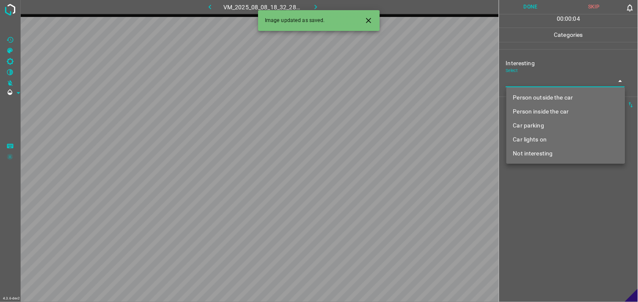
click at [535, 82] on body "4.3.6-dev2 VM_2025_08_08_18_32_28_303_10.gif Done Skip 0 00 : 00 : 04 Categorie…" at bounding box center [319, 151] width 638 height 302
click at [542, 91] on li "Person outside the car" at bounding box center [565, 98] width 119 height 14
type input "Person outside the car"
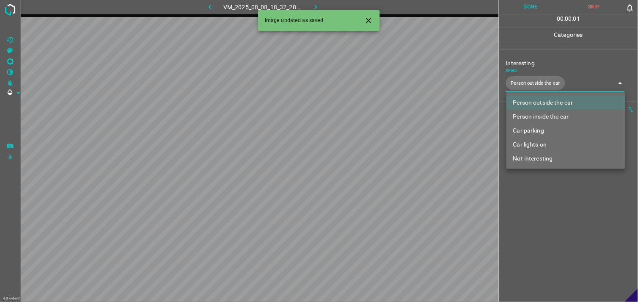
click at [559, 213] on div at bounding box center [319, 151] width 638 height 302
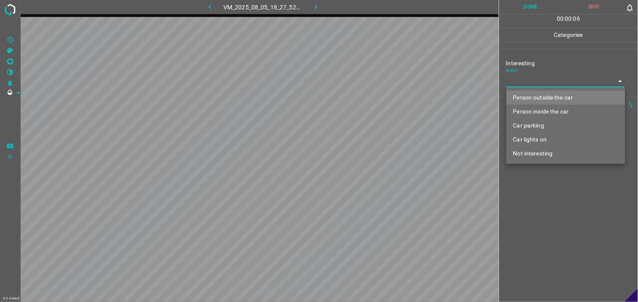
click at [550, 78] on body "4.3.6-dev2 VM_2025_08_05_18_27_52_709_06.gif Done Skip 0 00 : 00 : 06 Categorie…" at bounding box center [319, 151] width 638 height 302
click at [548, 96] on li "Person outside the car" at bounding box center [565, 98] width 119 height 14
type input "Person outside the car"
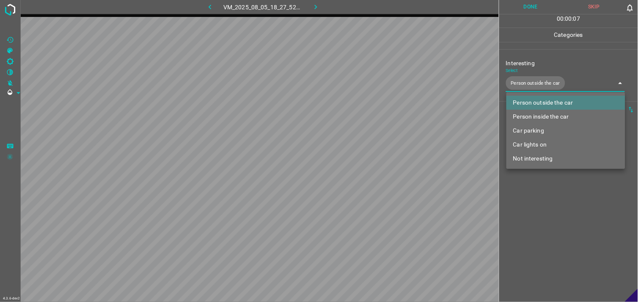
click at [553, 231] on div at bounding box center [319, 151] width 638 height 302
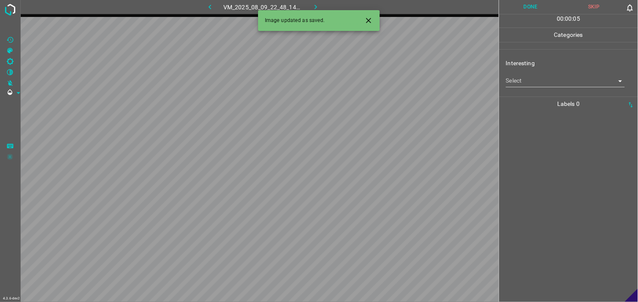
click at [564, 74] on div "Select ​" at bounding box center [565, 77] width 119 height 19
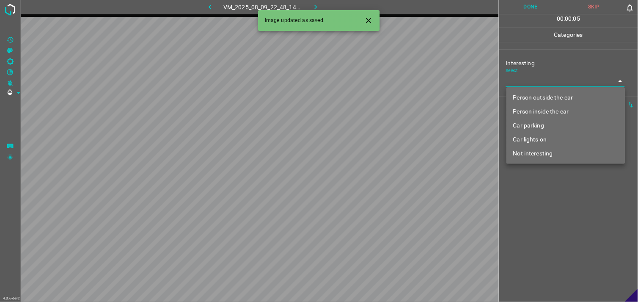
click at [564, 87] on body "4.3.6-dev2 VM_2025_08_09_22_48_14_720_05.gif Done Skip 0 00 : 00 : 05 Categorie…" at bounding box center [319, 151] width 638 height 302
click at [563, 93] on li "Person outside the car" at bounding box center [565, 98] width 119 height 14
type input "Person outside the car"
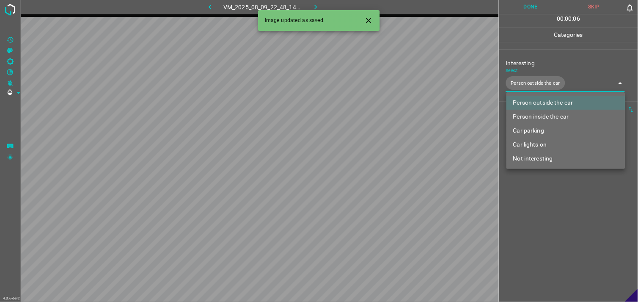
click at [524, 238] on div at bounding box center [319, 151] width 638 height 302
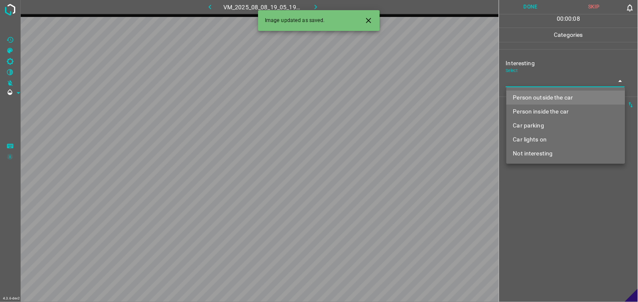
click at [535, 79] on body "4.3.6-dev2 VM_2025_08_08_19_05_19_650_08.gif Done Skip 0 00 : 00 : 08 Categorie…" at bounding box center [319, 151] width 638 height 302
click at [538, 88] on ul "Person outside the car Person inside the car Car parking Car lights on Not inte…" at bounding box center [565, 125] width 119 height 77
click at [543, 92] on li "Person outside the car" at bounding box center [565, 98] width 119 height 14
type input "Person outside the car"
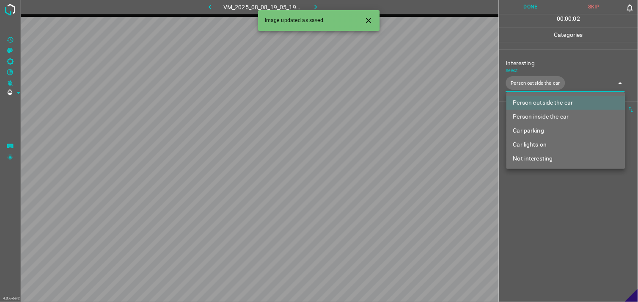
click at [551, 220] on div at bounding box center [319, 151] width 638 height 302
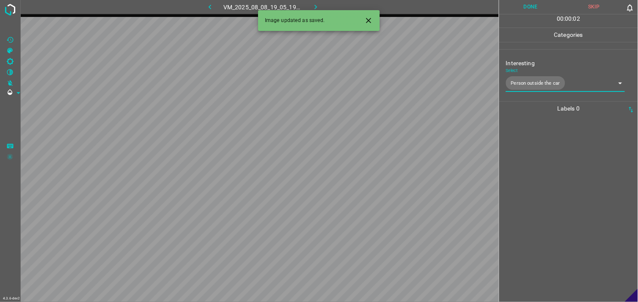
click at [550, 167] on div at bounding box center [569, 208] width 134 height 186
click at [535, 88] on div "Interesting Select ​" at bounding box center [568, 73] width 139 height 40
click at [537, 85] on body "4.3.6-dev2 VM_2025_08_05_18_24_58_504_00.gif Done Skip 0 00 : 01 : 05 Categorie…" at bounding box center [319, 151] width 638 height 302
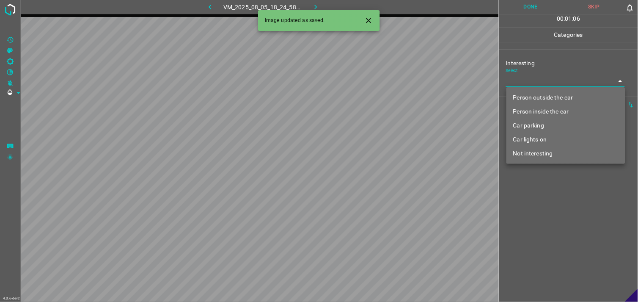
click at [539, 96] on li "Person outside the car" at bounding box center [565, 98] width 119 height 14
type input "Person outside the car"
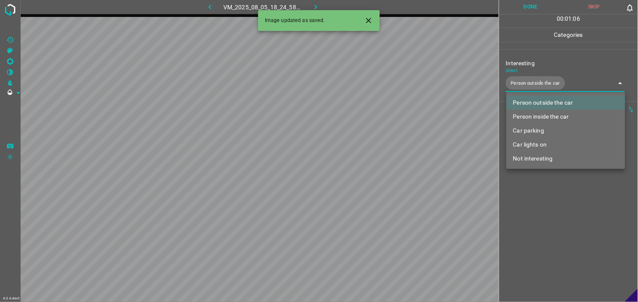
click at [538, 214] on div at bounding box center [319, 151] width 638 height 302
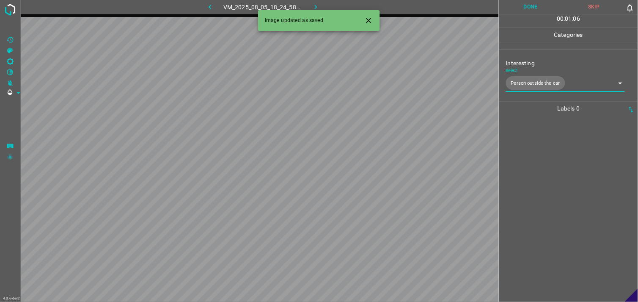
click at [534, 172] on div at bounding box center [569, 208] width 134 height 186
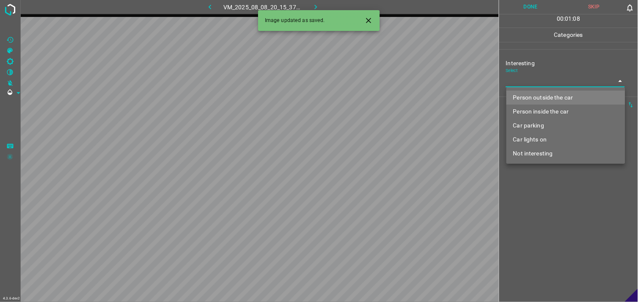
click at [540, 82] on body "4.3.6-dev2 VM_2025_08_08_20_15_37_956_01.gif Done Skip 0 00 : 01 : 08 Categorie…" at bounding box center [319, 151] width 638 height 302
click at [552, 91] on li "Person outside the car" at bounding box center [565, 98] width 119 height 14
type input "Person outside the car"
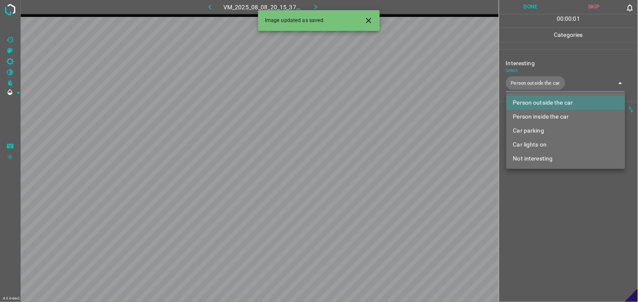
click at [548, 212] on div at bounding box center [319, 151] width 638 height 302
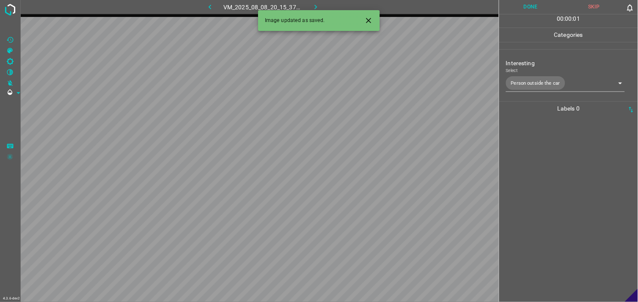
click at [552, 184] on div at bounding box center [569, 208] width 134 height 186
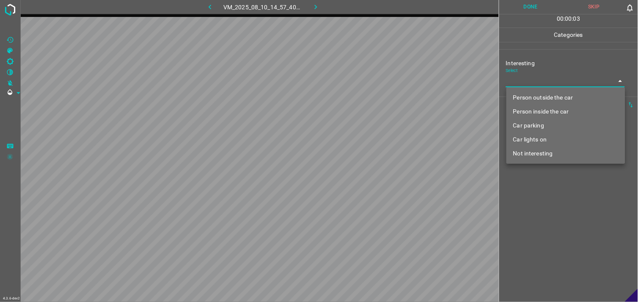
click at [539, 77] on body "4.3.6-dev2 VM_2025_08_10_14_57_40_072_00.gif Done Skip 0 00 : 00 : 03 Categorie…" at bounding box center [319, 151] width 638 height 302
click at [548, 135] on li "Car lights on" at bounding box center [565, 139] width 119 height 14
type input "Car lights on"
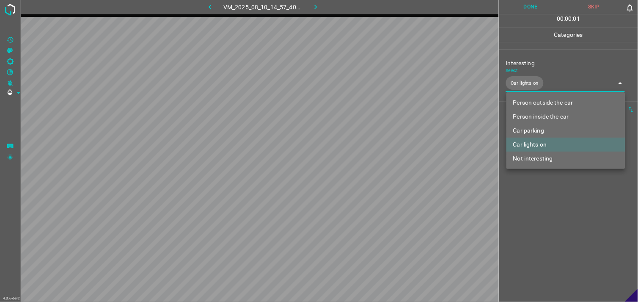
click at [538, 191] on div at bounding box center [319, 151] width 638 height 302
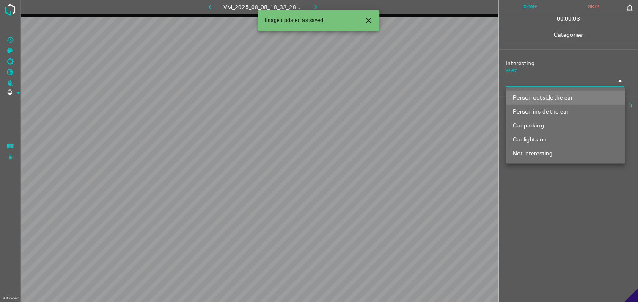
click at [544, 86] on body "4.3.6-dev2 VM_2025_08_08_18_32_28_303_04.gif Done Skip 0 00 : 00 : 03 Categorie…" at bounding box center [319, 151] width 638 height 302
click at [544, 86] on div at bounding box center [319, 151] width 638 height 302
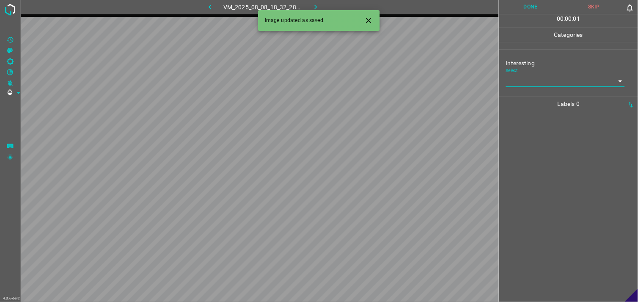
click at [550, 86] on body "4.3.6-dev2 VM_2025_08_08_18_32_28_303_04.gif Done Skip 0 00 : 00 : 01 Categorie…" at bounding box center [319, 151] width 638 height 302
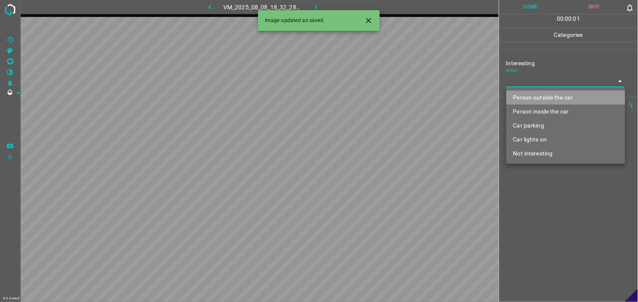
click at [553, 92] on li "Person outside the car" at bounding box center [565, 98] width 119 height 14
type input "Person outside the car"
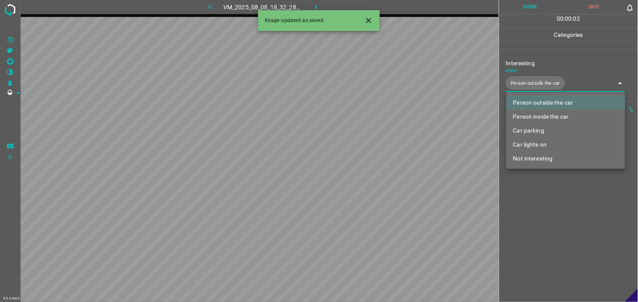
click at [552, 236] on div at bounding box center [319, 151] width 638 height 302
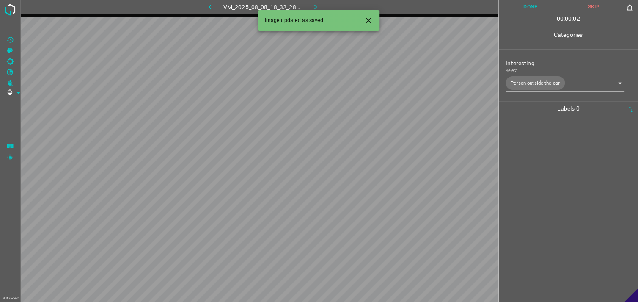
click at [561, 187] on div at bounding box center [569, 208] width 134 height 186
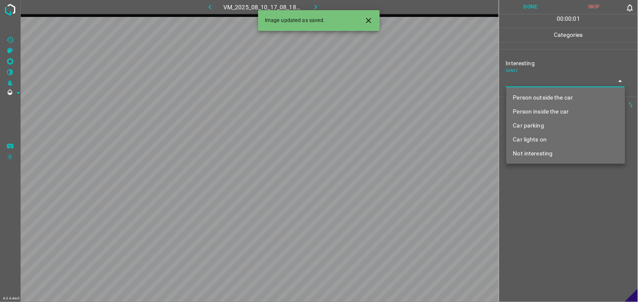
click at [536, 82] on body "4.3.6-dev2 VM_2025_08_10_17_08_18_254_02.gif Done Skip 0 00 : 00 : 01 Categorie…" at bounding box center [319, 151] width 638 height 302
click at [539, 137] on li "Car lights on" at bounding box center [565, 139] width 119 height 14
type input "Car lights on"
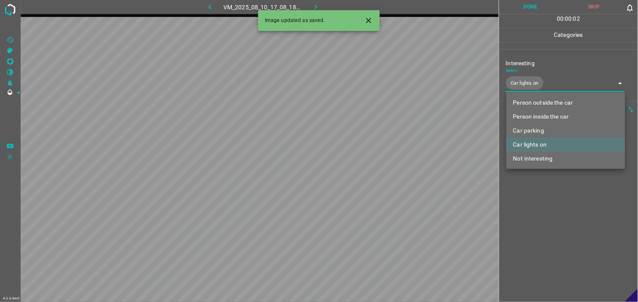
click at [549, 211] on div at bounding box center [319, 151] width 638 height 302
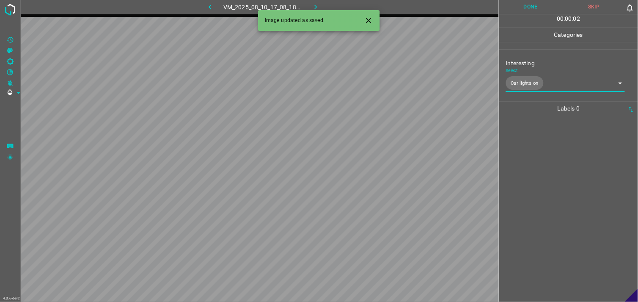
click at [548, 157] on div at bounding box center [569, 208] width 134 height 186
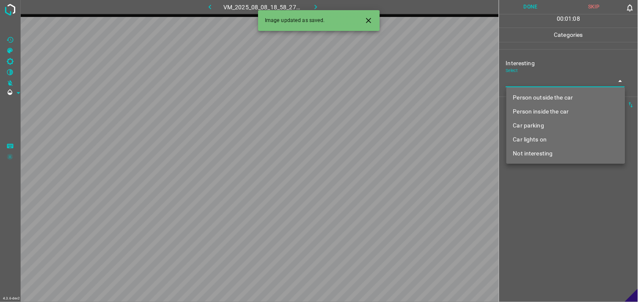
click at [569, 76] on body "4.3.6-dev2 VM_2025_08_08_18_58_27_707_01.gif Done Skip 0 00 : 01 : 08 Categorie…" at bounding box center [319, 151] width 638 height 302
click at [549, 122] on li "Car parking" at bounding box center [565, 125] width 119 height 14
type input "Car parking"
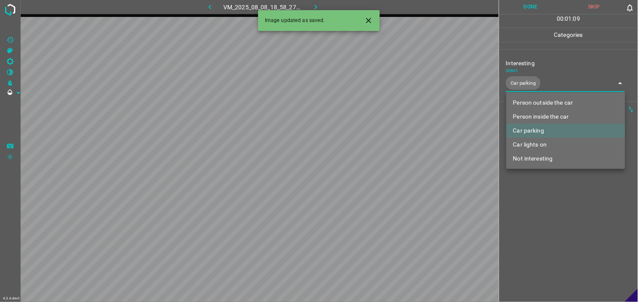
click at [560, 218] on div at bounding box center [319, 151] width 638 height 302
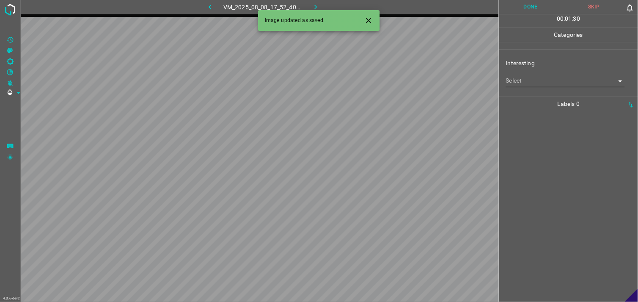
click at [549, 82] on body "4.3.6-dev2 VM_2025_08_08_17_52_40_702_01.gif Done Skip 0 00 : 01 : 30 Categorie…" at bounding box center [319, 151] width 638 height 302
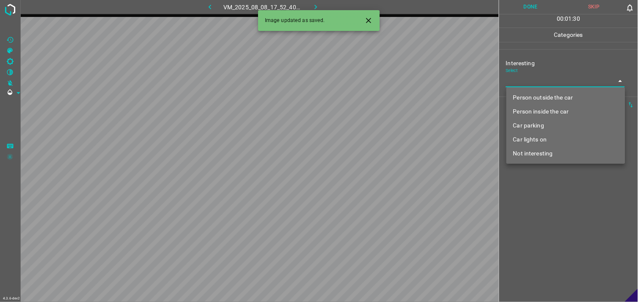
click at [548, 95] on li "Person outside the car" at bounding box center [565, 98] width 119 height 14
type input "Person outside the car"
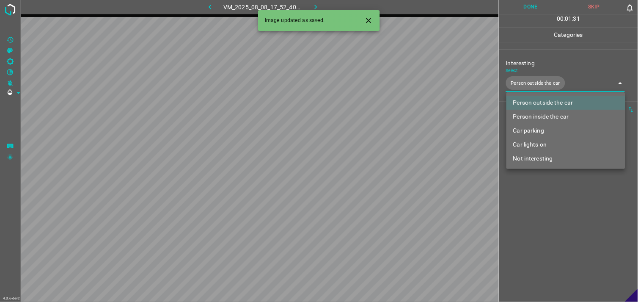
click at [555, 235] on div at bounding box center [319, 151] width 638 height 302
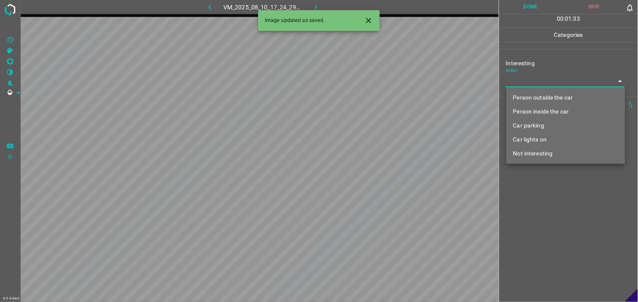
click at [516, 85] on body "4.3.6-dev2 VM_2025_08_10_17_24_29_601_06.gif Done Skip 0 00 : 01 : 33 Categorie…" at bounding box center [319, 151] width 638 height 302
click at [529, 147] on li "Not interesting" at bounding box center [565, 153] width 119 height 14
type input "Not interesting"
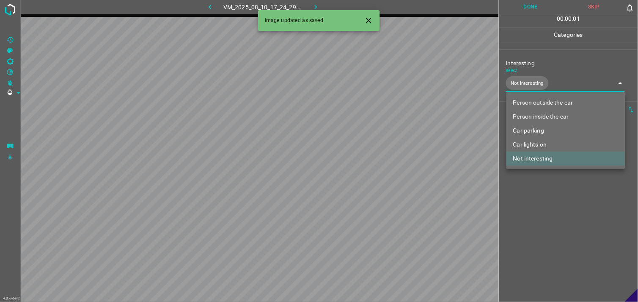
click at [536, 191] on div at bounding box center [319, 151] width 638 height 302
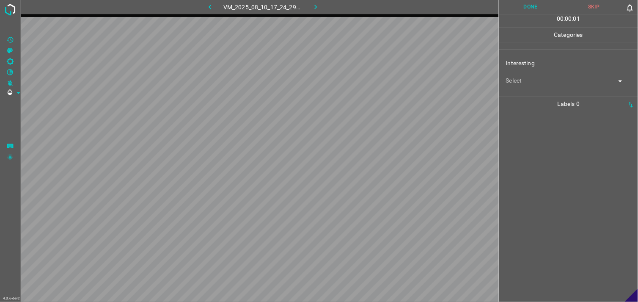
click at [522, 82] on body "4.3.6-dev2 VM_2025_08_10_17_24_29_601_04.gif Done Skip 0 00 : 00 : 01 Categorie…" at bounding box center [319, 151] width 638 height 302
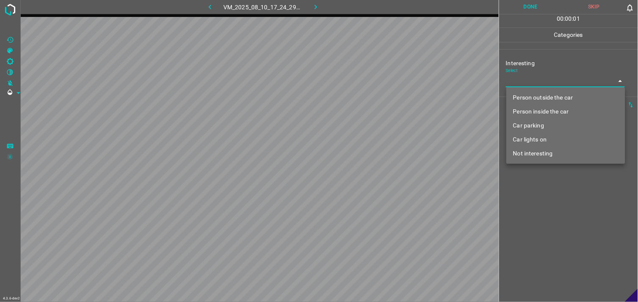
click at [529, 150] on li "Not interesting" at bounding box center [565, 153] width 119 height 14
type input "Not interesting"
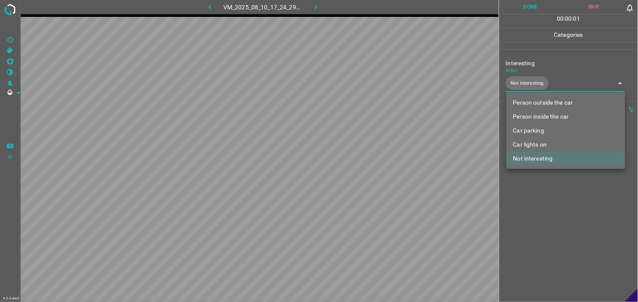
click at [543, 200] on div at bounding box center [319, 151] width 638 height 302
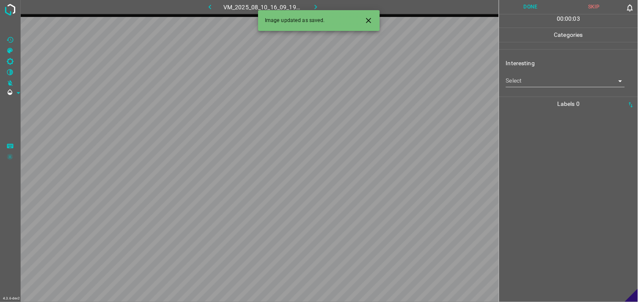
click at [549, 85] on body "4.3.6-dev2 VM_2025_08_10_16_09_19_811_05.gif Done Skip 0 00 : 00 : 03 Categorie…" at bounding box center [319, 151] width 638 height 302
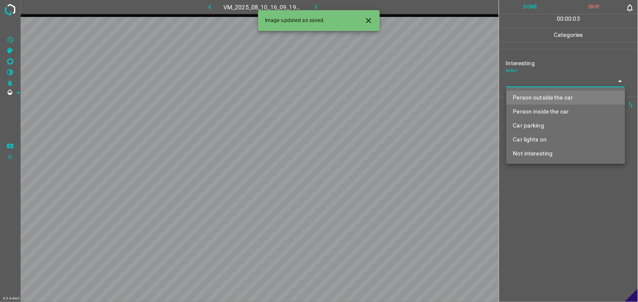
click at [550, 93] on li "Person outside the car" at bounding box center [565, 98] width 119 height 14
type input "Person outside the car"
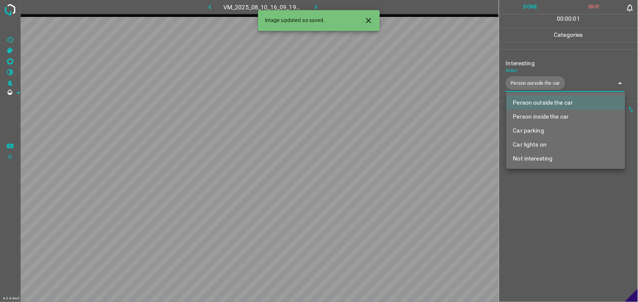
click at [556, 209] on div at bounding box center [319, 151] width 638 height 302
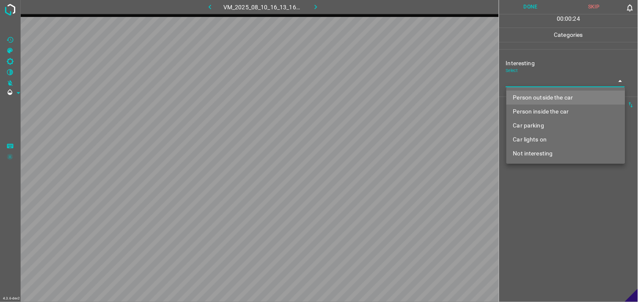
click at [573, 77] on body "4.3.6-dev2 VM_2025_08_10_16_13_16_004_02.gif Done Skip 0 00 : 00 : 24 Categorie…" at bounding box center [319, 151] width 638 height 302
click at [547, 95] on li "Person outside the car" at bounding box center [565, 98] width 119 height 14
type input "Person outside the car"
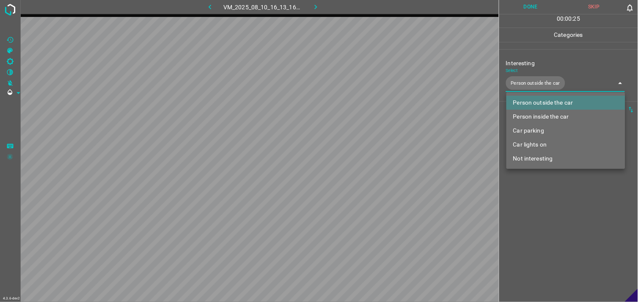
click at [553, 216] on div at bounding box center [319, 151] width 638 height 302
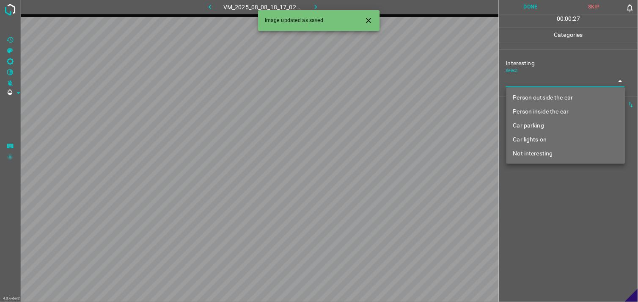
click at [552, 85] on body "4.3.6-dev2 VM_2025_08_08_18_17_02_665_00.gif Done Skip 0 00 : 00 : 27 Categorie…" at bounding box center [319, 151] width 638 height 302
click at [556, 112] on li "Person inside the car" at bounding box center [565, 111] width 119 height 14
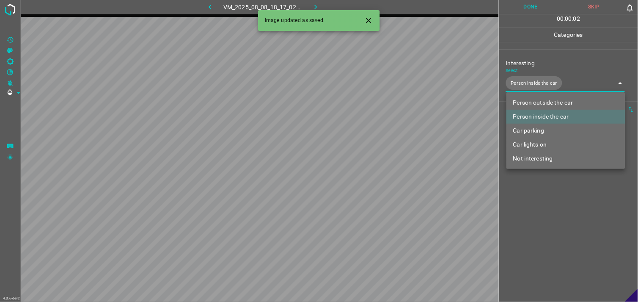
click at [539, 144] on li "Car lights on" at bounding box center [565, 144] width 119 height 14
type input "Person inside the car,Car lights on"
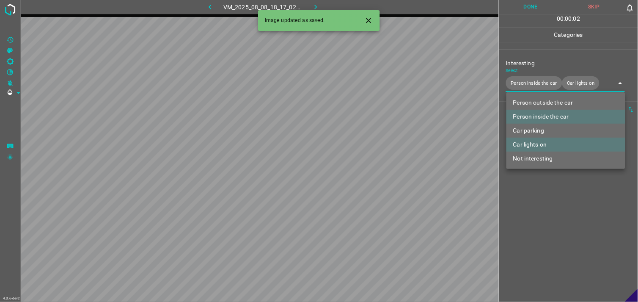
click at [551, 196] on div at bounding box center [319, 151] width 638 height 302
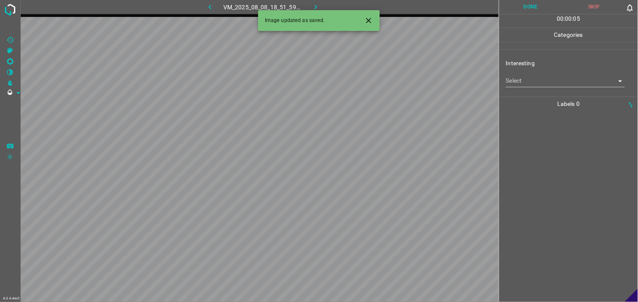
click at [535, 73] on div "Select ​" at bounding box center [565, 77] width 119 height 19
click at [536, 82] on body "4.3.6-dev2 VM_2025_08_08_18_51_59_697_01.gif Done Skip 0 00 : 00 : 05 Categorie…" at bounding box center [319, 151] width 638 height 302
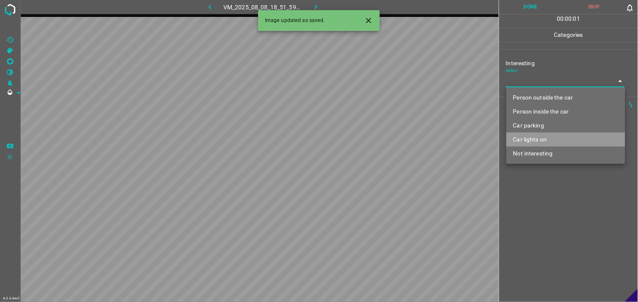
click at [540, 143] on li "Car lights on" at bounding box center [565, 139] width 119 height 14
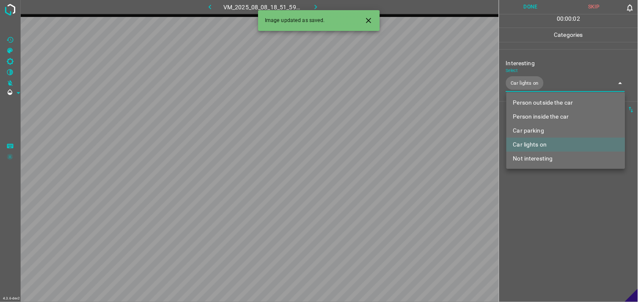
click at [554, 100] on li "Person outside the car" at bounding box center [565, 103] width 119 height 14
type input "Car lights on,Person outside the car"
click at [559, 198] on div at bounding box center [319, 151] width 638 height 302
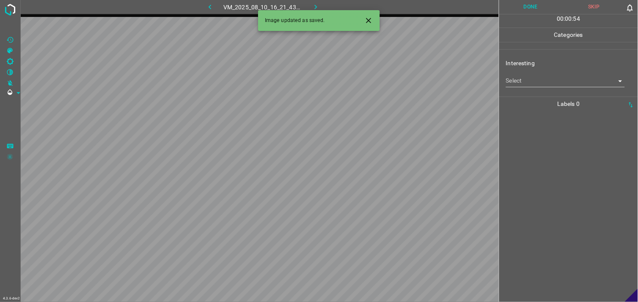
click at [543, 79] on body "4.3.6-dev2 VM_2025_08_10_16_21_43_334_02.gif Done Skip 0 00 : 00 : 54 Categorie…" at bounding box center [319, 151] width 638 height 302
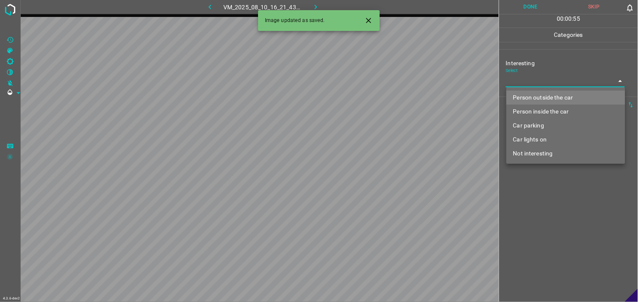
click at [543, 97] on li "Person outside the car" at bounding box center [565, 98] width 119 height 14
type input "Person outside the car"
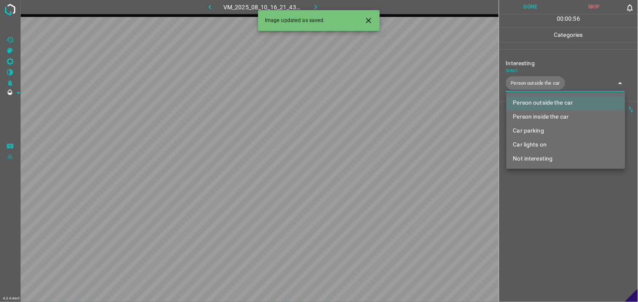
click at [551, 243] on div at bounding box center [319, 151] width 638 height 302
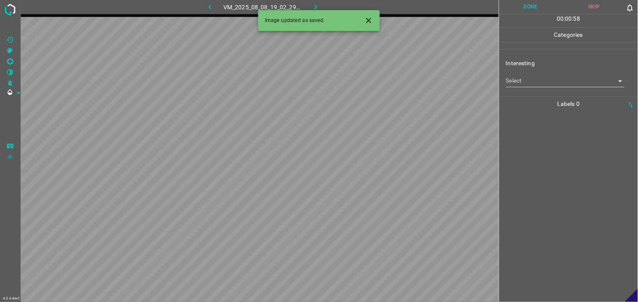
click at [537, 81] on body "4.3.6-dev2 VM_2025_08_08_19_02_29_392_04.gif Done Skip 0 00 : 00 : 58 Categorie…" at bounding box center [319, 151] width 638 height 302
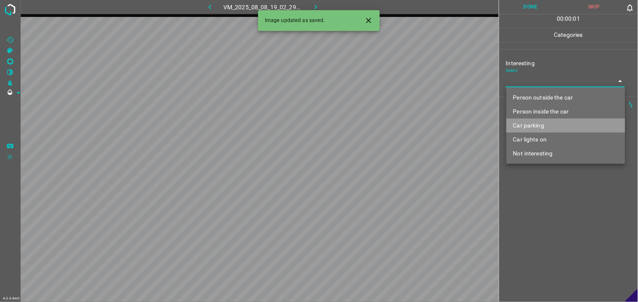
click at [543, 125] on li "Car parking" at bounding box center [565, 125] width 119 height 14
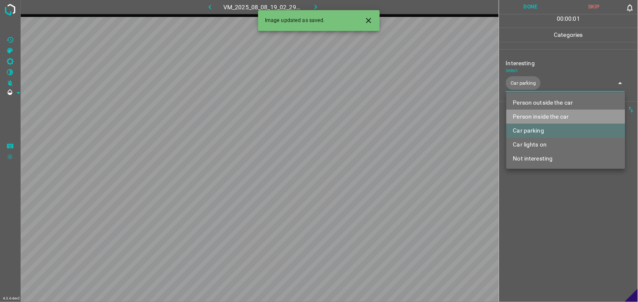
click at [544, 117] on li "Person inside the car" at bounding box center [565, 117] width 119 height 14
type input "Car parking,Person inside the car"
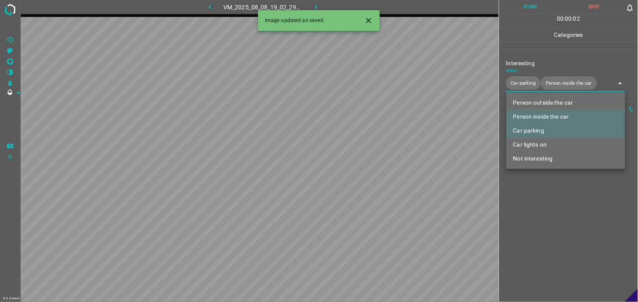
click at [548, 209] on div at bounding box center [319, 151] width 638 height 302
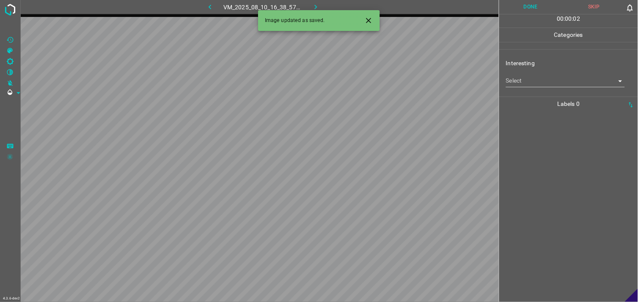
click at [563, 87] on body "4.3.6-dev2 VM_2025_08_10_16_38_57_814_05.gif Done Skip 0 00 : 00 : 02 Categorie…" at bounding box center [319, 151] width 638 height 302
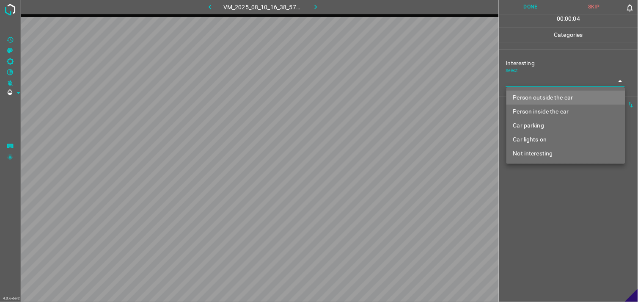
click at [555, 113] on li "Person inside the car" at bounding box center [565, 111] width 119 height 14
type input "Person inside the car"
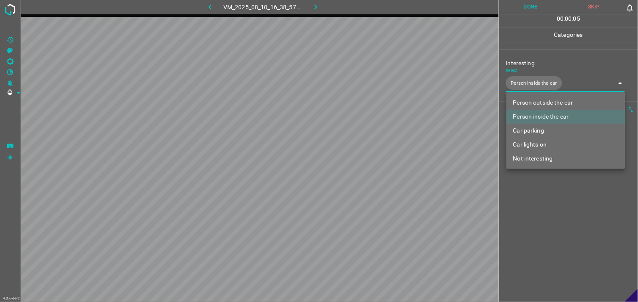
click at [547, 217] on div at bounding box center [319, 151] width 638 height 302
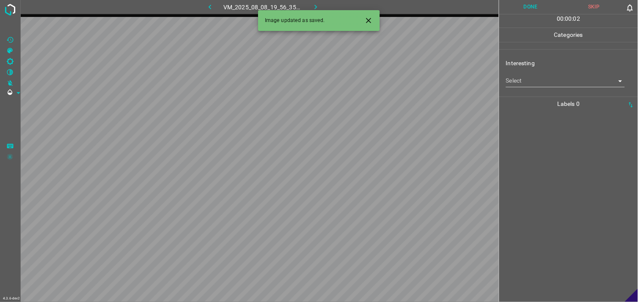
click at [545, 85] on body "4.3.6-dev2 VM_2025_08_08_19_56_35_214_01.gif Done Skip 0 00 : 00 : 02 Categorie…" at bounding box center [319, 151] width 638 height 302
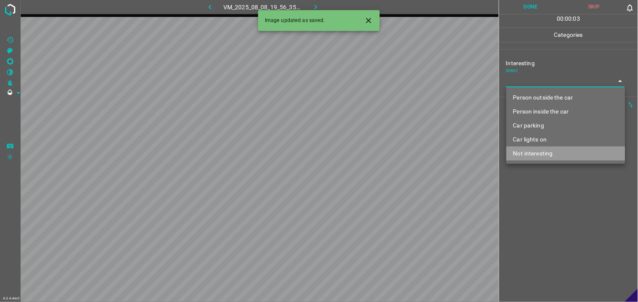
click at [548, 149] on li "Not interesting" at bounding box center [565, 153] width 119 height 14
type input "Not interesting"
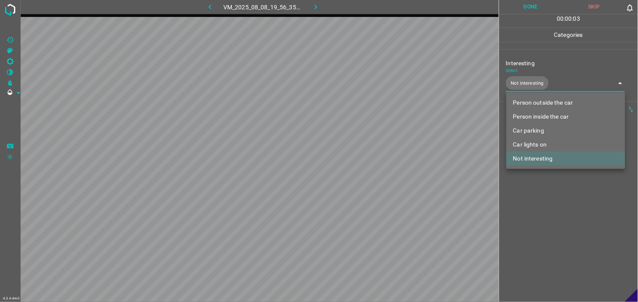
click at [542, 204] on div at bounding box center [319, 151] width 638 height 302
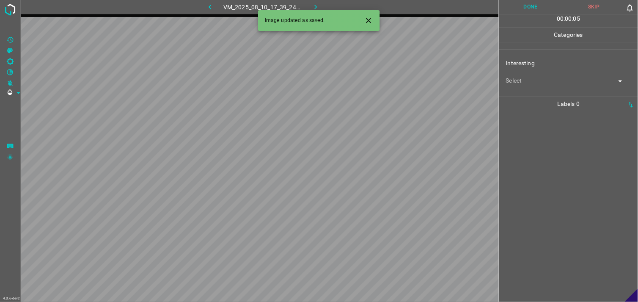
click at [517, 77] on body "4.3.6-dev2 VM_2025_08_10_17_39_24_778_06.gif Done Skip 0 00 : 00 : 05 Categorie…" at bounding box center [319, 151] width 638 height 302
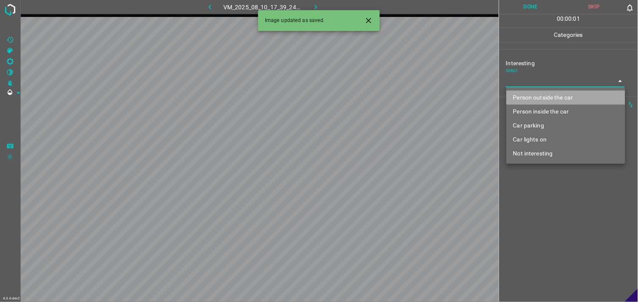
click at [551, 95] on li "Person outside the car" at bounding box center [565, 98] width 119 height 14
type input "Person outside the car"
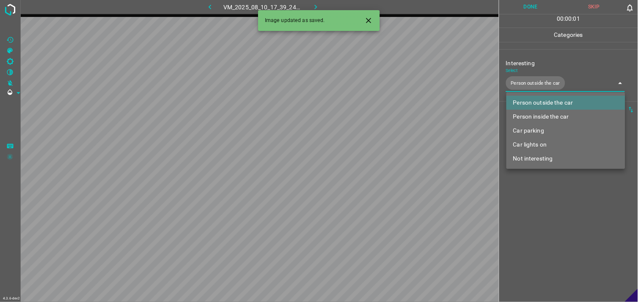
click at [549, 214] on div at bounding box center [319, 151] width 638 height 302
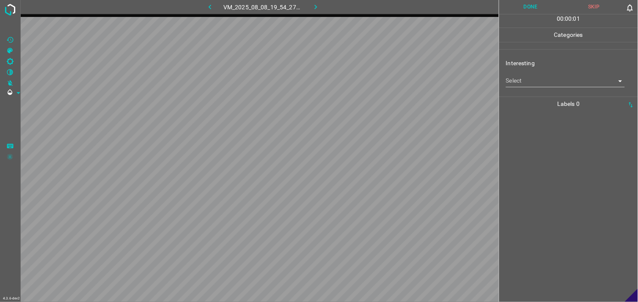
click at [549, 91] on div "Interesting Select ​" at bounding box center [568, 73] width 139 height 40
click at [549, 87] on div "Interesting Select ​" at bounding box center [568, 73] width 139 height 40
click at [552, 82] on body "4.3.6-dev2 VM_2025_08_08_19_54_27_959_04.gif Done Skip 0 00 : 00 : 01 Categorie…" at bounding box center [319, 151] width 638 height 302
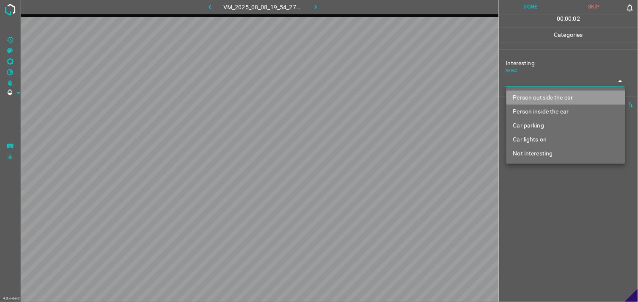
click at [556, 100] on li "Person outside the car" at bounding box center [565, 98] width 119 height 14
type input "Person outside the car"
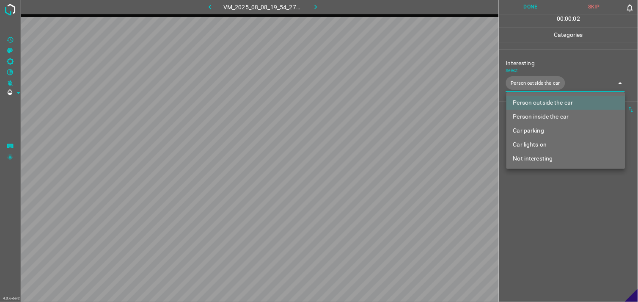
click at [558, 219] on div at bounding box center [319, 151] width 638 height 302
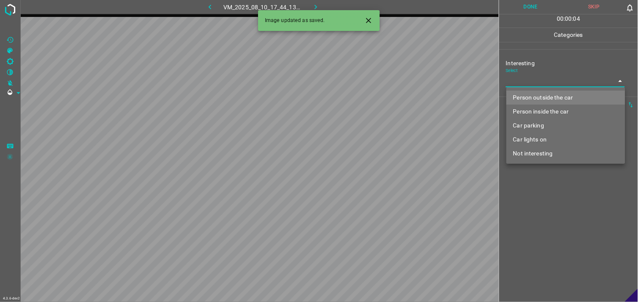
click at [533, 79] on body "4.3.6-dev2 VM_2025_08_10_17_44_13_411_08.gif Done Skip 0 00 : 00 : 04 Categorie…" at bounding box center [319, 151] width 638 height 302
click at [536, 125] on li "Car parking" at bounding box center [565, 125] width 119 height 14
type input "Car parking"
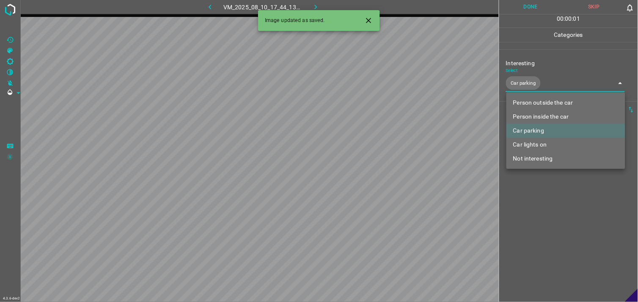
click at [543, 205] on div at bounding box center [319, 151] width 638 height 302
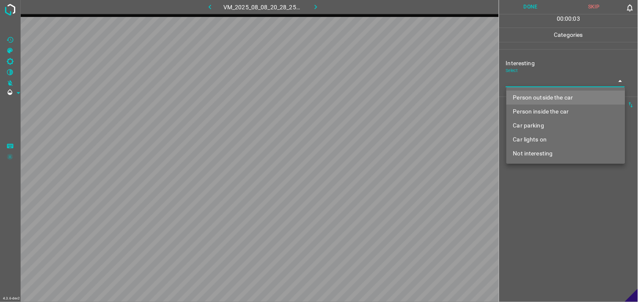
click at [536, 83] on body "4.3.6-dev2 VM_2025_08_08_20_28_25_984_03.gif Done Skip 0 00 : 00 : 03 Categorie…" at bounding box center [319, 151] width 638 height 302
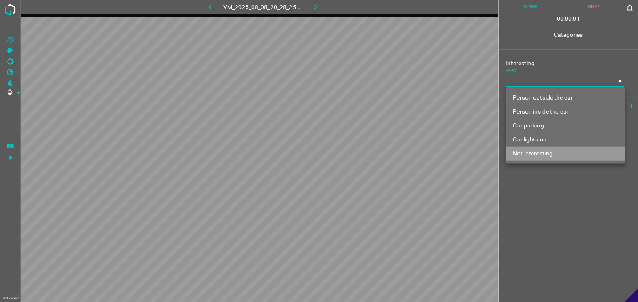
click at [543, 151] on li "Not interesting" at bounding box center [565, 153] width 119 height 14
type input "Not interesting"
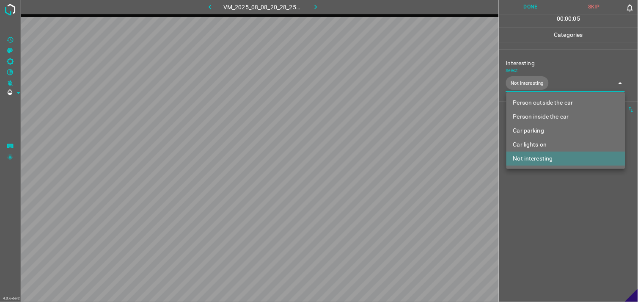
click at [565, 223] on div at bounding box center [319, 151] width 638 height 302
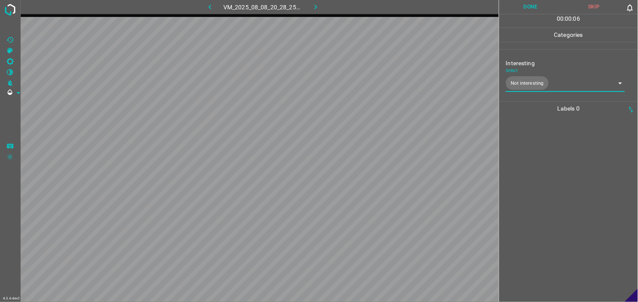
click at [565, 222] on div at bounding box center [569, 208] width 134 height 186
click at [7, 7] on img at bounding box center [10, 9] width 15 height 15
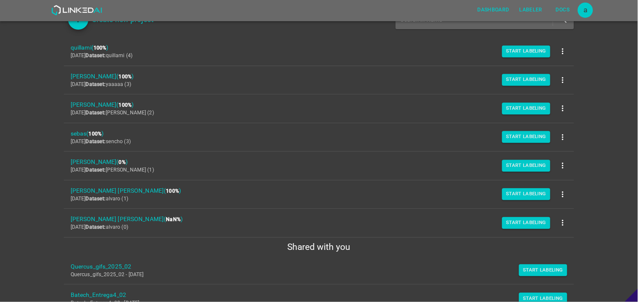
scroll to position [144, 0]
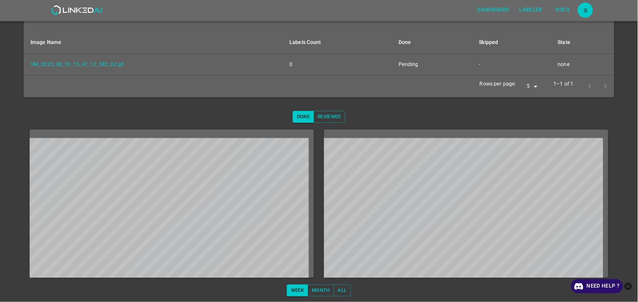
scroll to position [129, 0]
